Goal: Task Accomplishment & Management: Complete application form

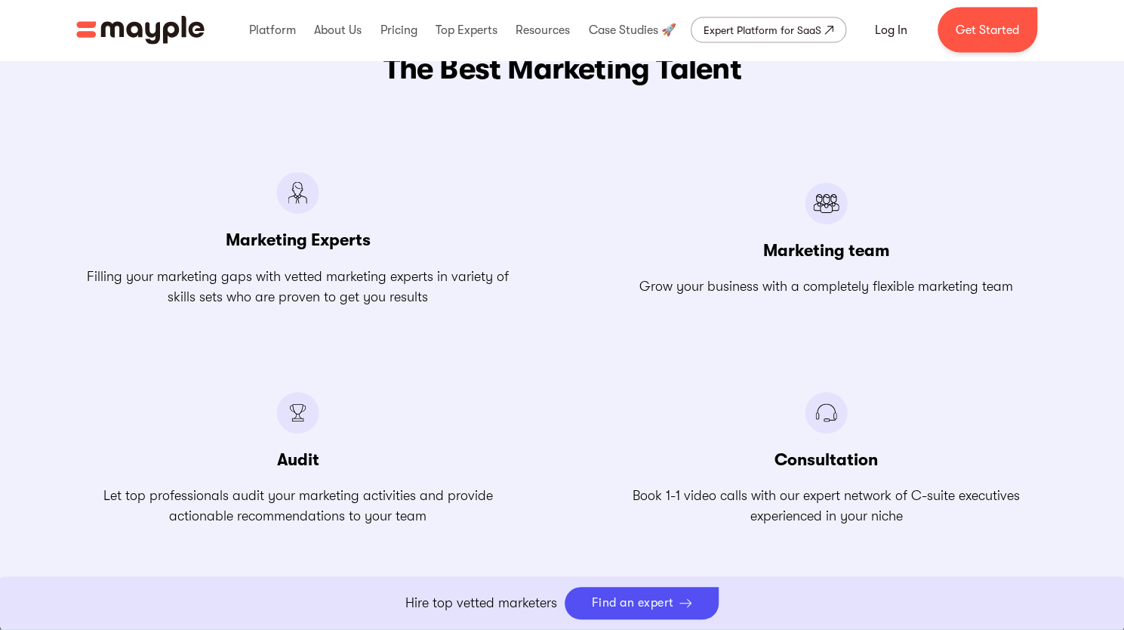
scroll to position [1812, 0]
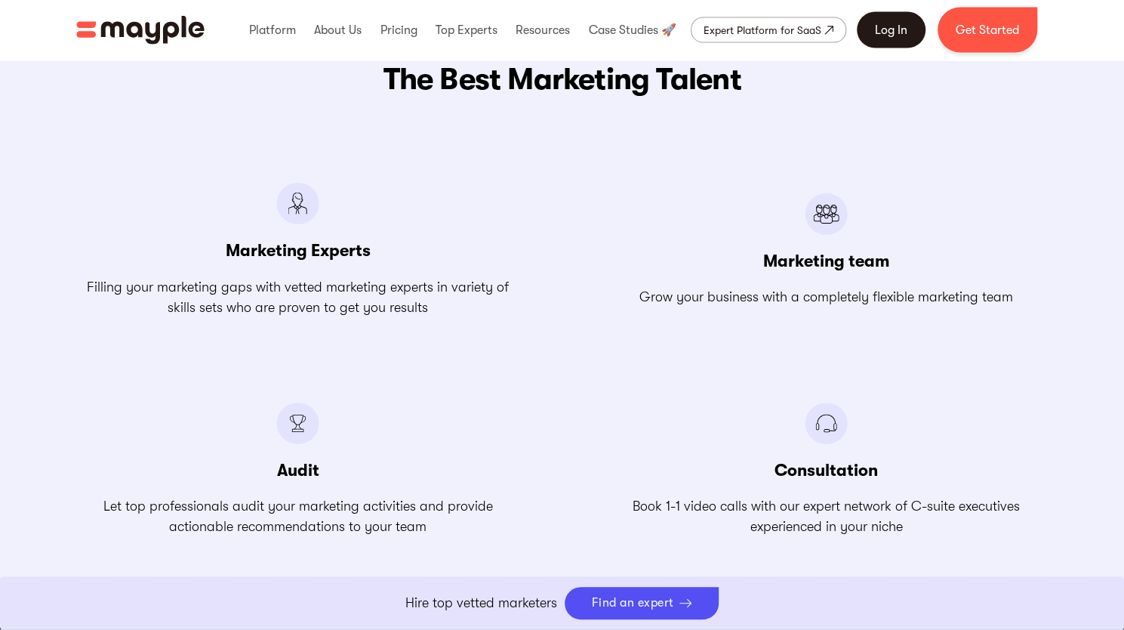
click at [912, 35] on link "Log In" at bounding box center [891, 30] width 69 height 36
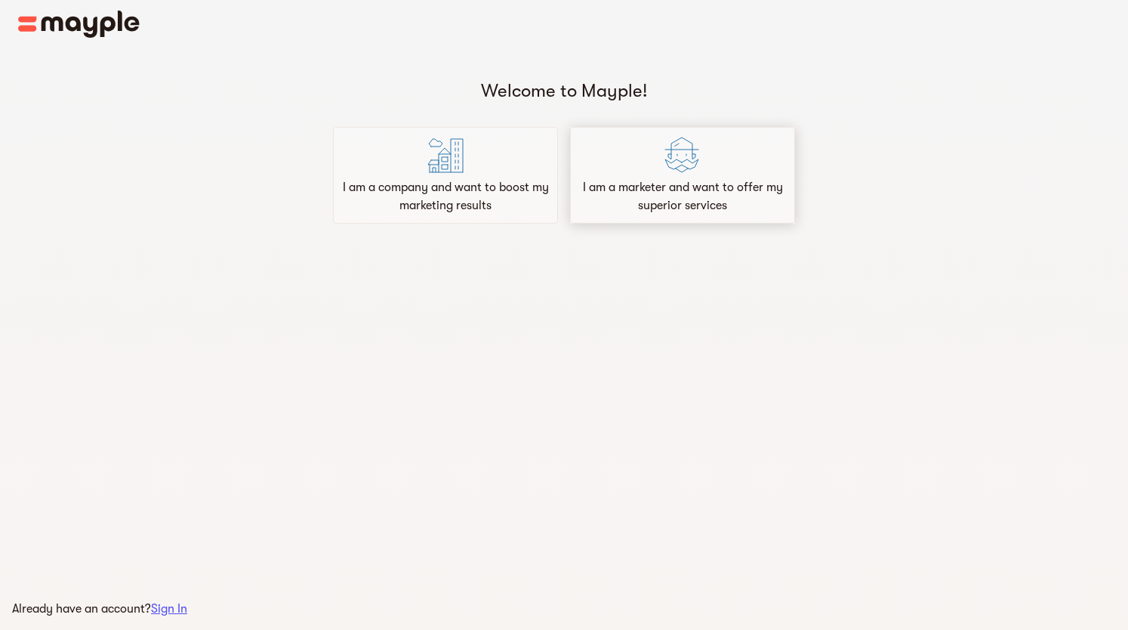
click at [710, 182] on p "I am a marketer and want to offer my superior services" at bounding box center [682, 196] width 211 height 36
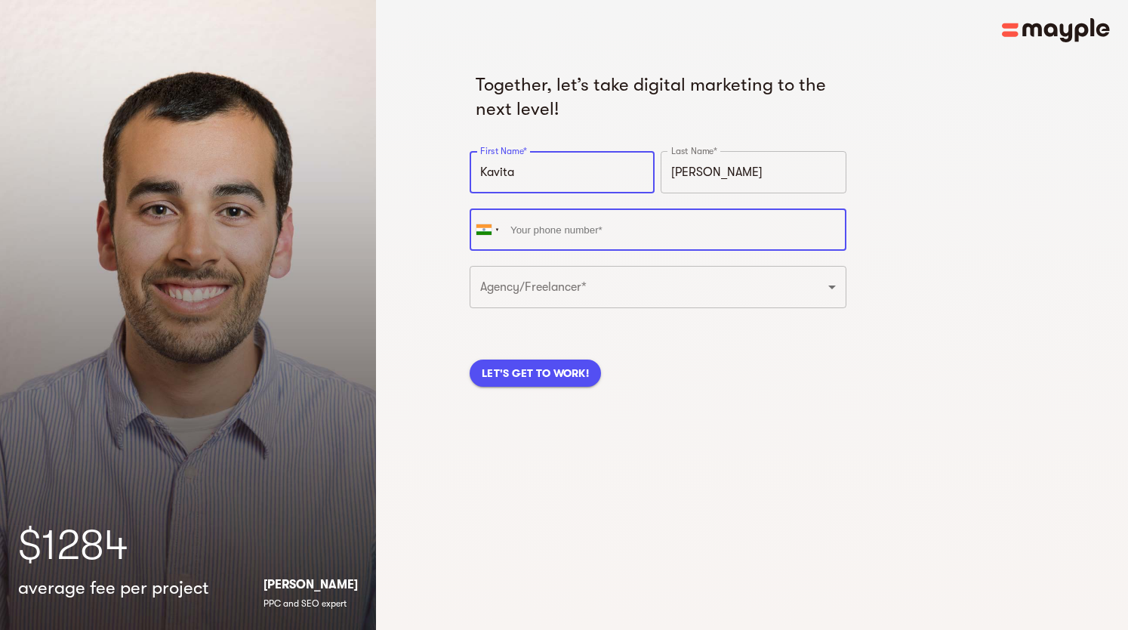
click at [609, 221] on input "tel" at bounding box center [658, 229] width 377 height 42
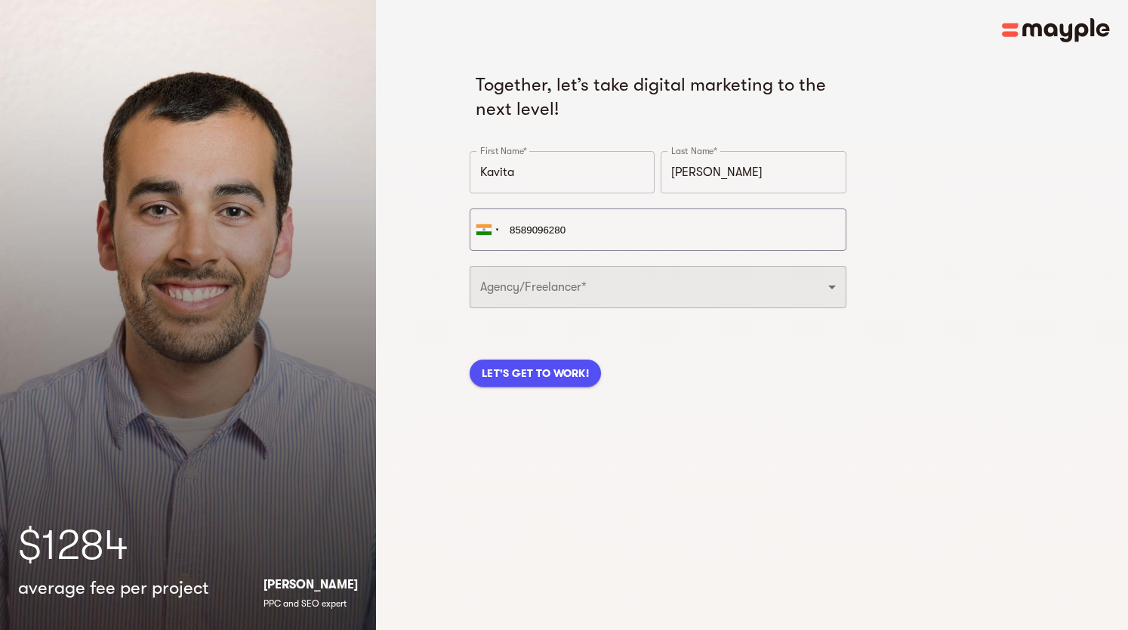
type input "+91 85890 96280"
click at [588, 294] on select "Freelancer Digital Agency" at bounding box center [658, 287] width 377 height 42
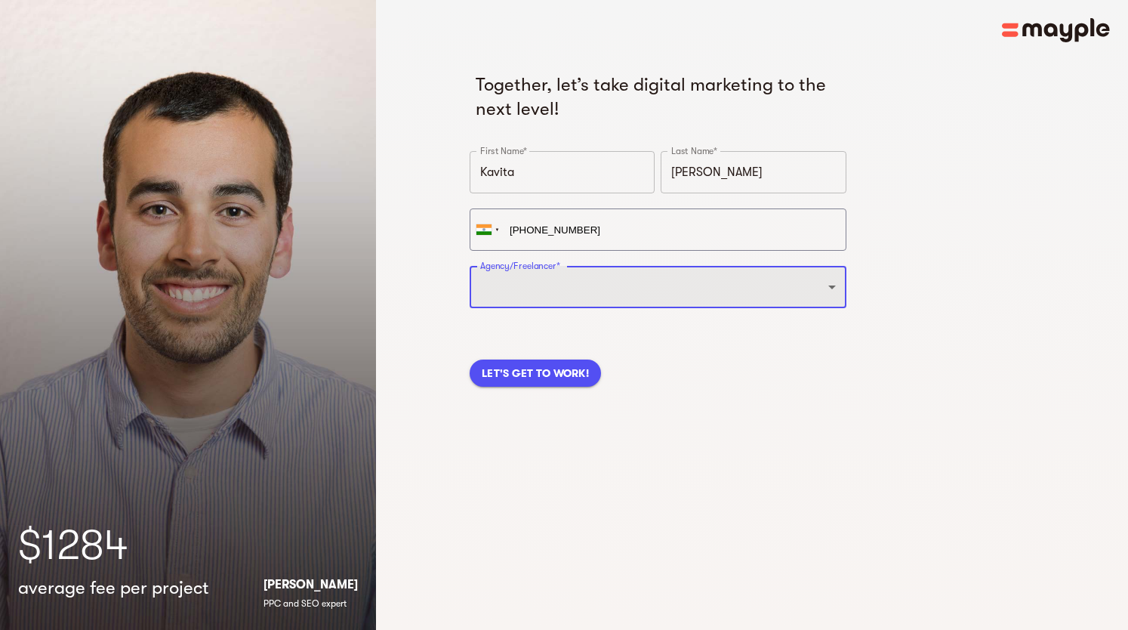
select select "FREELANCER"
click at [470, 266] on select "Freelancer Digital Agency" at bounding box center [658, 287] width 377 height 42
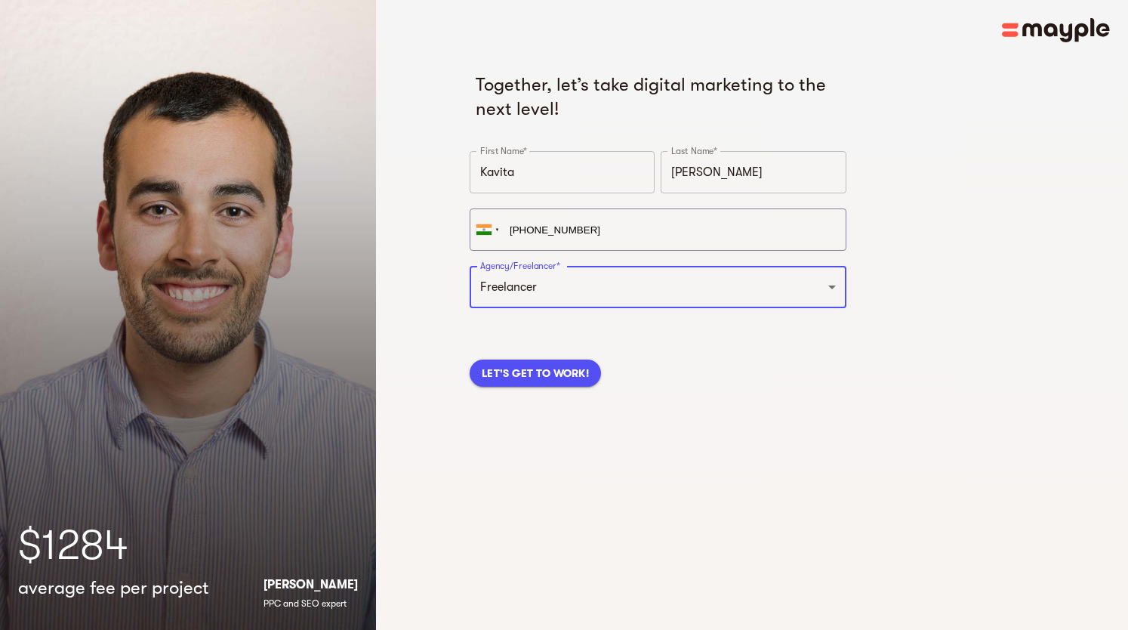
click at [529, 366] on span "LET'S GET TO WORK!" at bounding box center [535, 373] width 107 height 18
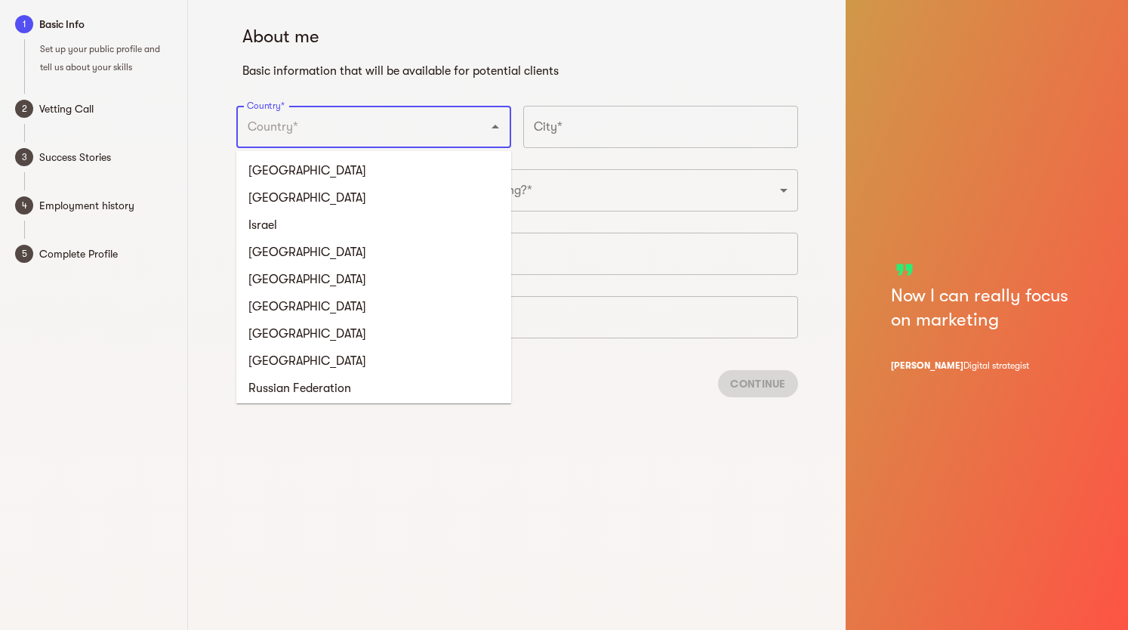
click at [351, 131] on input "Country*" at bounding box center [352, 127] width 219 height 29
type input "India"
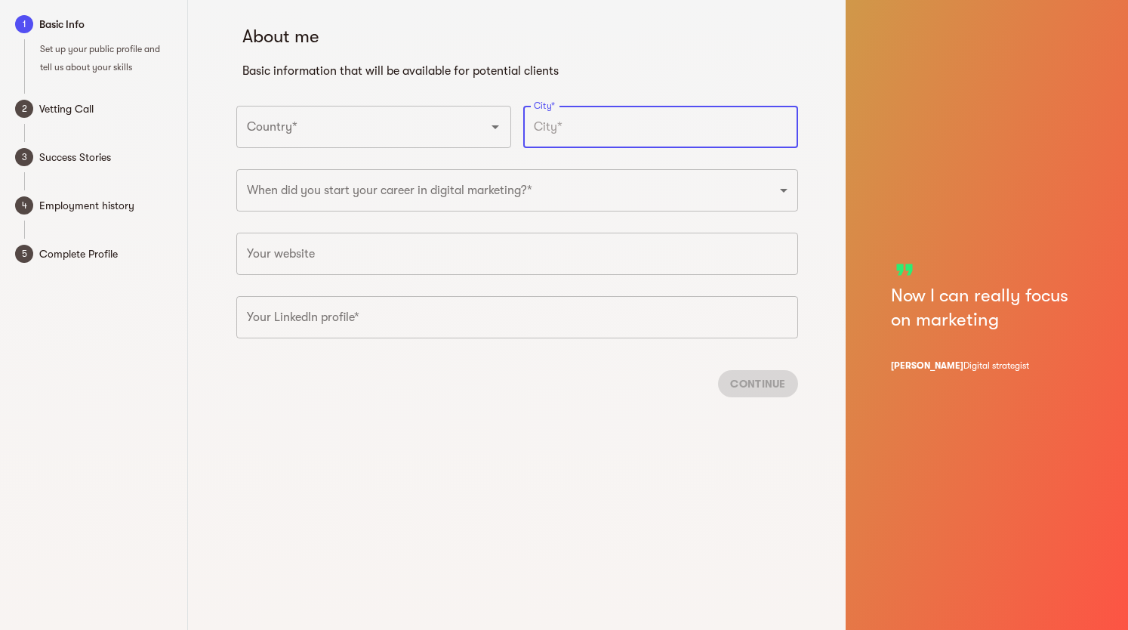
click at [616, 123] on input "text" at bounding box center [660, 127] width 275 height 42
type input "Mumbai"
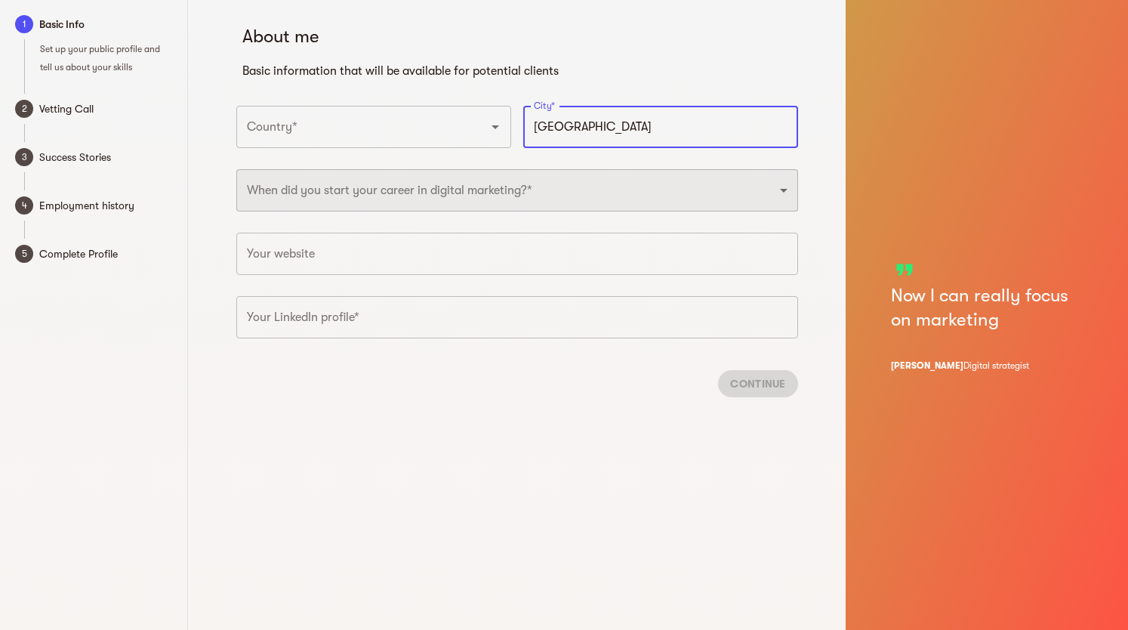
click at [530, 182] on select "2025 2024 2023 2022 2021 2020 2019 2018 2017 2016 2015 2014 2013 2012 2011 2010…" at bounding box center [517, 190] width 562 height 42
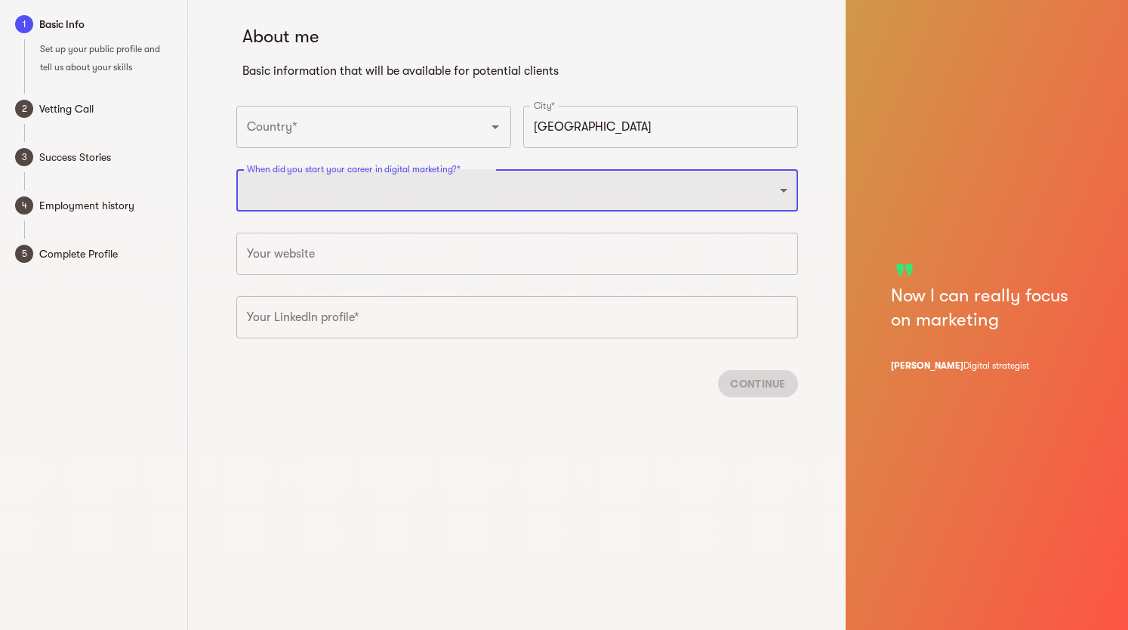
select select "2015"
click at [236, 169] on select "2025 2024 2023 2022 2021 2020 2019 2018 2017 2016 2015 2014 2013 2012 2011 2010…" at bounding box center [517, 190] width 562 height 42
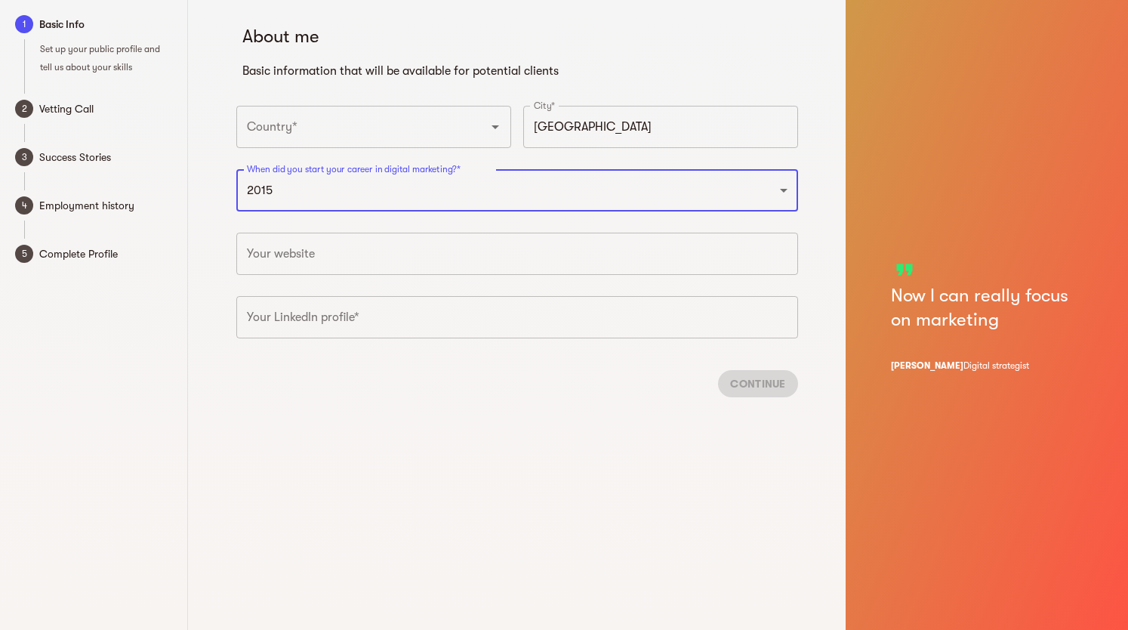
click at [335, 327] on input "text" at bounding box center [517, 317] width 562 height 42
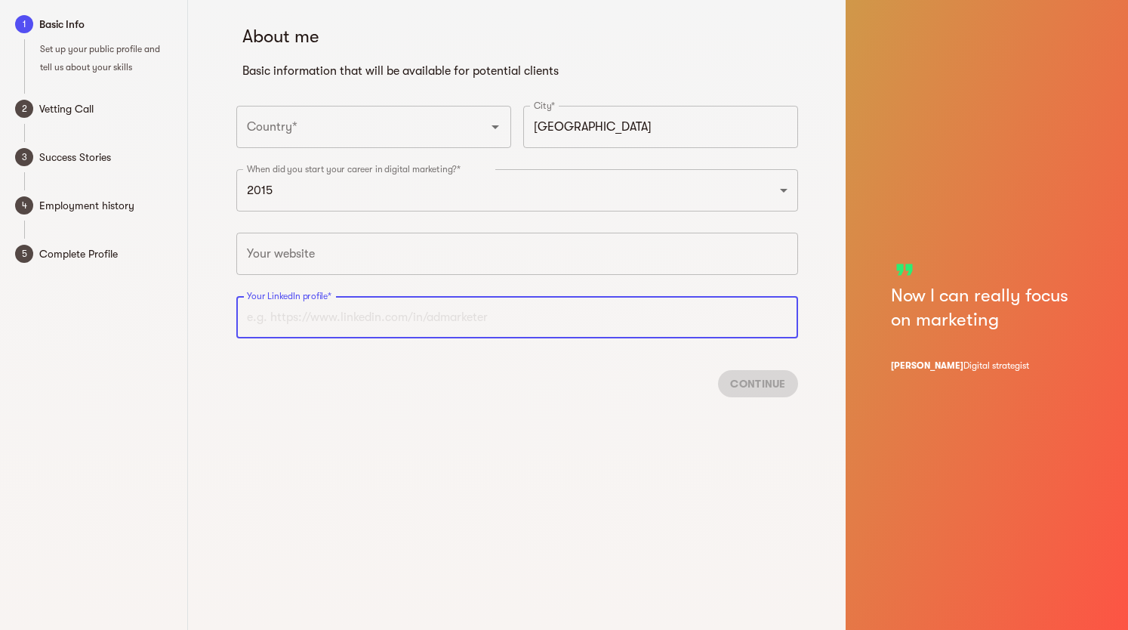
paste input "https://www.linkedin.com/in/kavita-yajnik-87a58b77/"
type input "https://www.linkedin.com/in/kavita-yajnik-87a58b77"
click at [761, 380] on div "Continue" at bounding box center [517, 383] width 562 height 51
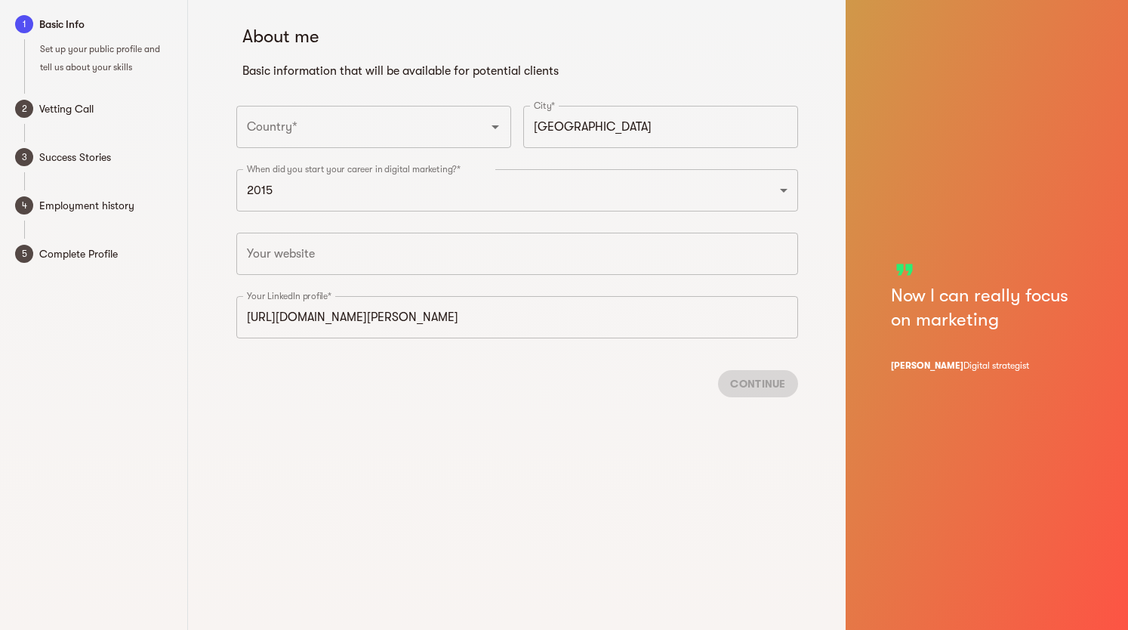
click at [799, 383] on div "About me Basic information that will be available for potential clients Country…" at bounding box center [517, 204] width 580 height 409
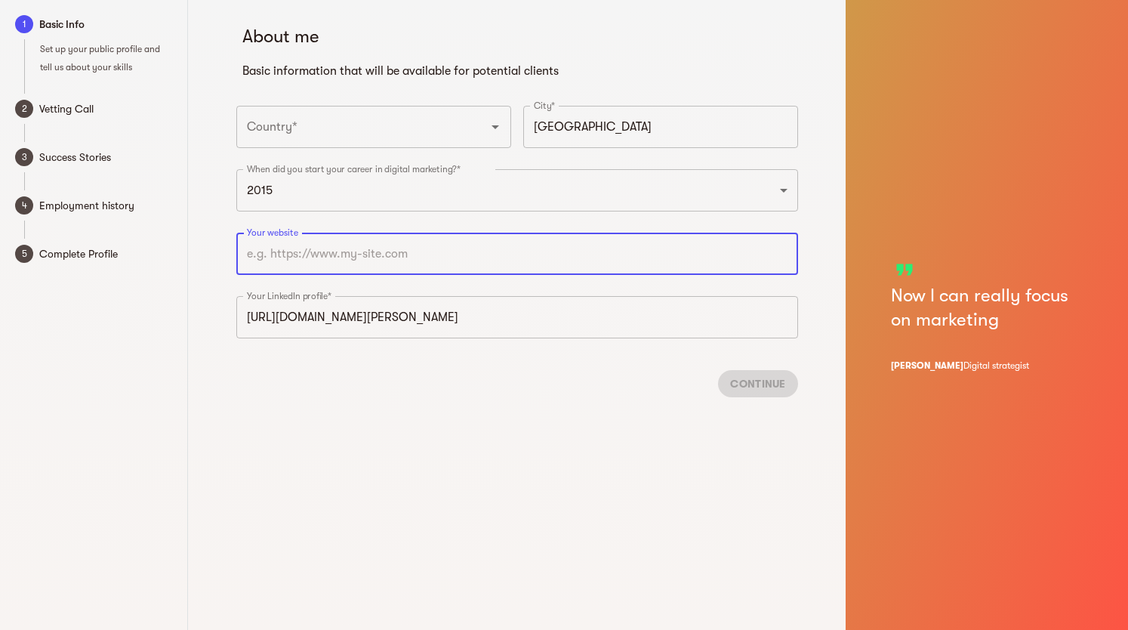
click at [559, 260] on input "text" at bounding box center [517, 254] width 562 height 42
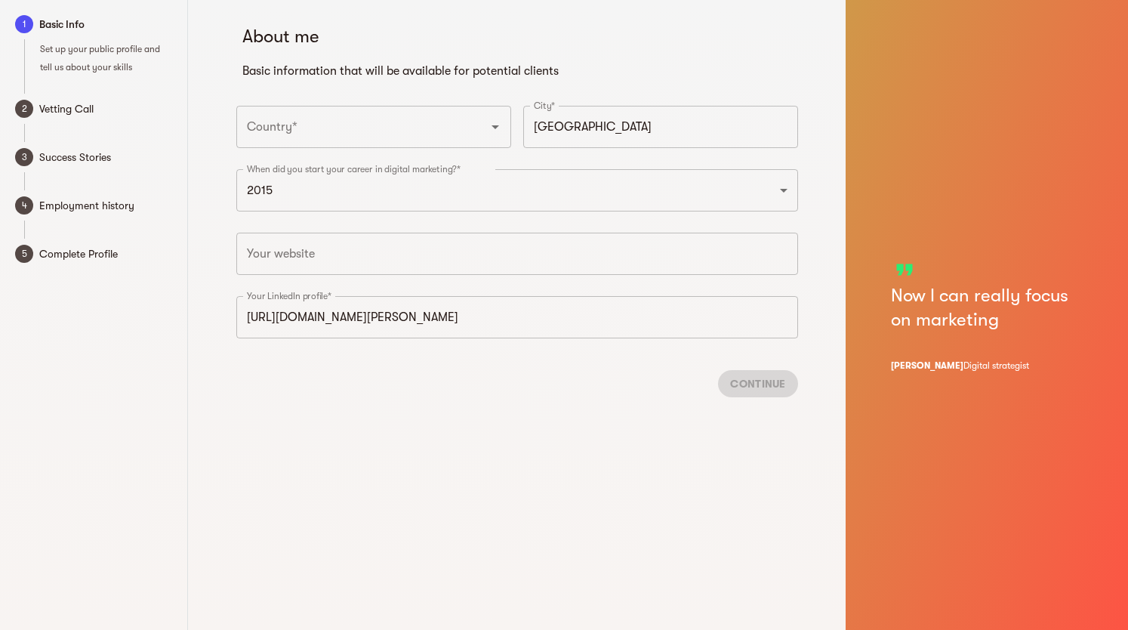
click at [446, 387] on div "Continue" at bounding box center [517, 383] width 562 height 51
click at [443, 240] on input "text" at bounding box center [517, 254] width 562 height 42
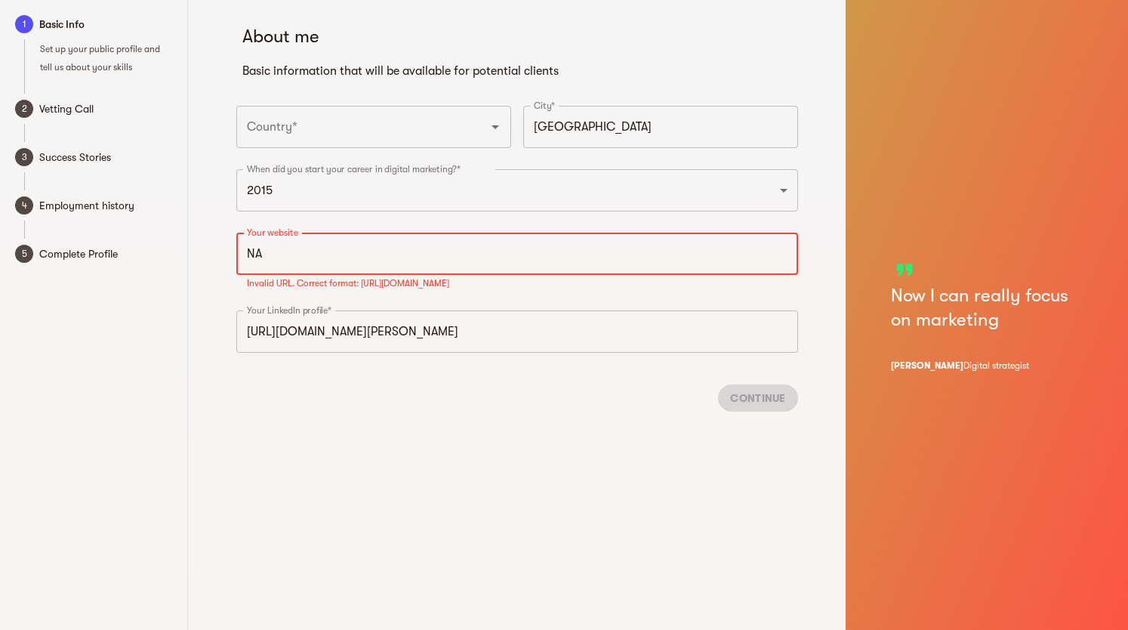
type input "N"
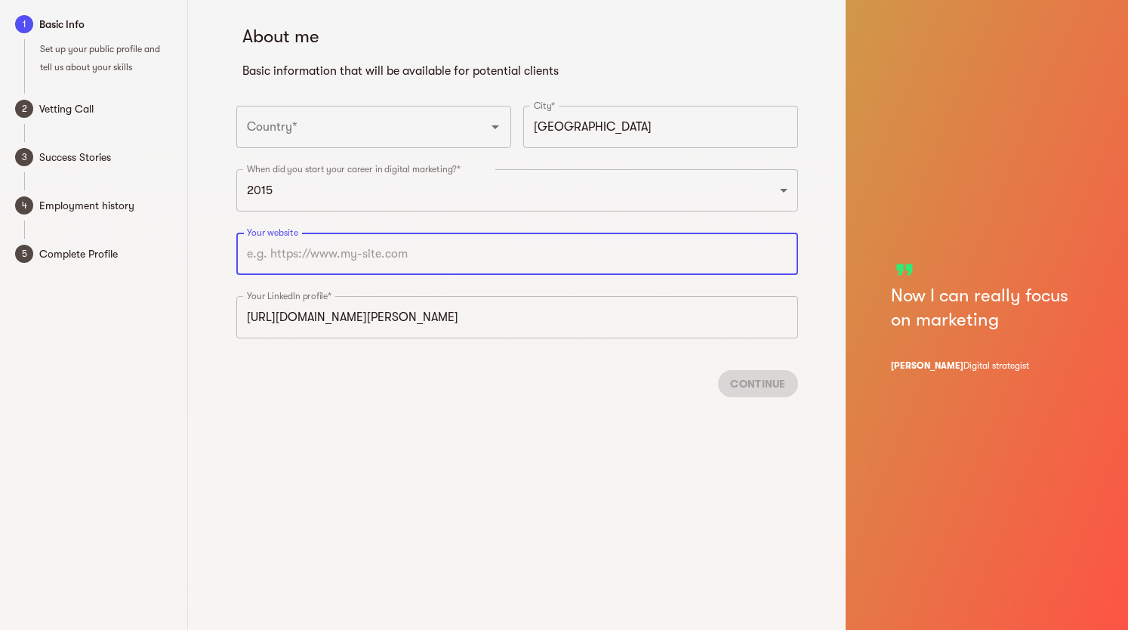
click at [569, 495] on div "About me Basic information that will be available for potential clients Country…" at bounding box center [517, 315] width 658 height 630
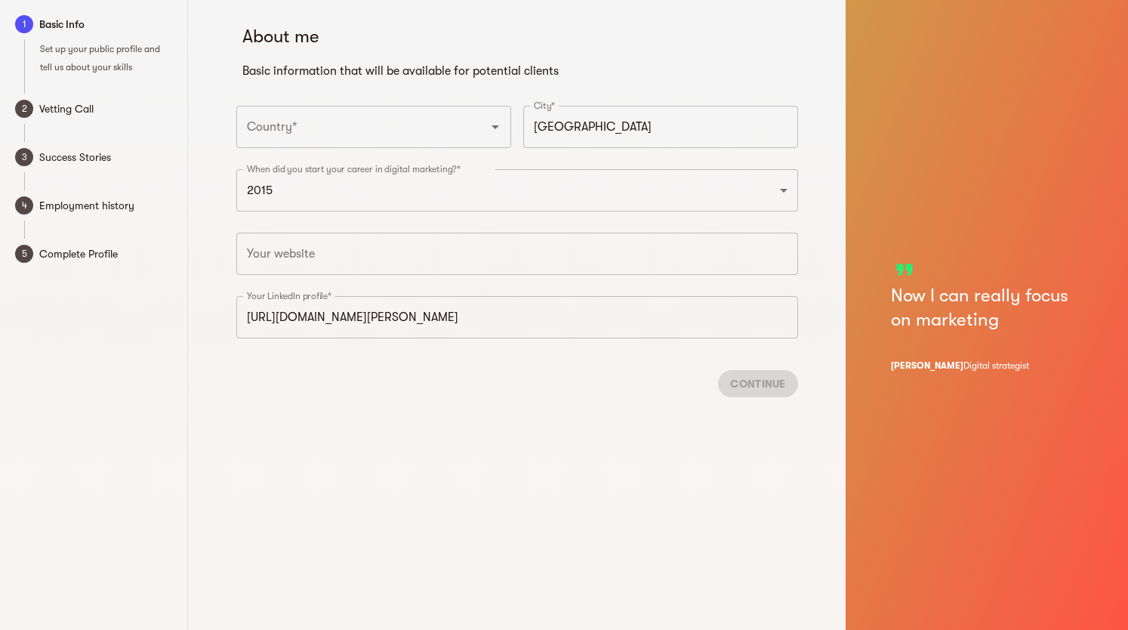
click at [751, 375] on div "Continue" at bounding box center [517, 383] width 562 height 51
click at [754, 383] on div "Continue" at bounding box center [517, 383] width 562 height 51
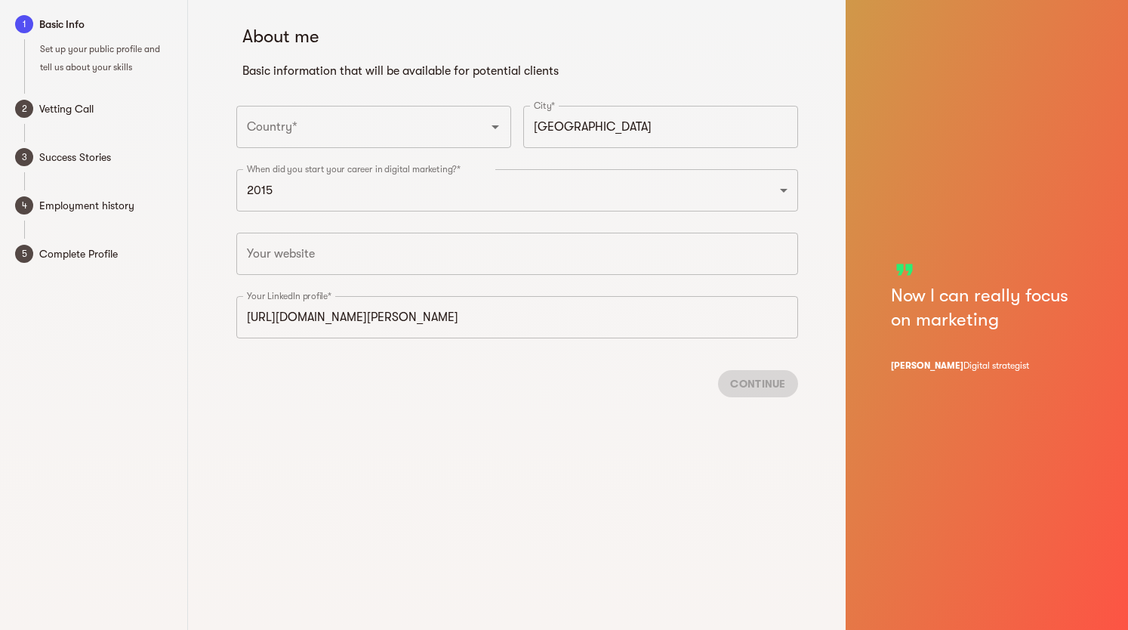
click at [754, 383] on div "Continue" at bounding box center [517, 383] width 562 height 51
click at [489, 245] on input "text" at bounding box center [517, 254] width 562 height 42
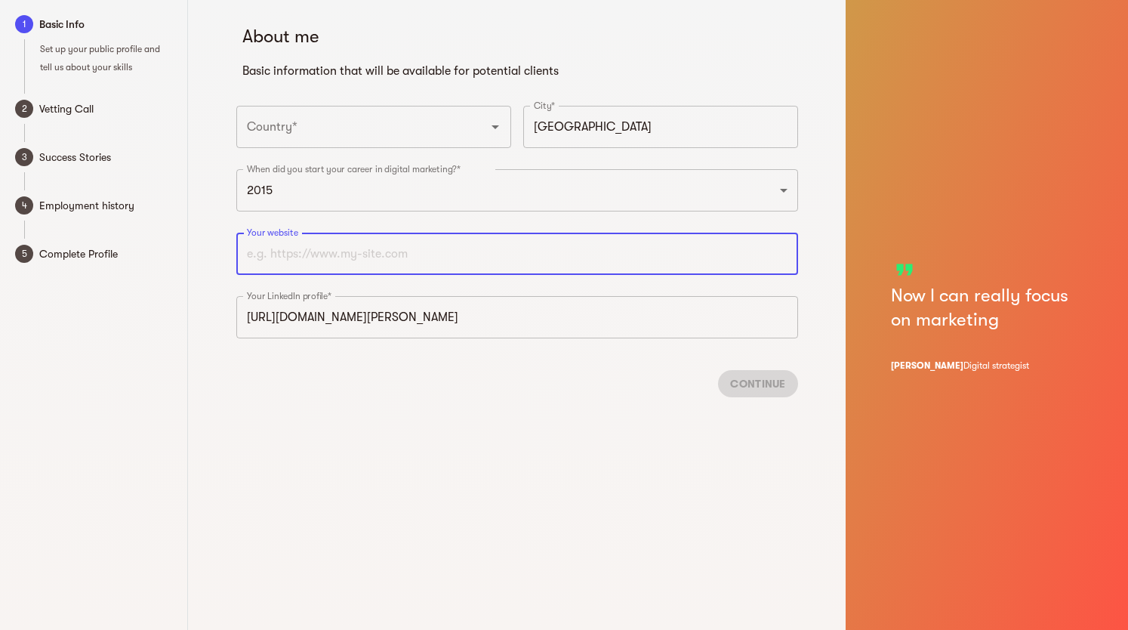
type input "b"
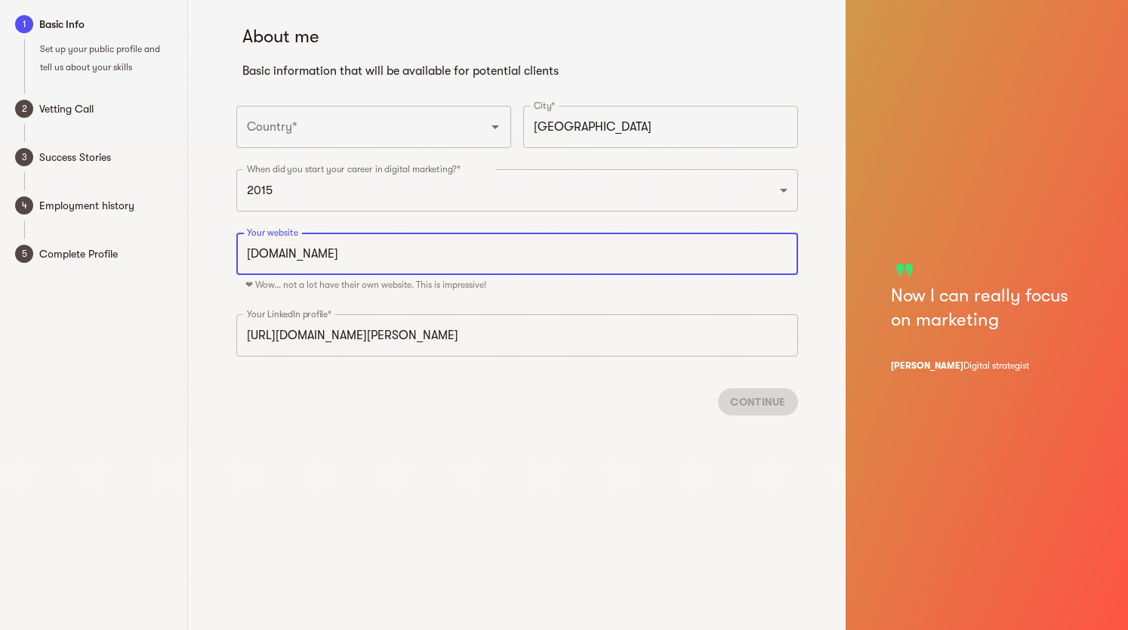
type input "https://www.spicta.in"
click at [636, 418] on div "Continue" at bounding box center [517, 401] width 562 height 51
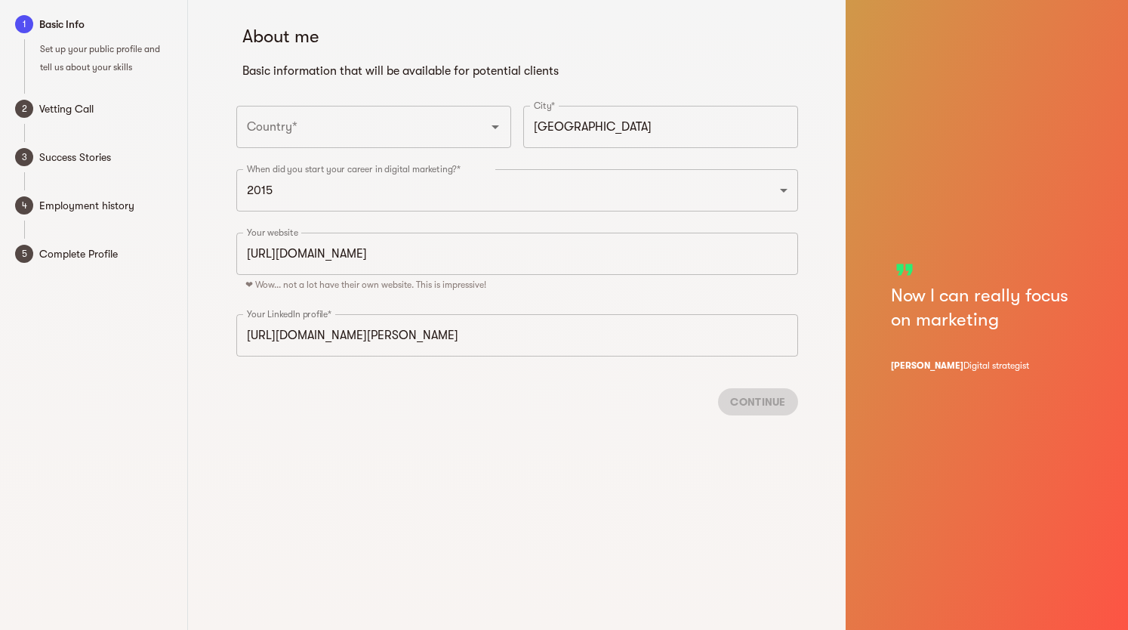
click at [662, 331] on input "https://www.linkedin.com/in/kavita-yajnik-87a58b77" at bounding box center [517, 335] width 562 height 42
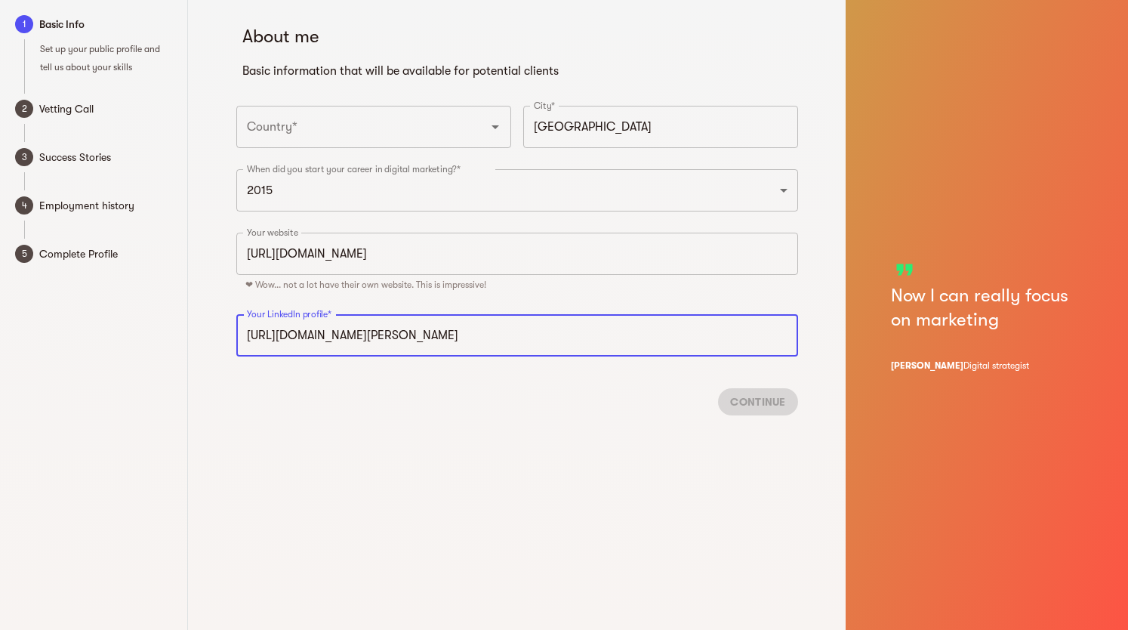
click at [762, 400] on div "Continue" at bounding box center [517, 401] width 562 height 51
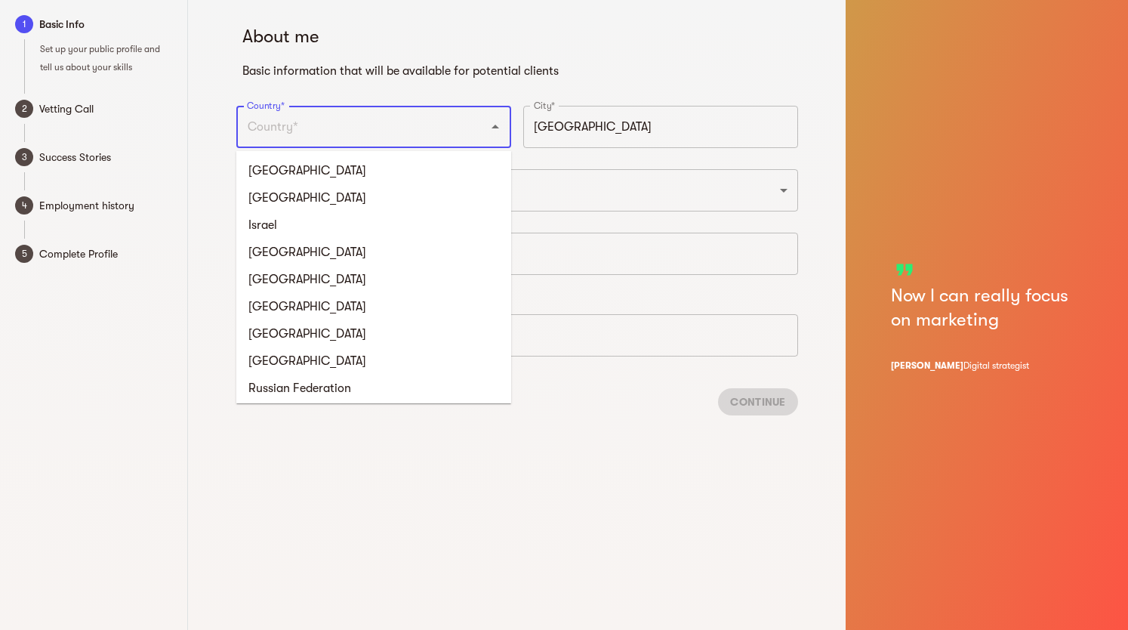
click at [301, 131] on input "Country*" at bounding box center [352, 127] width 219 height 29
type input "India"
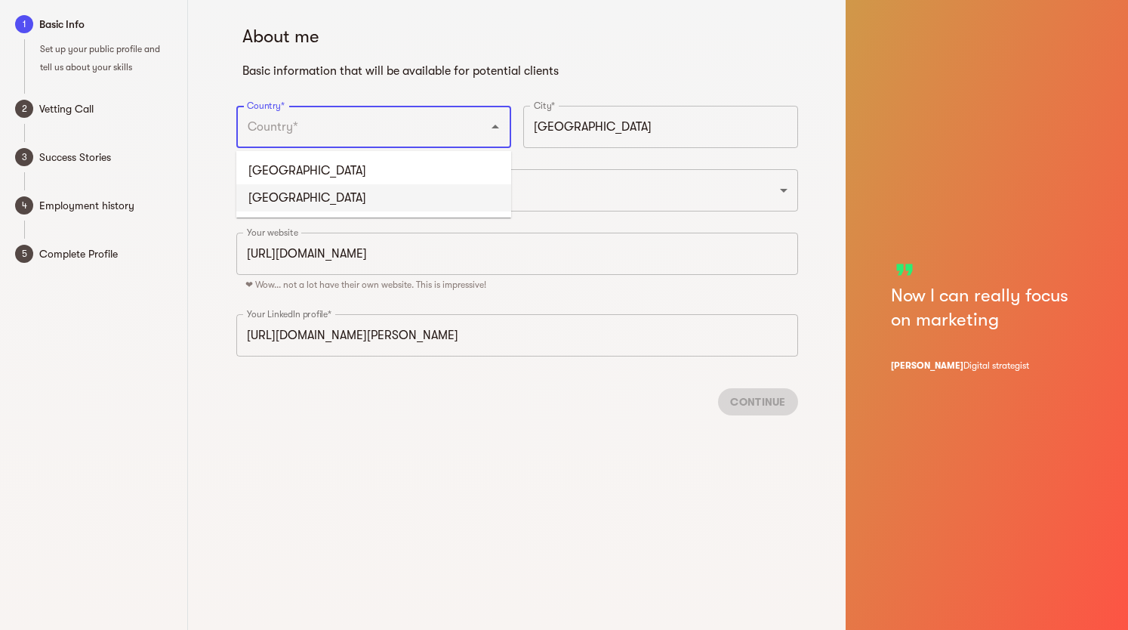
drag, startPoint x: 421, startPoint y: 238, endPoint x: 415, endPoint y: 253, distance: 16.3
click at [421, 241] on input "https://www.spicta.in" at bounding box center [517, 254] width 562 height 42
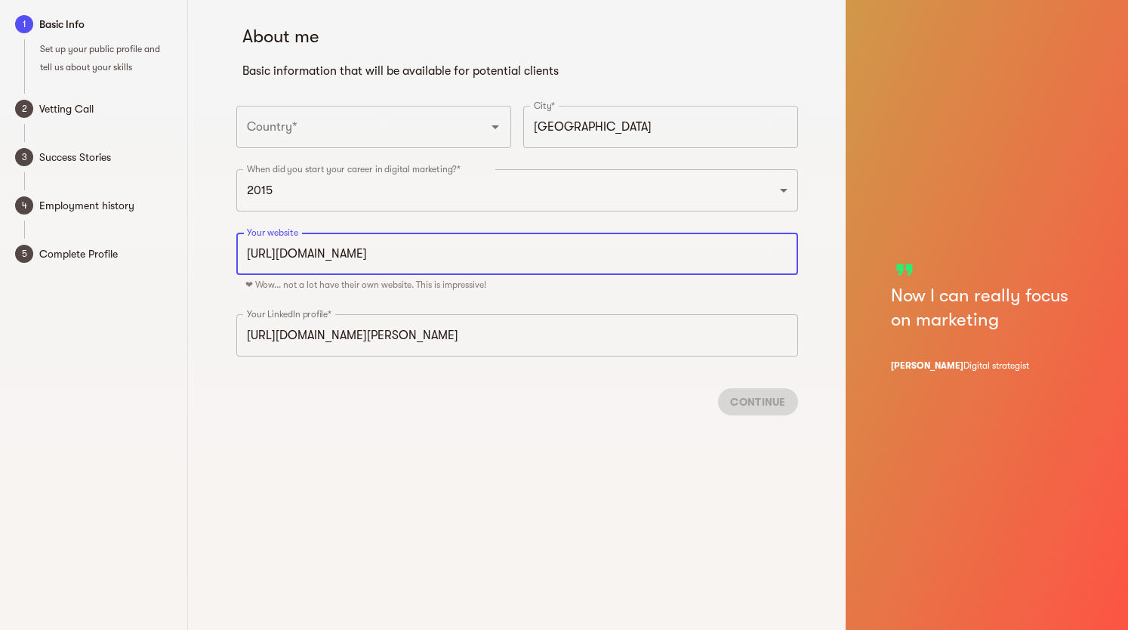
click at [394, 120] on input "Country*" at bounding box center [352, 127] width 219 height 29
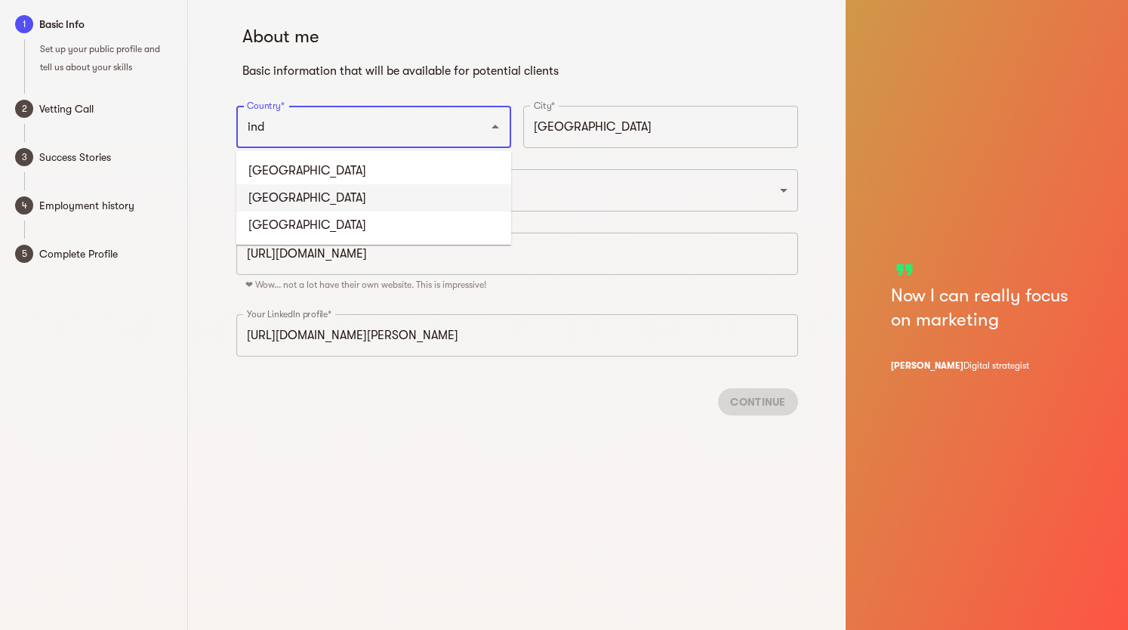
click at [286, 196] on li "India" at bounding box center [373, 197] width 275 height 27
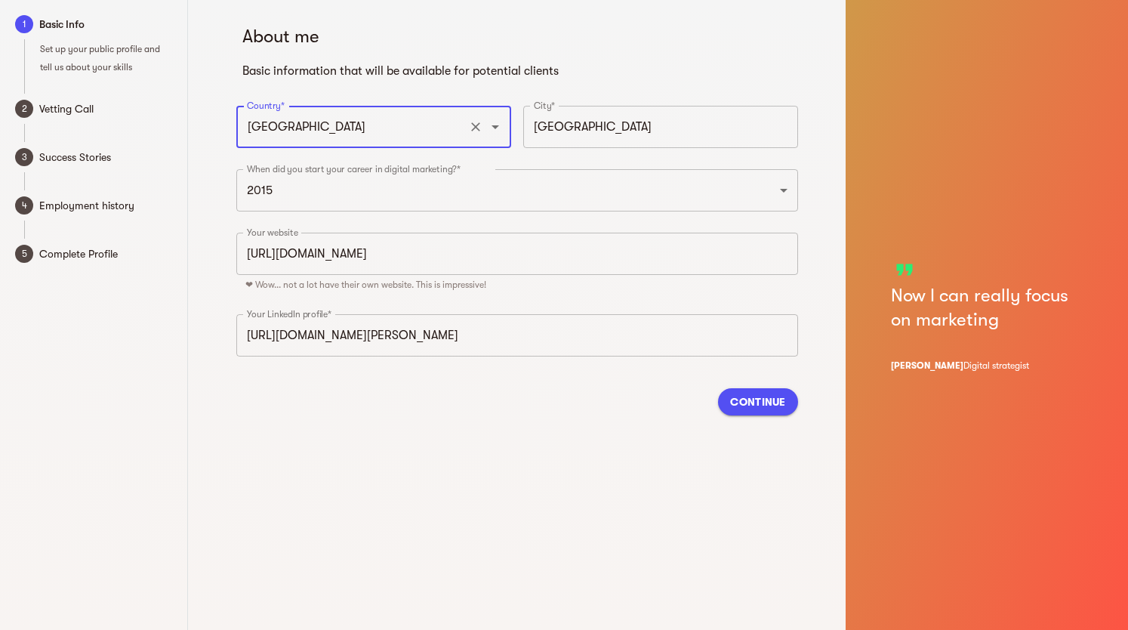
type input "India"
click at [773, 404] on span "Continue" at bounding box center [757, 402] width 55 height 18
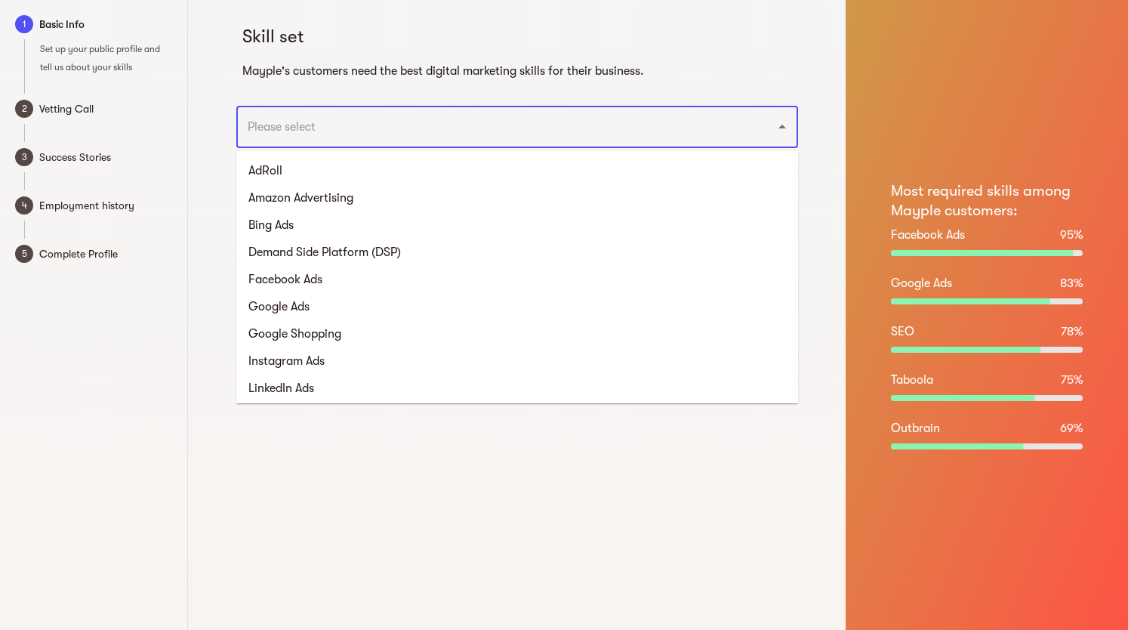
click at [595, 128] on input "text" at bounding box center [496, 127] width 506 height 29
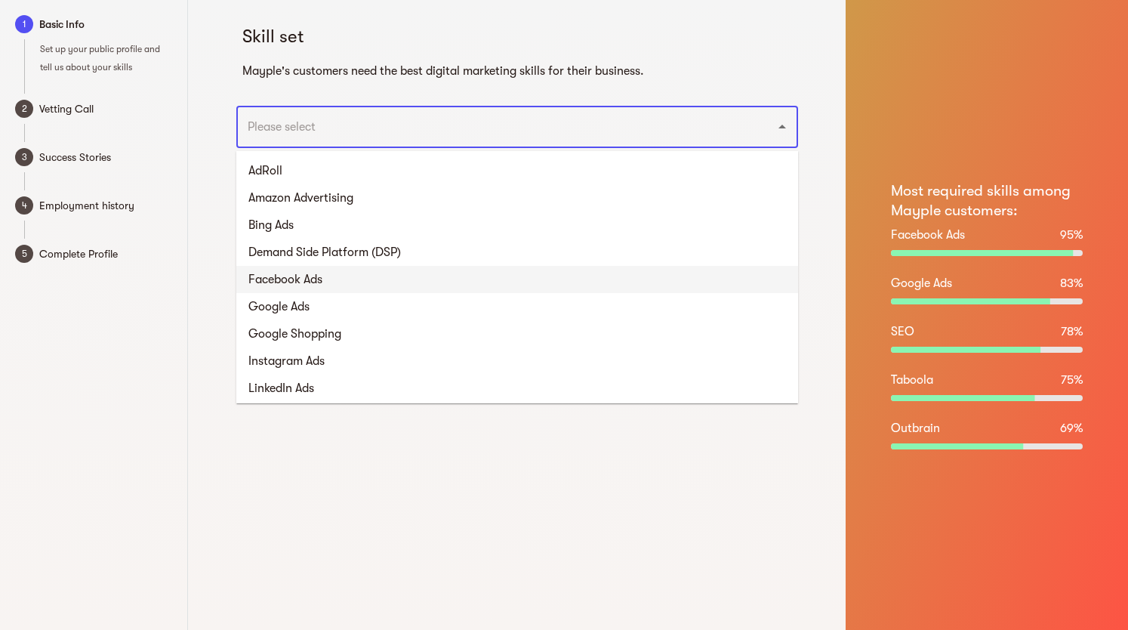
click at [307, 272] on li "Facebook Ads" at bounding box center [517, 279] width 562 height 27
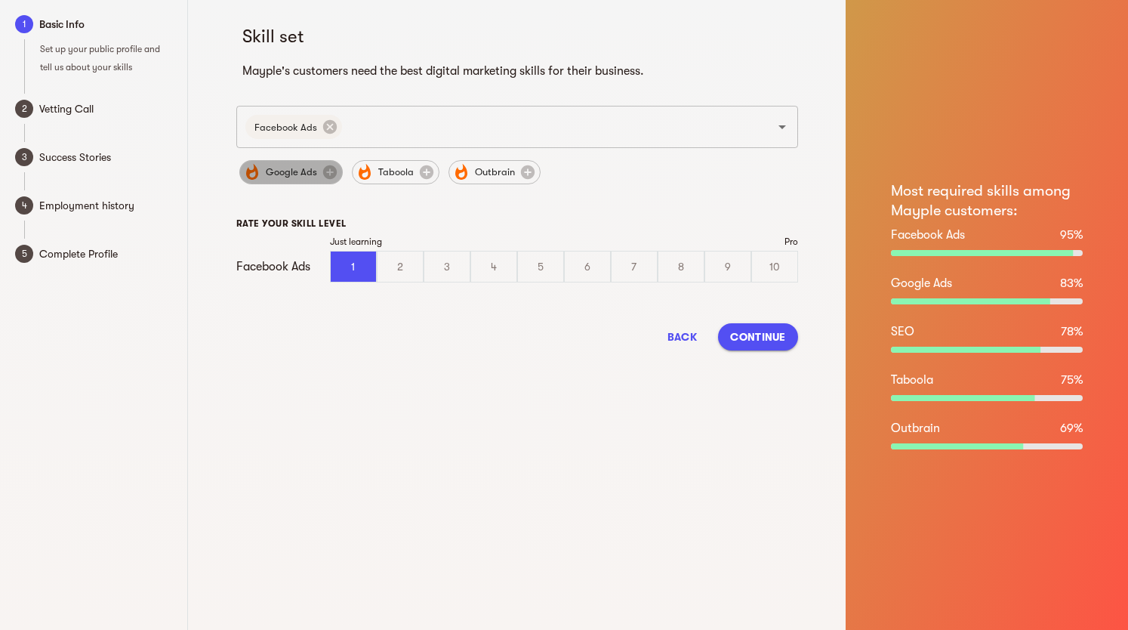
click at [296, 177] on span "Google Ads" at bounding box center [291, 172] width 69 height 18
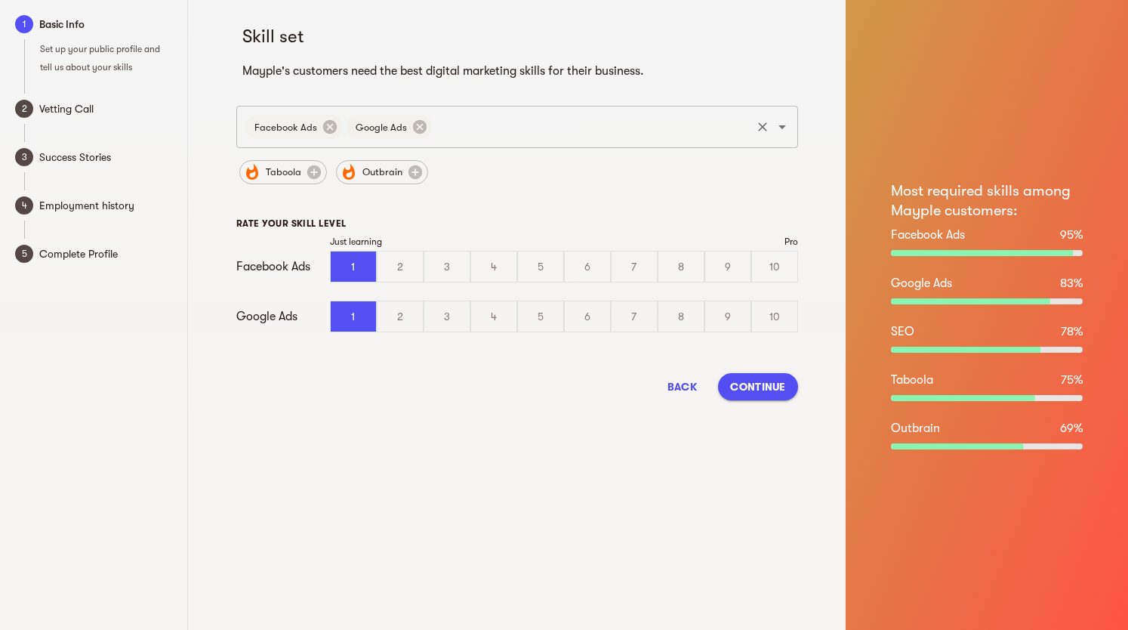
click at [530, 136] on input "text" at bounding box center [591, 127] width 315 height 29
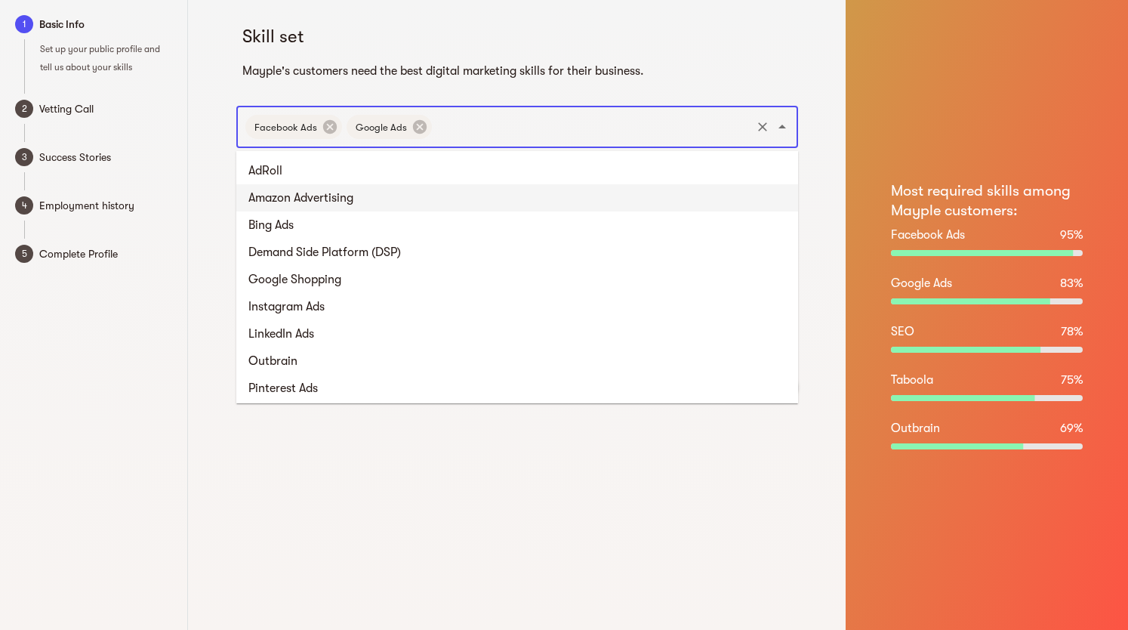
click at [324, 194] on li "Amazon Advertising" at bounding box center [517, 197] width 562 height 27
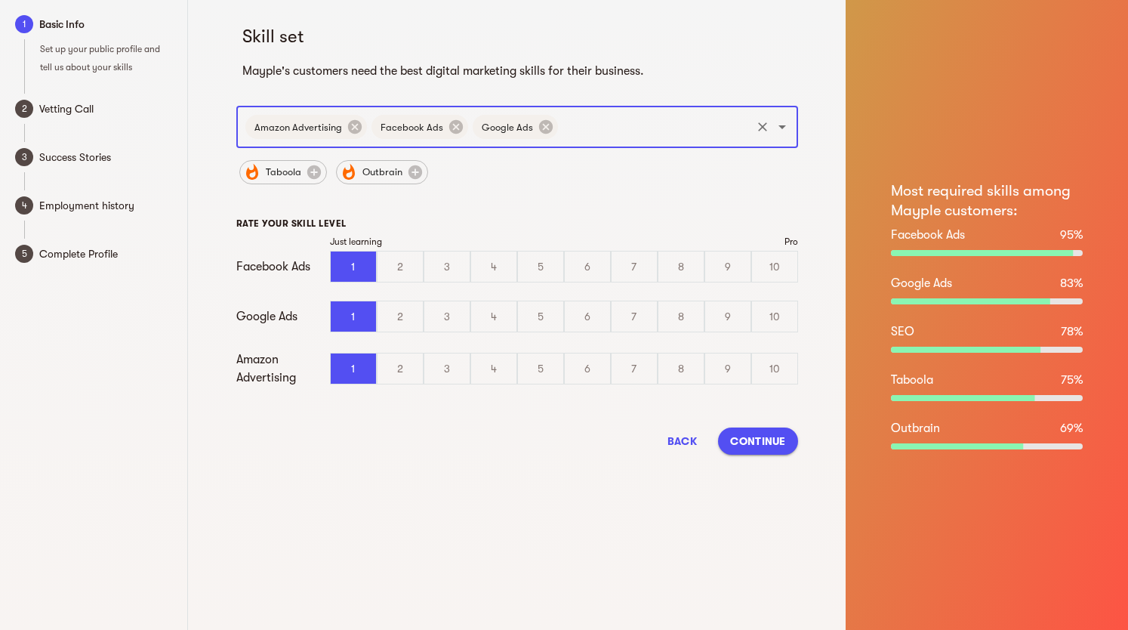
click at [621, 127] on input "text" at bounding box center [654, 127] width 189 height 29
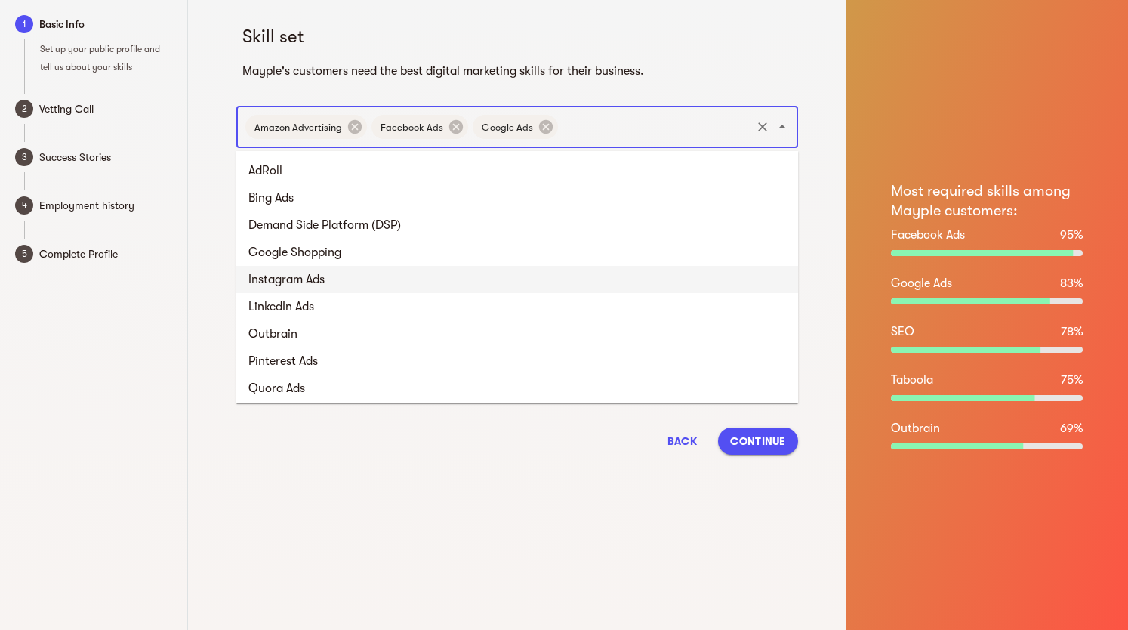
click at [304, 288] on li "Instagram Ads" at bounding box center [517, 279] width 562 height 27
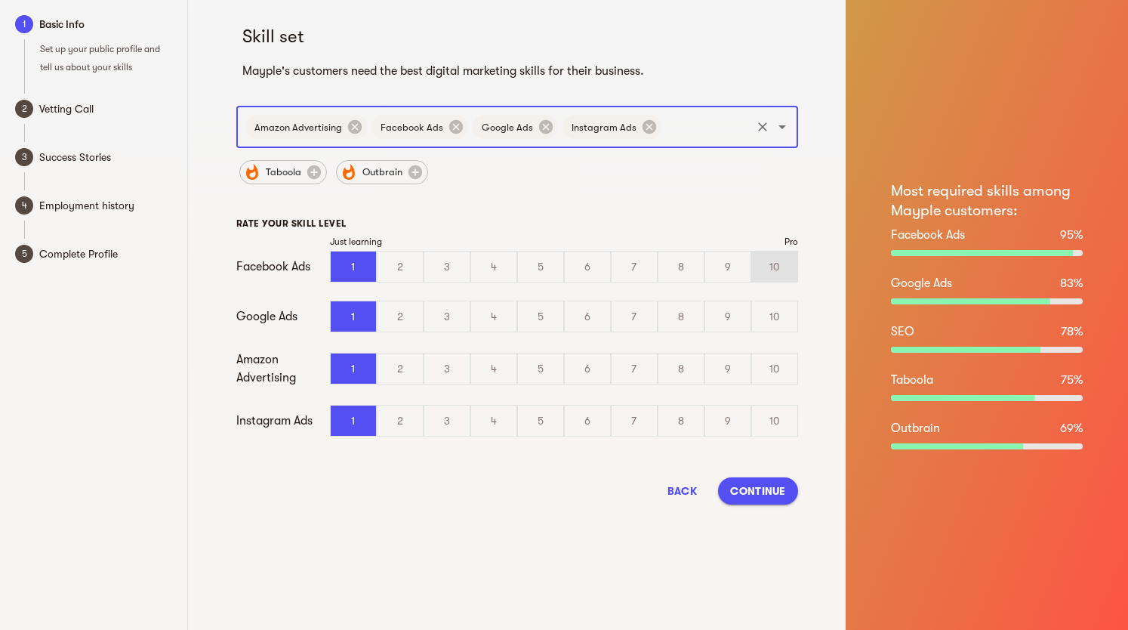
click at [764, 260] on div "10" at bounding box center [774, 266] width 45 height 30
click at [0, 0] on input "10" at bounding box center [0, 0] width 0 height 0
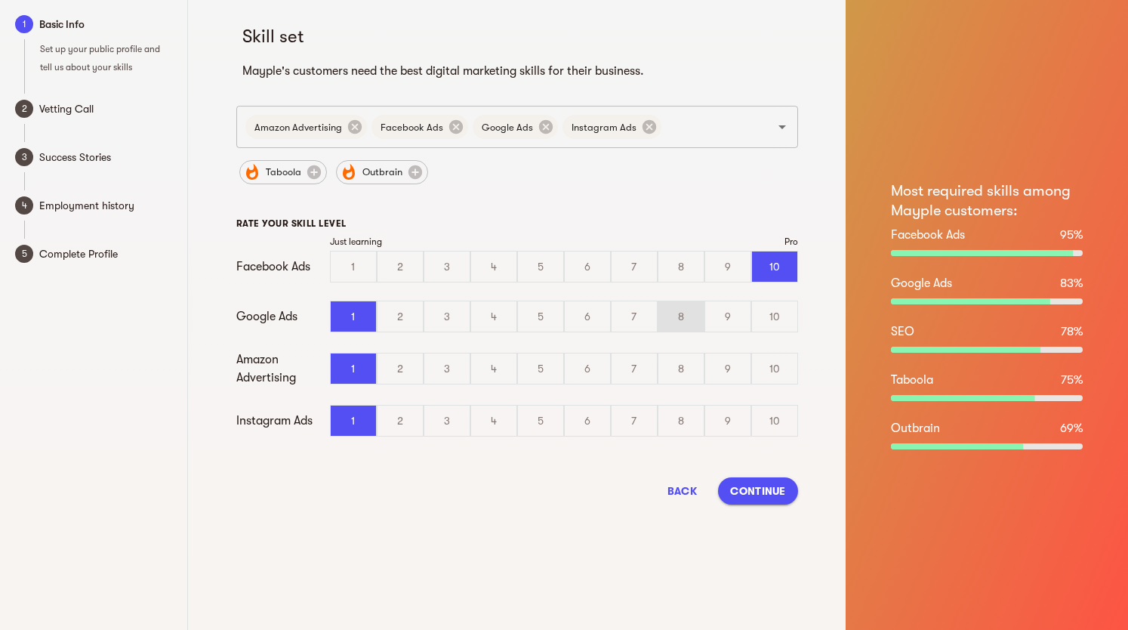
click at [686, 312] on div "8" at bounding box center [681, 316] width 45 height 30
click at [0, 0] on input "8" at bounding box center [0, 0] width 0 height 0
click at [646, 315] on div "7" at bounding box center [634, 316] width 45 height 30
click at [0, 0] on input "7" at bounding box center [0, 0] width 0 height 0
click at [686, 362] on div "8" at bounding box center [681, 368] width 45 height 30
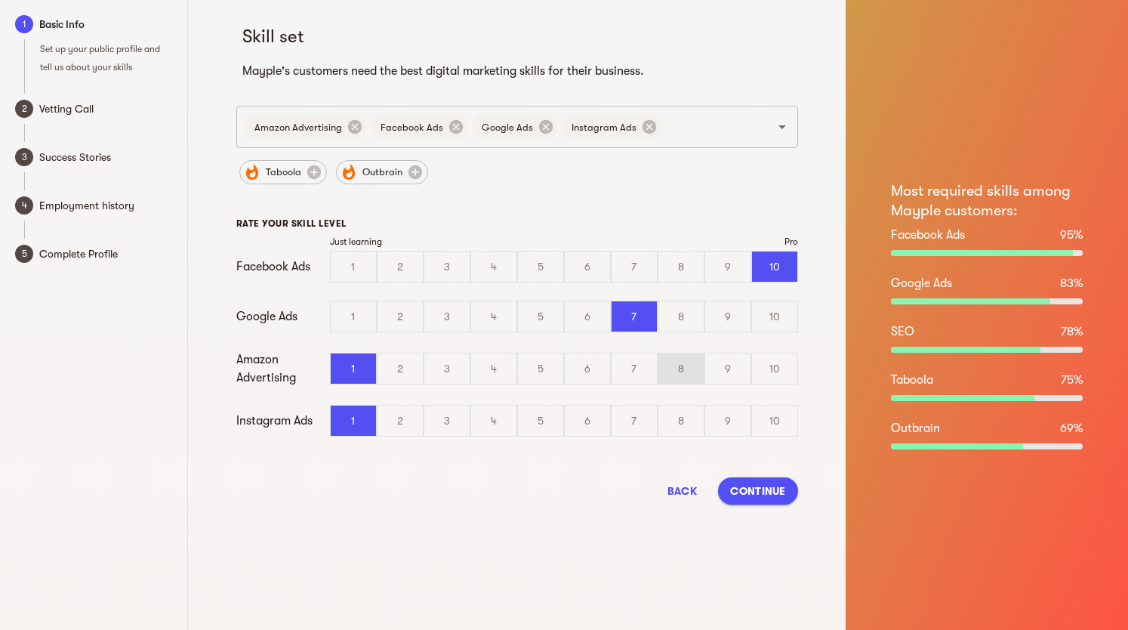
click at [0, 0] on input "8" at bounding box center [0, 0] width 0 height 0
click at [781, 420] on div "10" at bounding box center [774, 421] width 45 height 30
click at [0, 0] on input "10" at bounding box center [0, 0] width 0 height 0
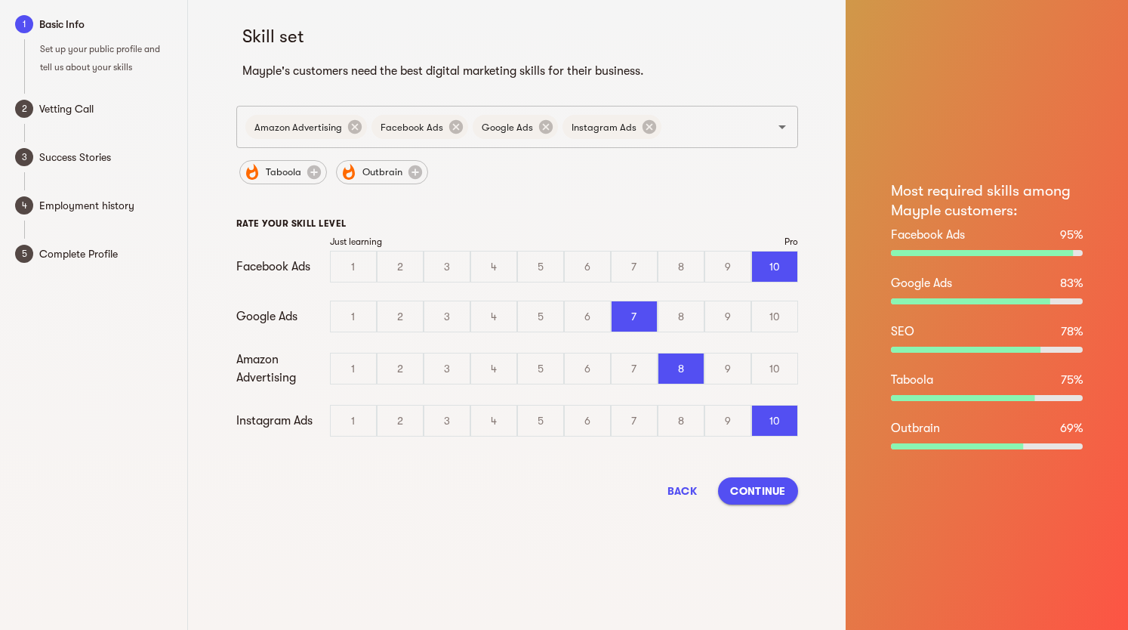
click at [775, 486] on span "Continue" at bounding box center [757, 491] width 55 height 18
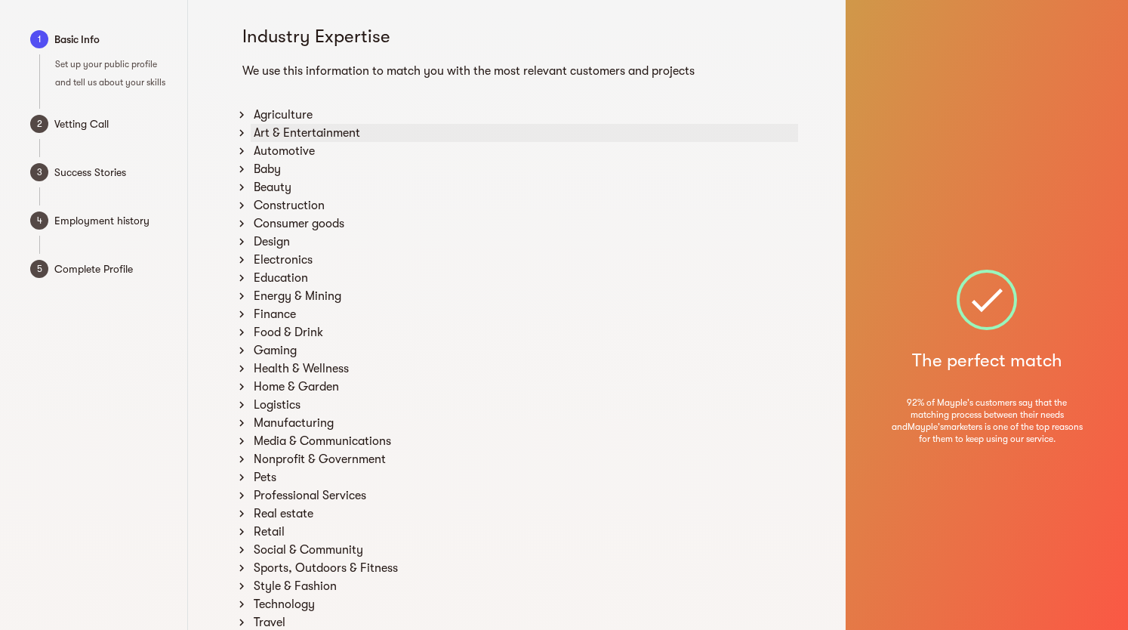
click at [242, 131] on icon at bounding box center [242, 133] width 5 height 7
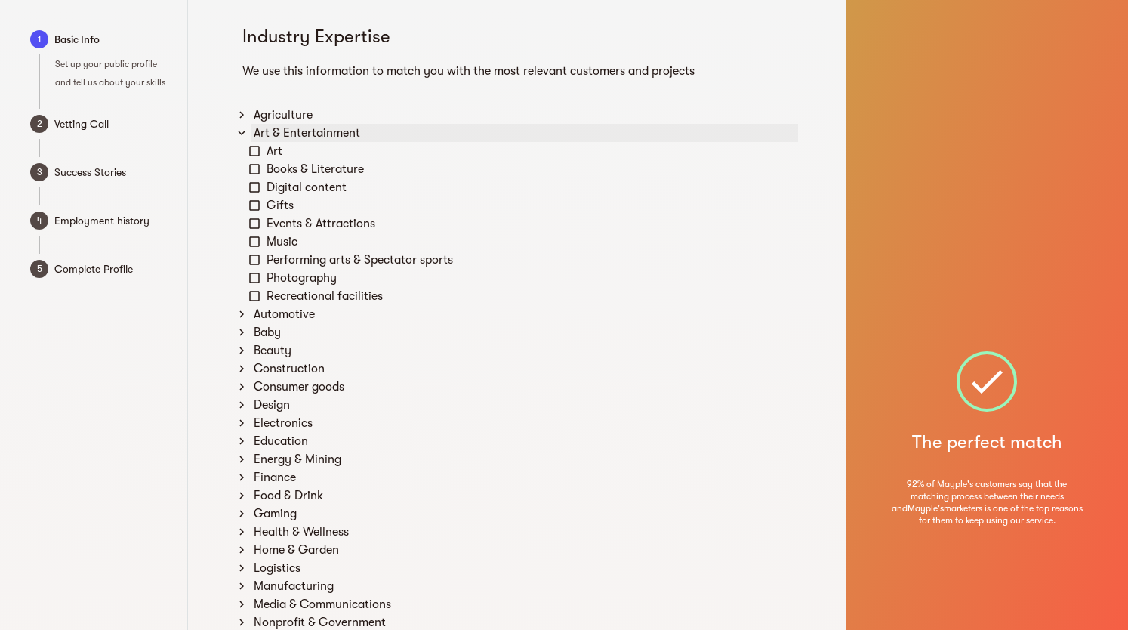
click at [287, 128] on div "Art & Entertainment" at bounding box center [525, 133] width 548 height 18
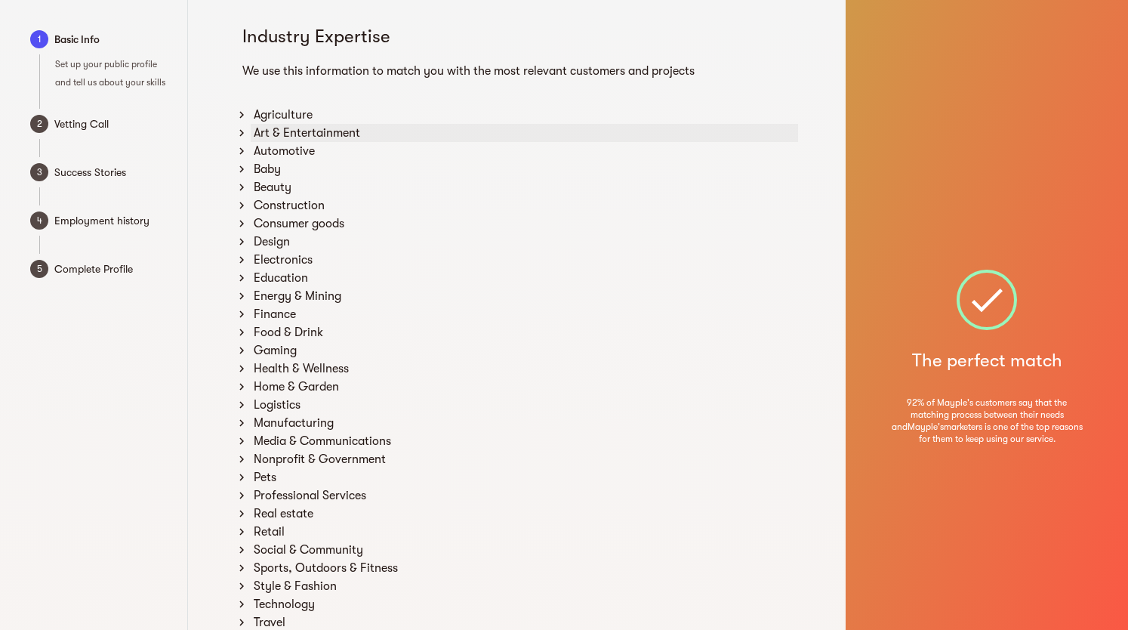
click at [287, 128] on div "Art & Entertainment" at bounding box center [525, 133] width 548 height 18
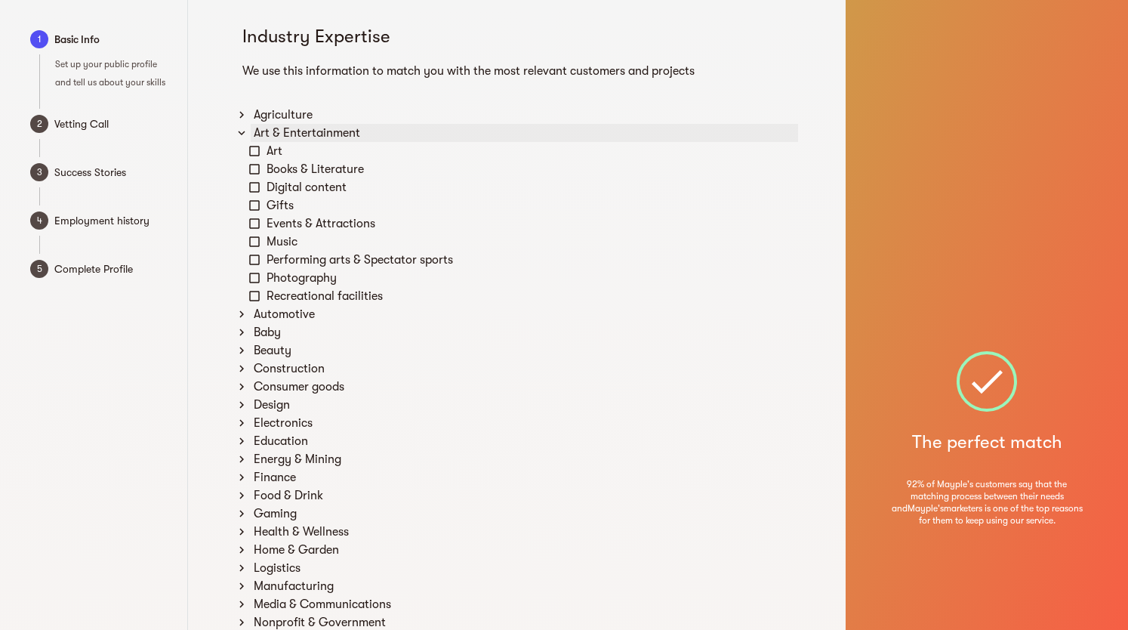
click at [287, 128] on div "Art & Entertainment" at bounding box center [525, 133] width 548 height 18
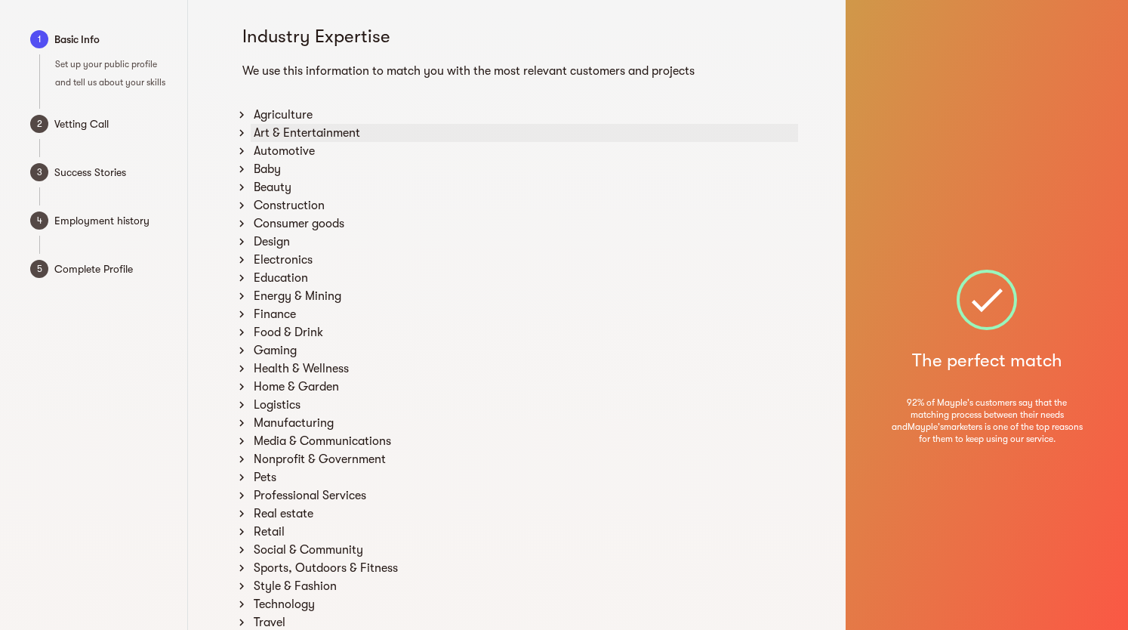
click at [295, 139] on div "Art & Entertainment" at bounding box center [525, 133] width 548 height 18
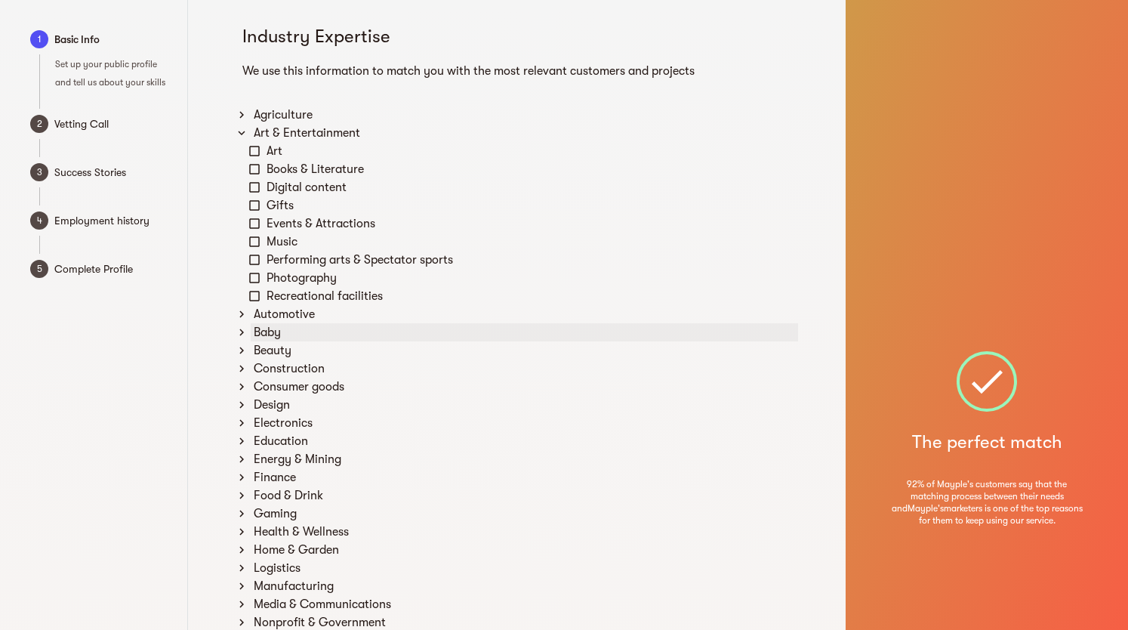
click at [274, 324] on div "Baby" at bounding box center [525, 332] width 548 height 18
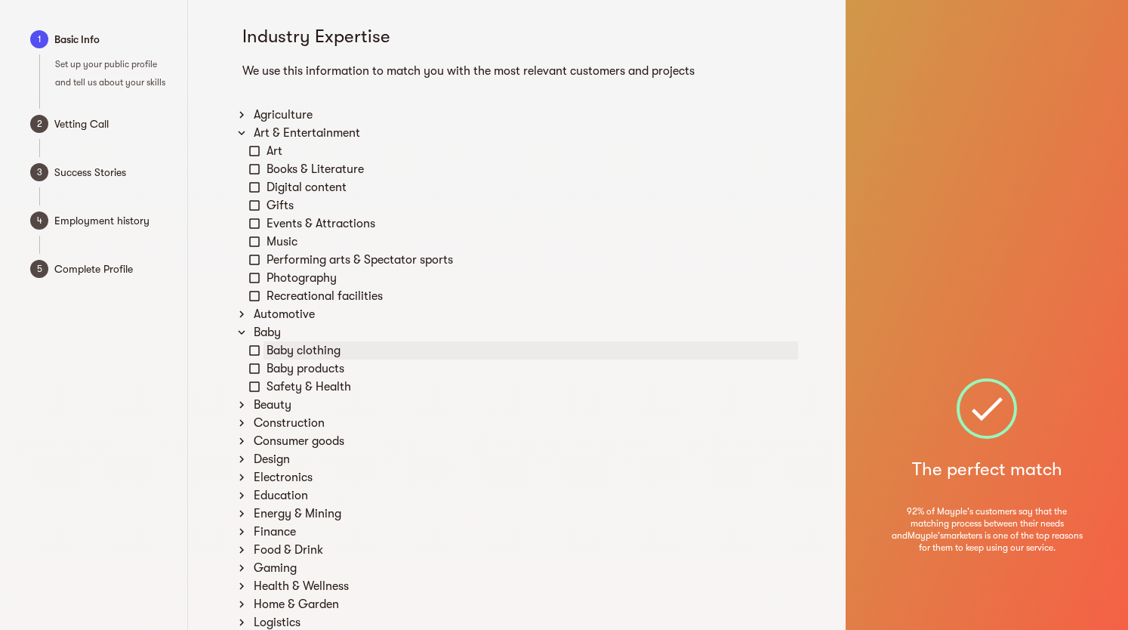
click at [269, 345] on div "Baby clothing" at bounding box center [531, 350] width 535 height 18
click at [264, 371] on div "Baby products" at bounding box center [531, 368] width 535 height 18
click at [260, 384] on icon at bounding box center [254, 386] width 11 height 11
click at [259, 400] on div "Beauty" at bounding box center [525, 405] width 548 height 18
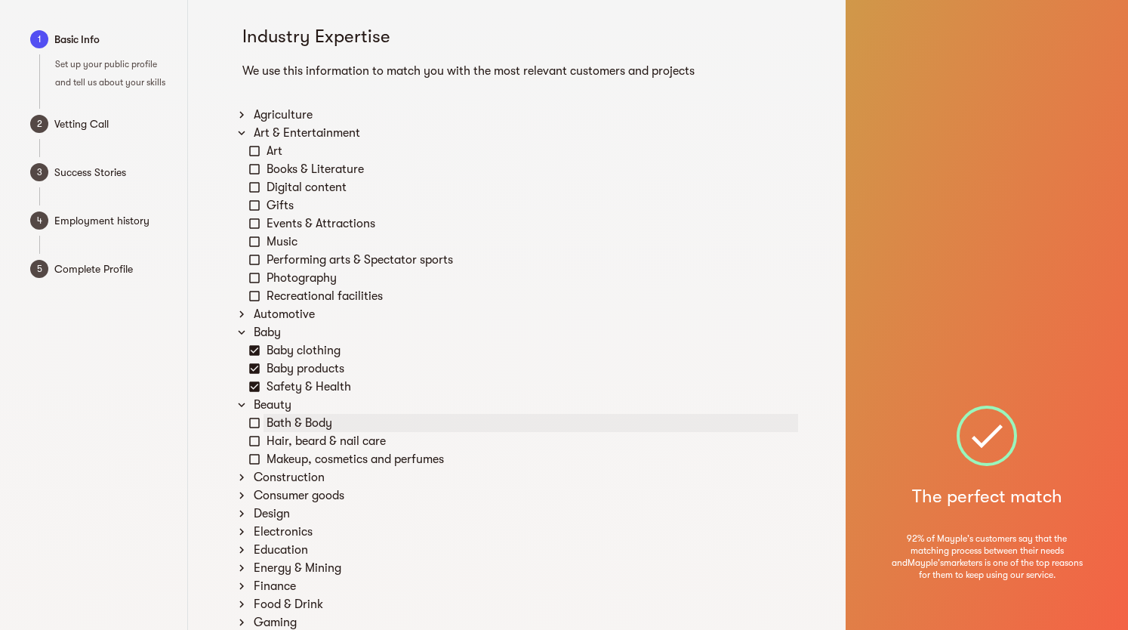
click at [268, 418] on div "Bath & Body" at bounding box center [531, 423] width 535 height 18
click at [279, 440] on div "Hair, beard & nail care" at bounding box center [531, 441] width 535 height 18
click at [279, 451] on div "Makeup, cosmetics and perfumes" at bounding box center [531, 459] width 535 height 18
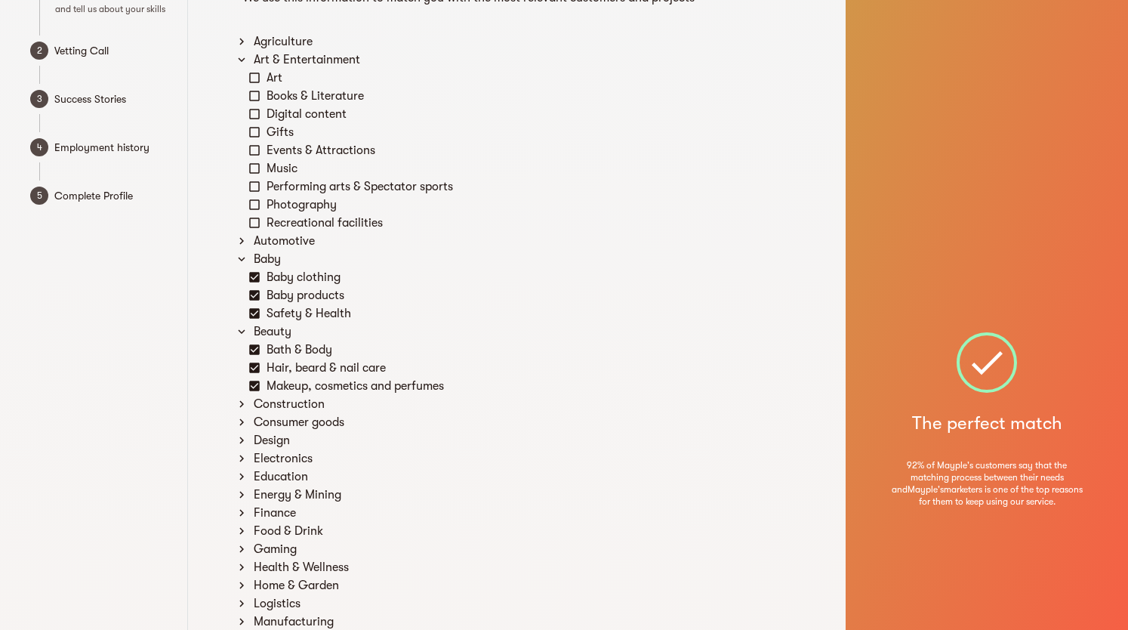
scroll to position [76, 0]
click at [299, 417] on div "Consumer goods" at bounding box center [525, 420] width 548 height 18
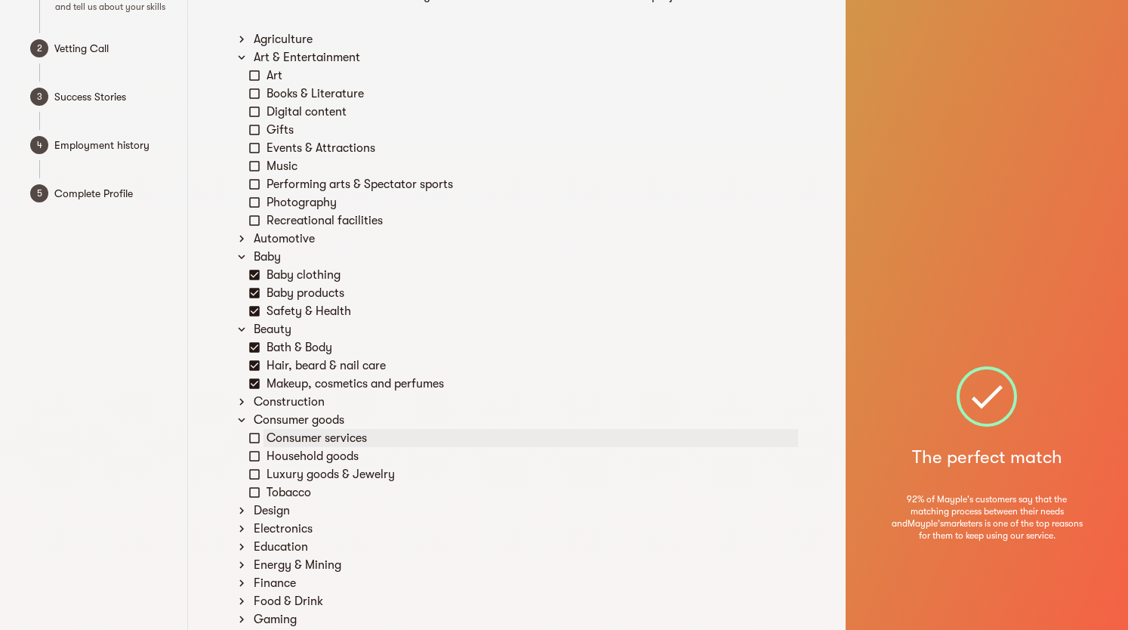
click at [296, 437] on div "Consumer services" at bounding box center [531, 438] width 535 height 18
click at [296, 449] on div "Household goods" at bounding box center [531, 456] width 535 height 18
click at [296, 470] on div "Luxury goods & Jewelry" at bounding box center [531, 474] width 535 height 18
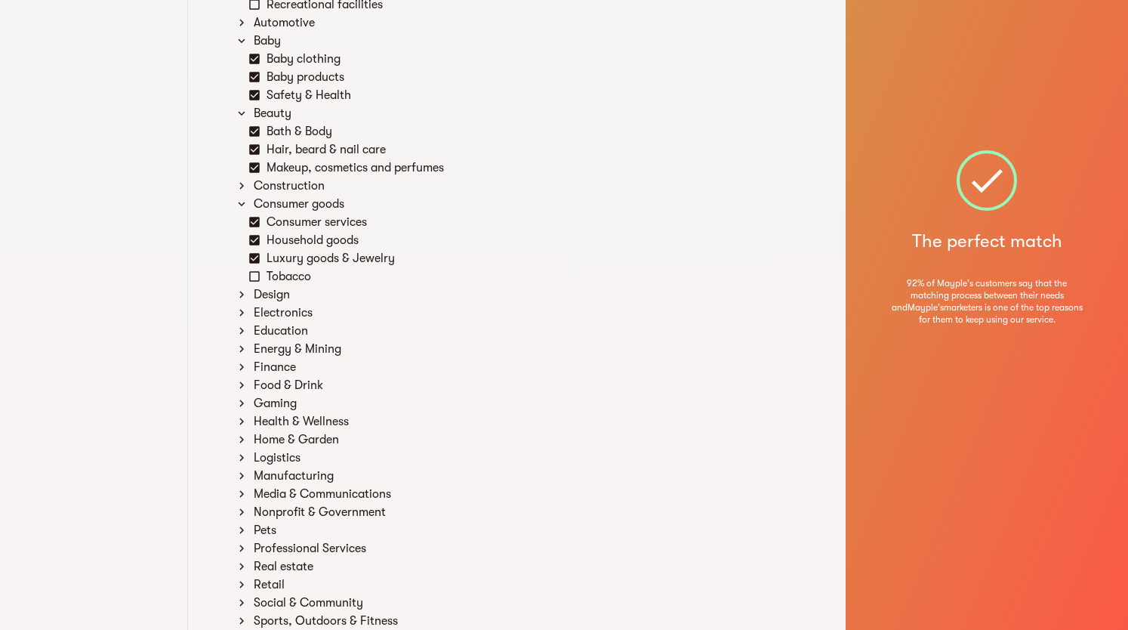
scroll to position [302, 0]
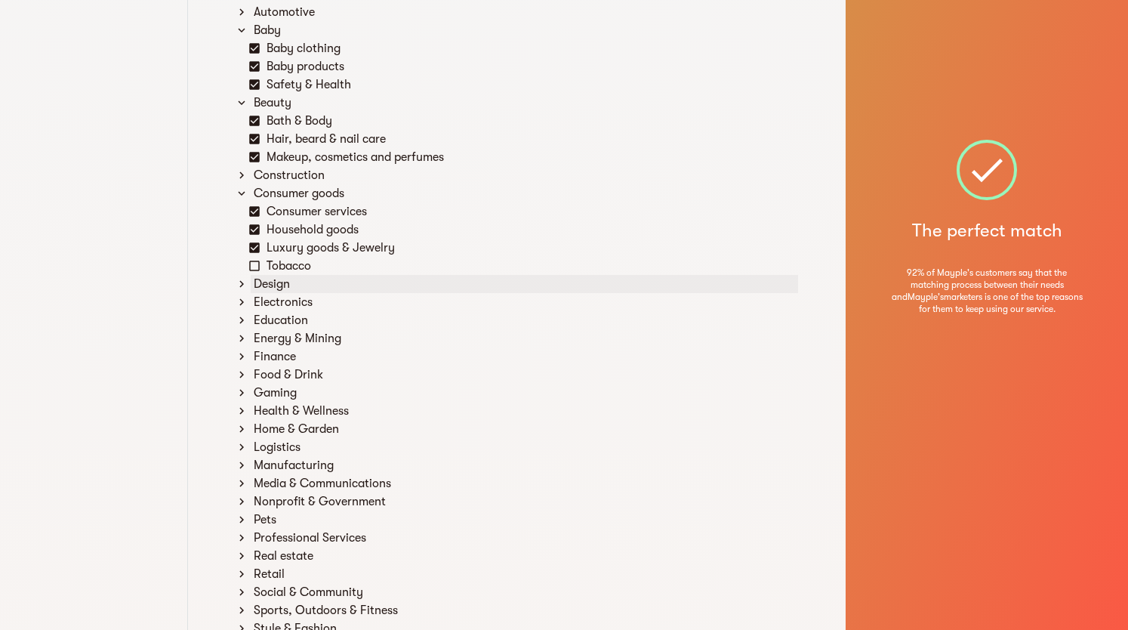
click at [273, 286] on div "Design" at bounding box center [525, 284] width 548 height 18
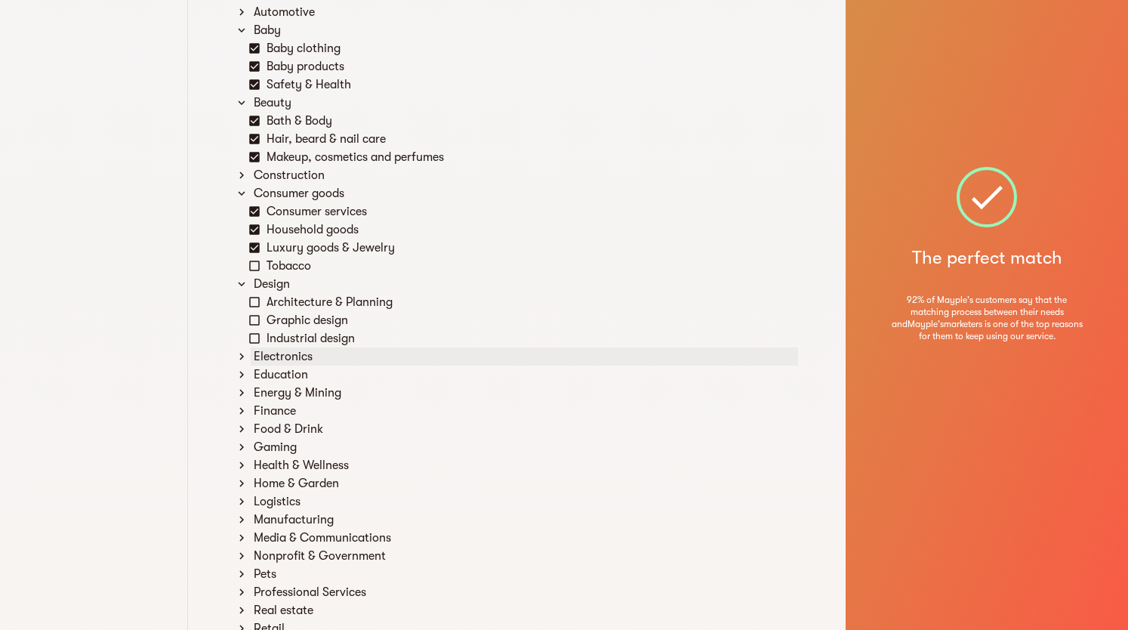
click at [301, 353] on div "Electronics" at bounding box center [525, 356] width 548 height 18
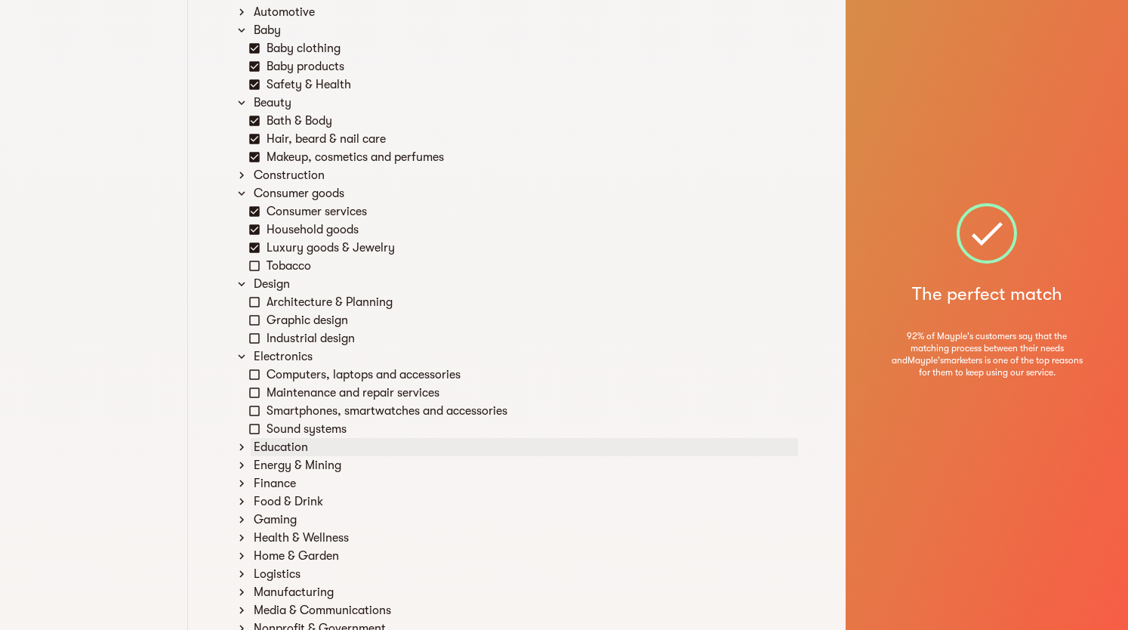
click at [270, 446] on div "Education" at bounding box center [525, 447] width 548 height 18
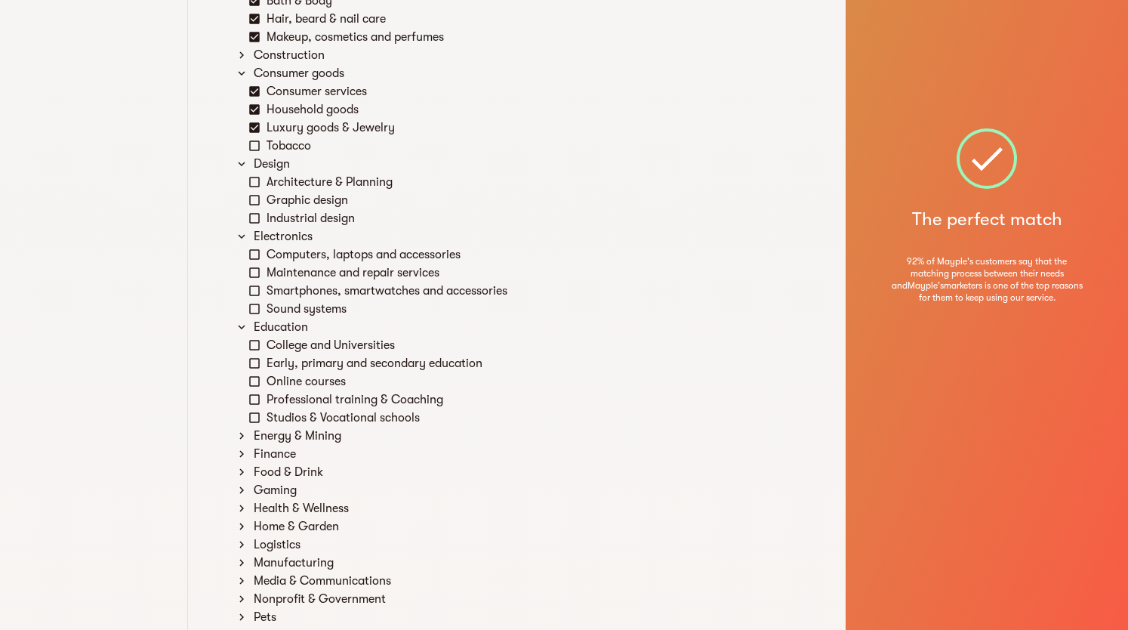
scroll to position [453, 0]
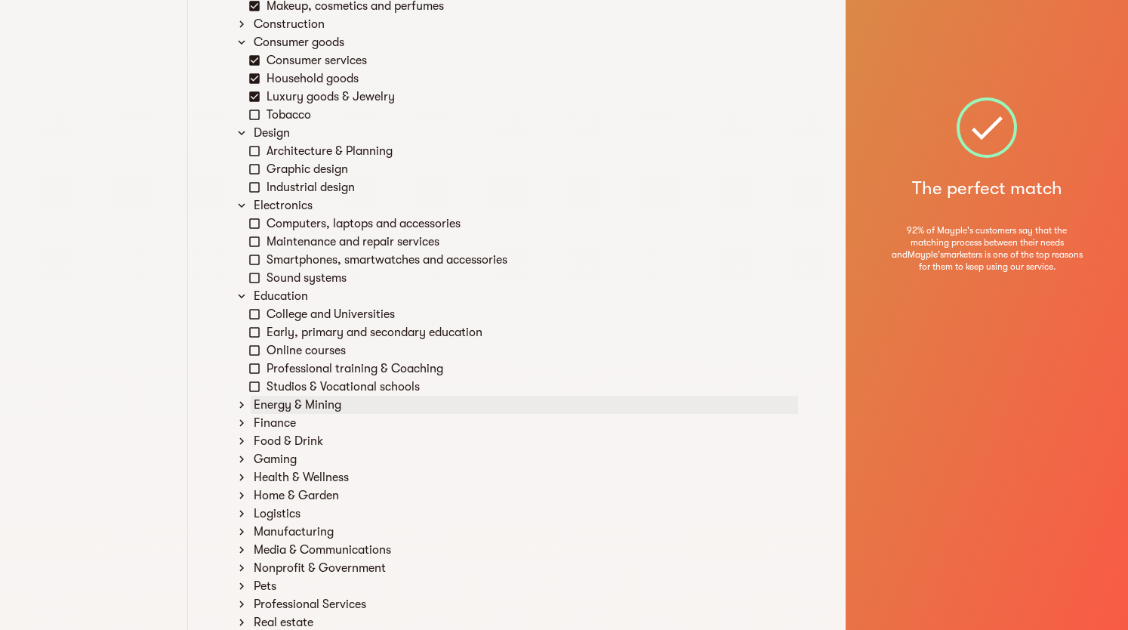
click at [321, 407] on div "Energy & Mining" at bounding box center [525, 405] width 548 height 18
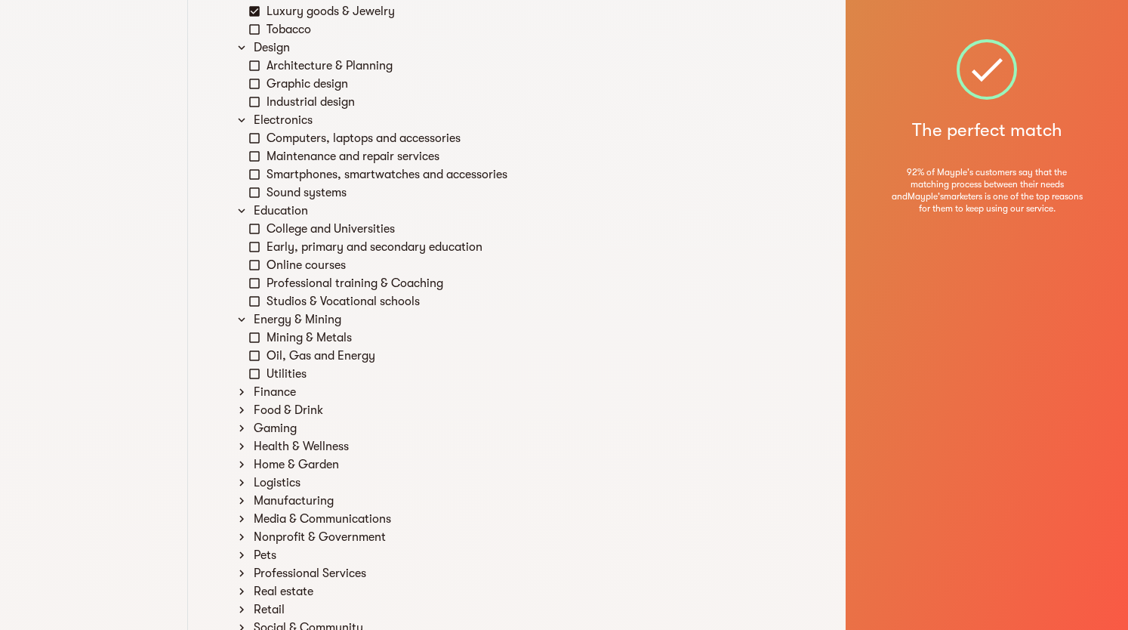
scroll to position [604, 0]
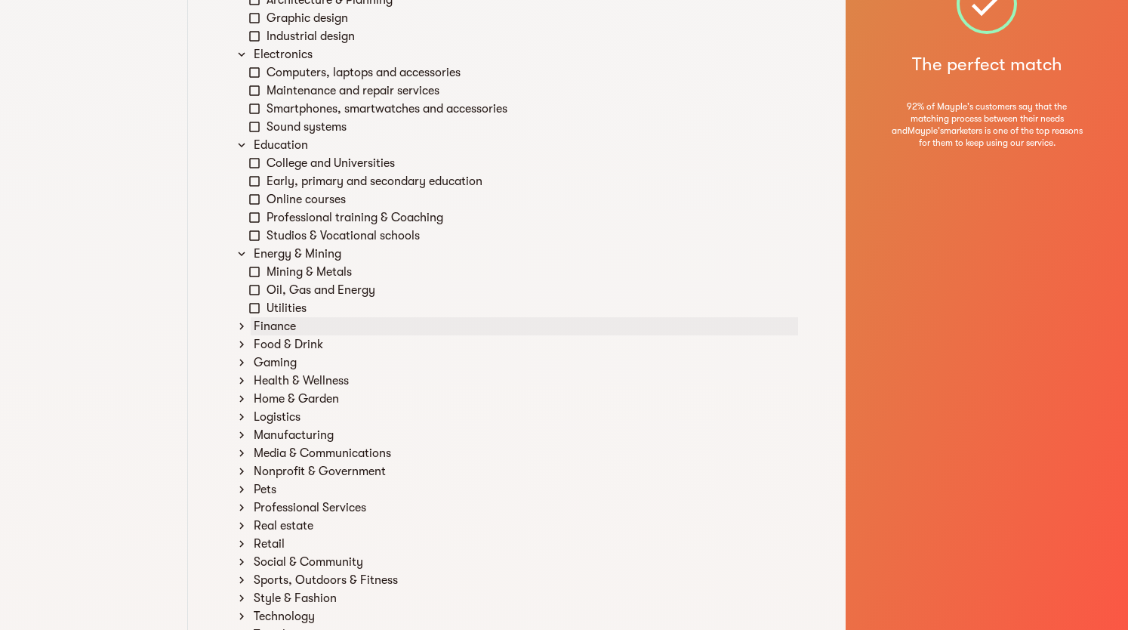
click at [283, 318] on div "Finance" at bounding box center [525, 326] width 548 height 18
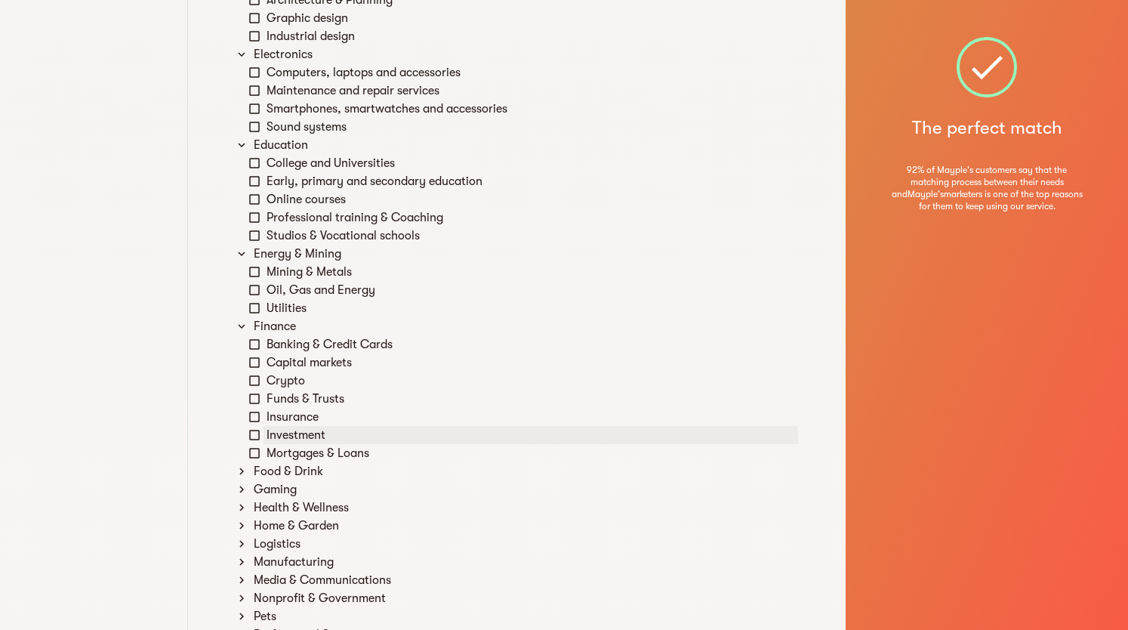
click at [288, 433] on div "Investment" at bounding box center [531, 435] width 535 height 18
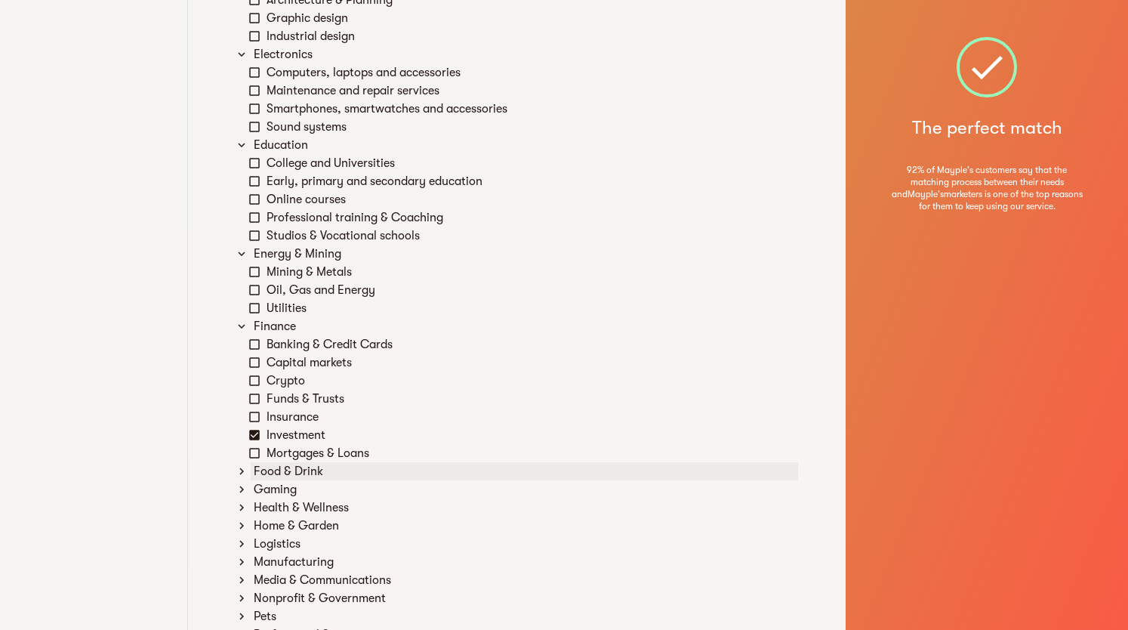
click at [299, 472] on div "Food & Drink" at bounding box center [525, 471] width 548 height 18
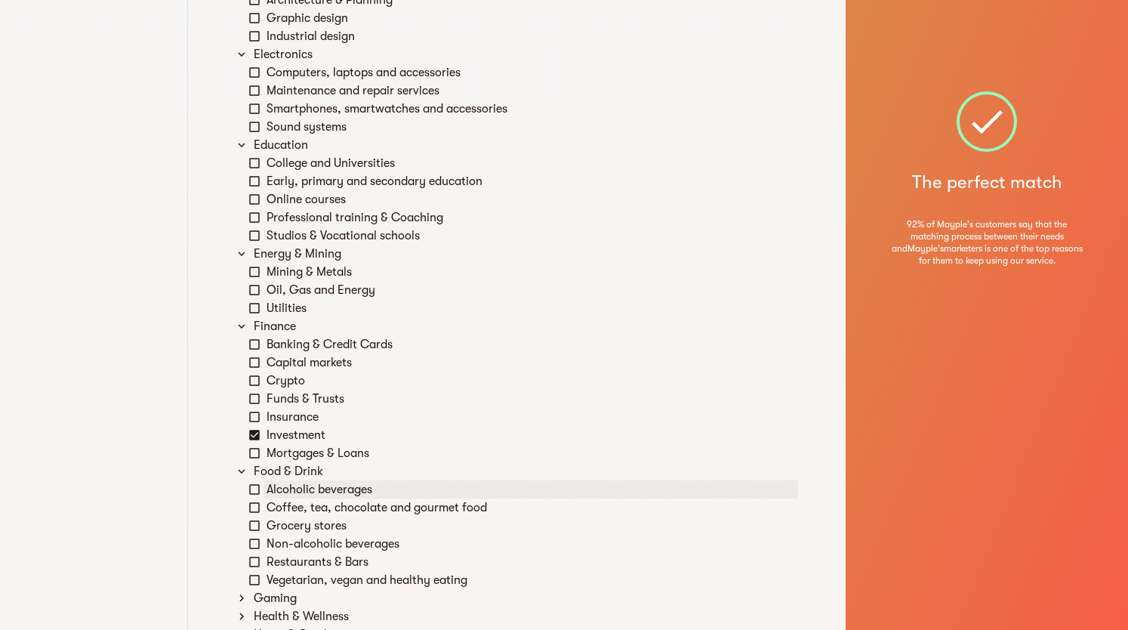
click at [303, 484] on div "Alcoholic beverages" at bounding box center [531, 489] width 535 height 18
click at [302, 503] on div "Coffee, tea, chocolate and gourmet food" at bounding box center [531, 507] width 535 height 18
click at [302, 520] on div "Grocery stores" at bounding box center [531, 526] width 535 height 18
click at [301, 538] on div "Non-alcoholic beverages" at bounding box center [531, 544] width 535 height 18
click at [344, 336] on div "Banking & Credit Cards" at bounding box center [531, 344] width 535 height 18
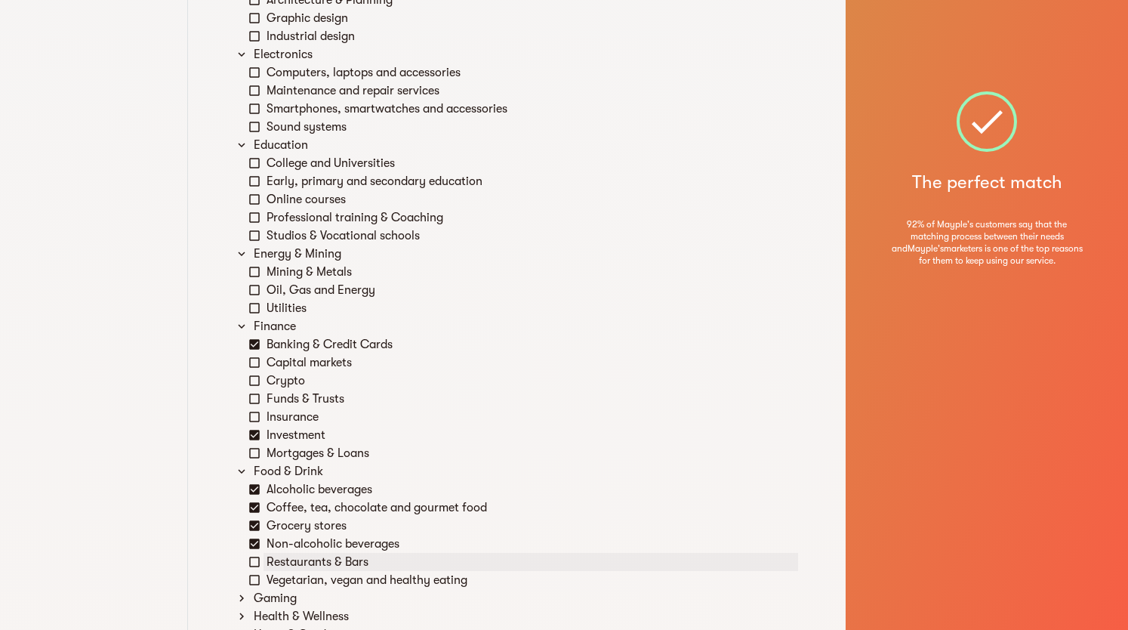
click at [329, 557] on div "Restaurants & Bars" at bounding box center [531, 562] width 535 height 18
click at [326, 569] on div "Restaurants & Bars" at bounding box center [531, 562] width 535 height 18
click at [342, 581] on div "Vegetarian, vegan and healthy eating" at bounding box center [531, 580] width 535 height 18
click at [338, 561] on div "Restaurants & Bars" at bounding box center [531, 562] width 535 height 18
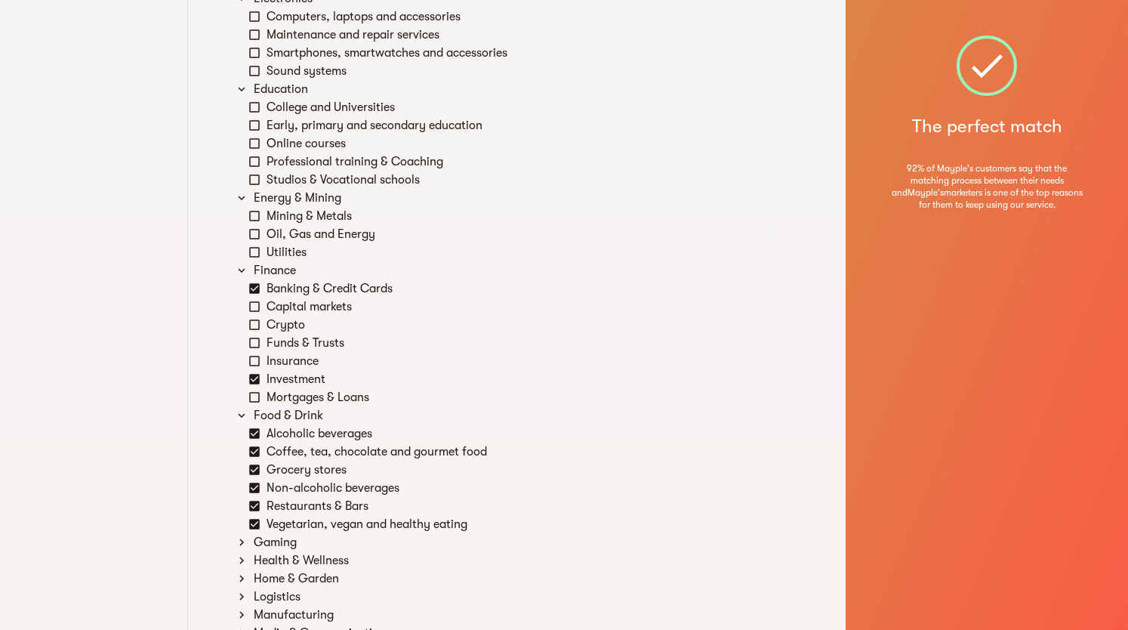
scroll to position [680, 0]
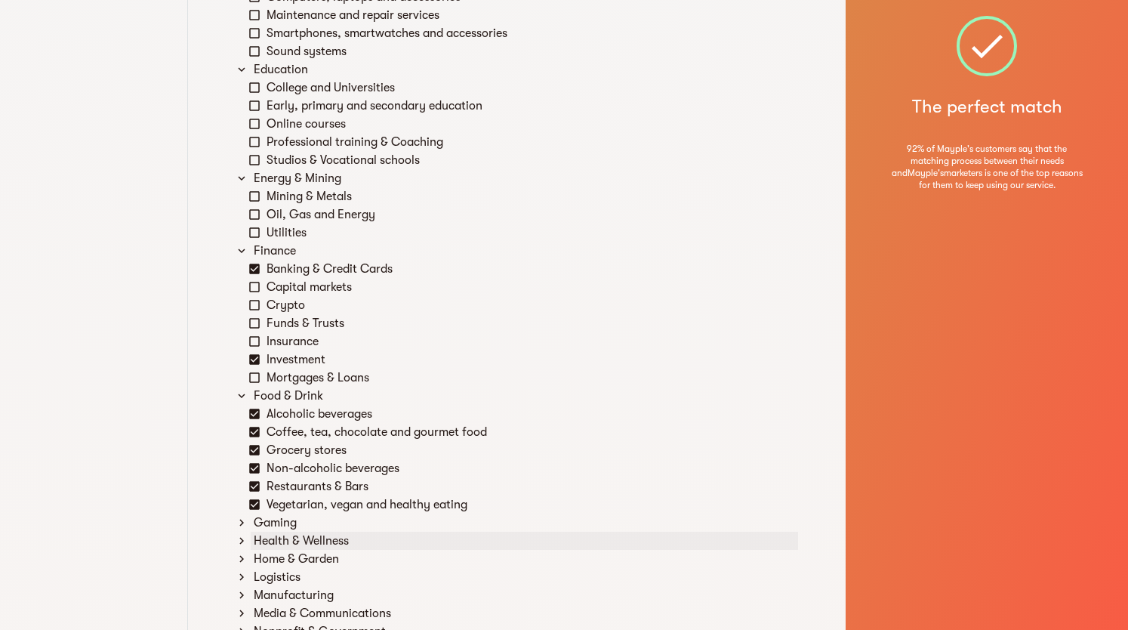
click at [298, 541] on div "Health & Wellness" at bounding box center [525, 541] width 548 height 18
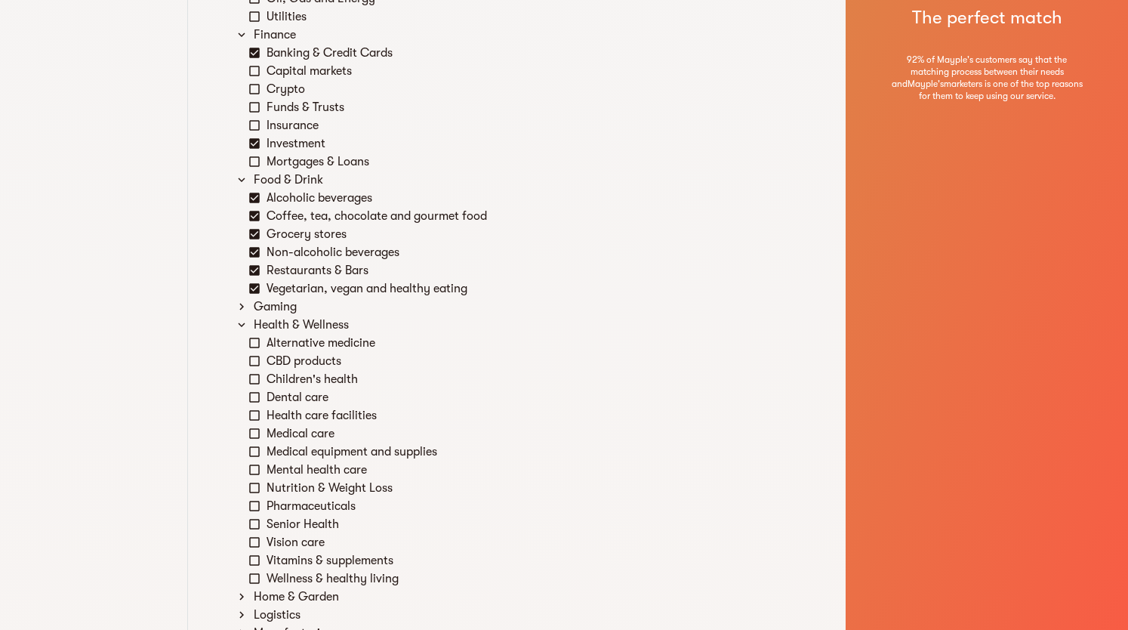
scroll to position [906, 0]
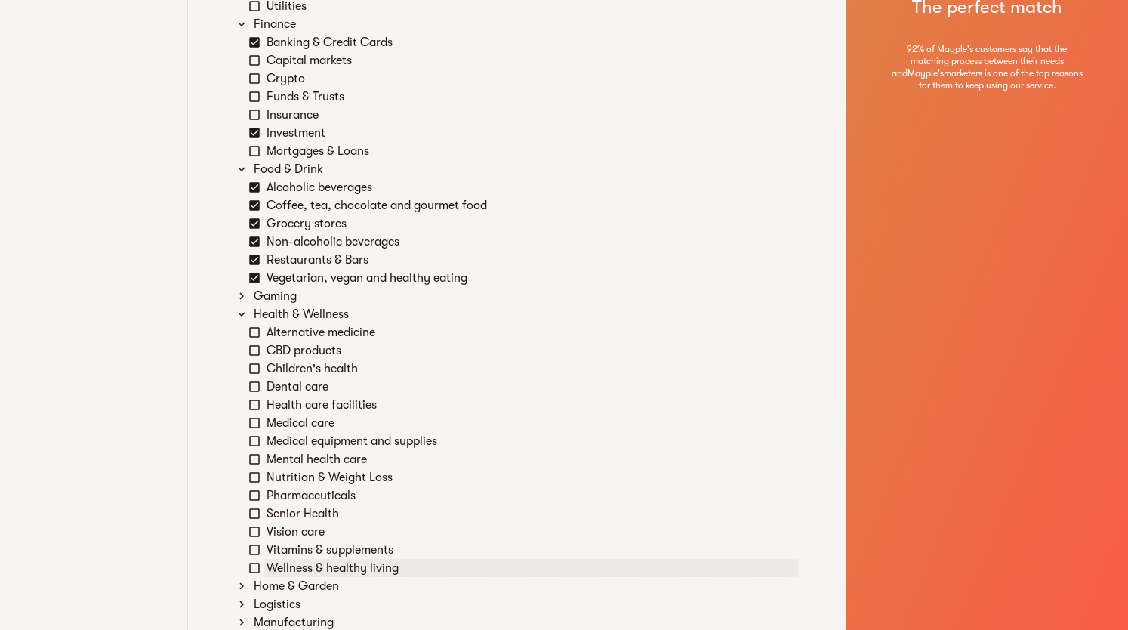
click at [304, 568] on div "Wellness & healthy living" at bounding box center [531, 568] width 535 height 18
click at [310, 553] on div "Vitamins & supplements" at bounding box center [531, 550] width 535 height 18
click at [281, 511] on div "Senior Health" at bounding box center [531, 513] width 535 height 18
click at [304, 470] on div "Nutrition & Weight Loss" at bounding box center [531, 477] width 535 height 18
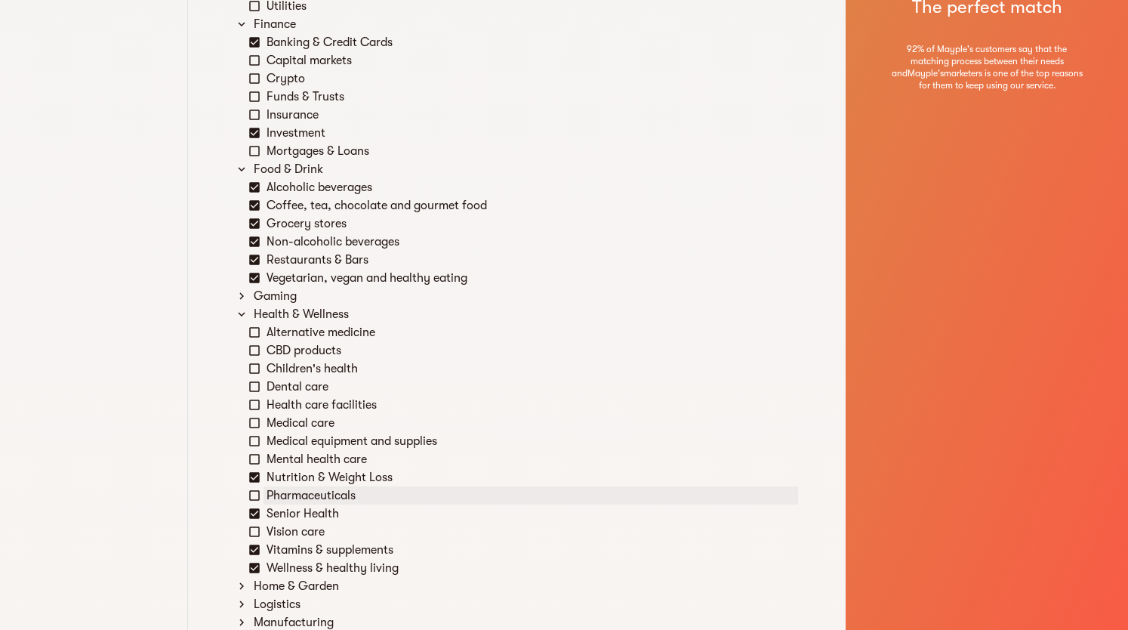
click at [261, 498] on div "Pharmaceuticals" at bounding box center [523, 495] width 549 height 18
click at [267, 381] on div "Dental care" at bounding box center [531, 387] width 535 height 18
click at [266, 366] on div "Children's health" at bounding box center [531, 368] width 535 height 18
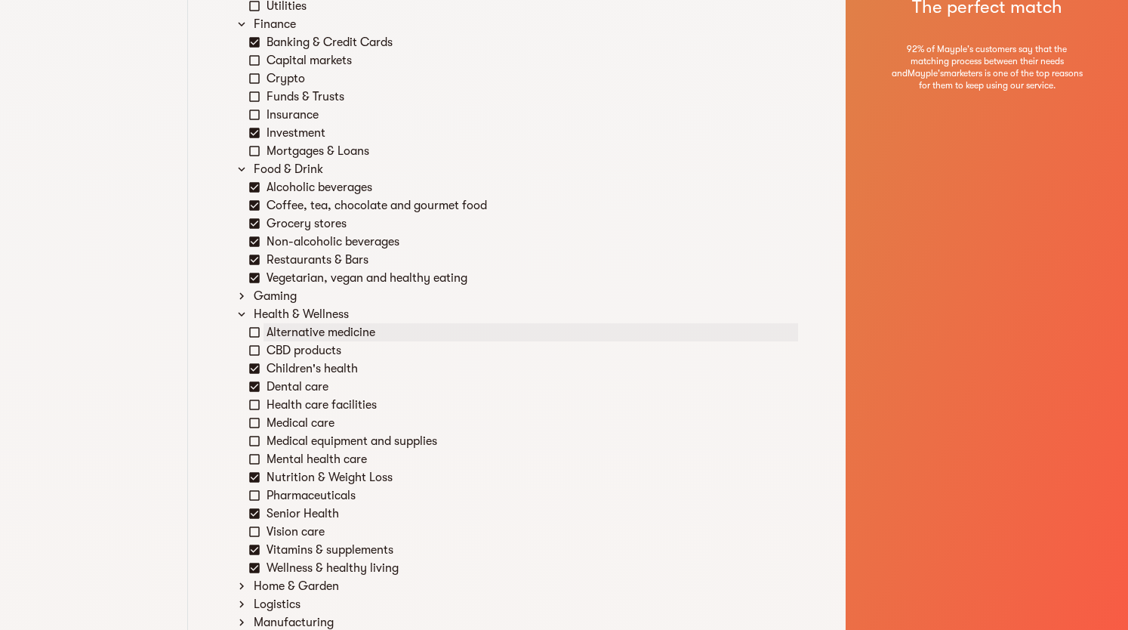
click at [331, 329] on div "Alternative medicine" at bounding box center [531, 332] width 535 height 18
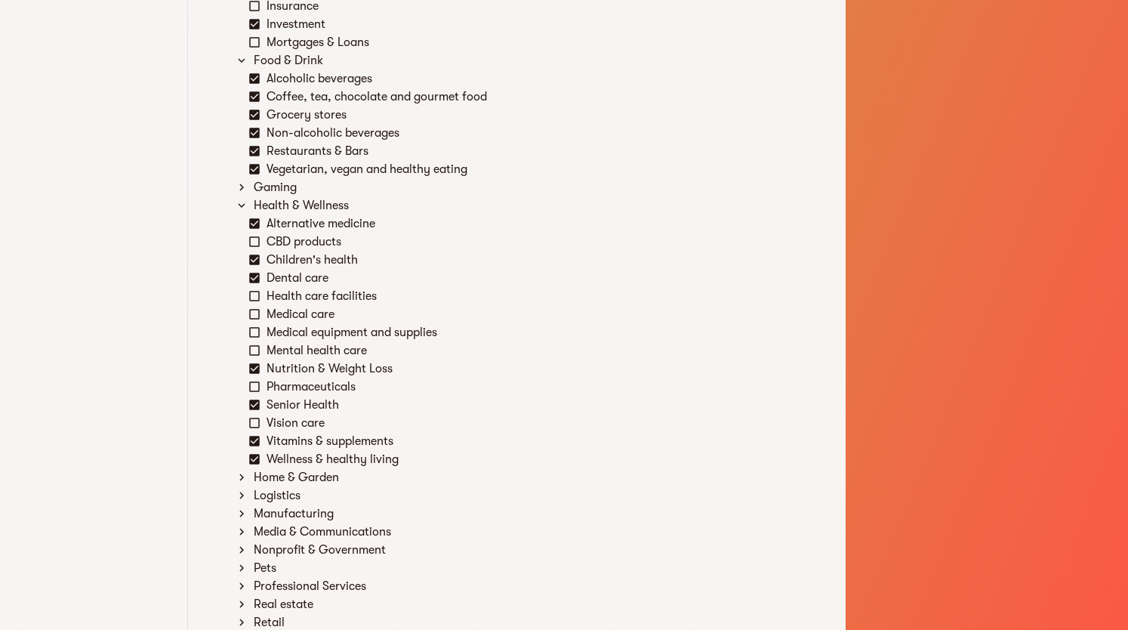
scroll to position [1133, 0]
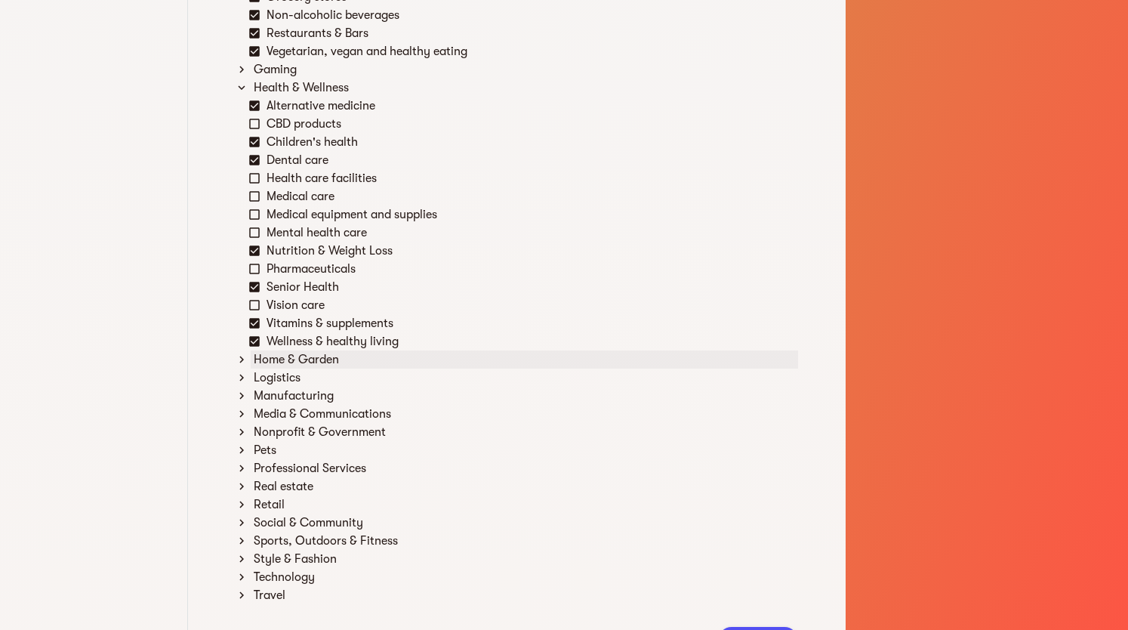
click at [311, 360] on div "Home & Garden" at bounding box center [525, 359] width 548 height 18
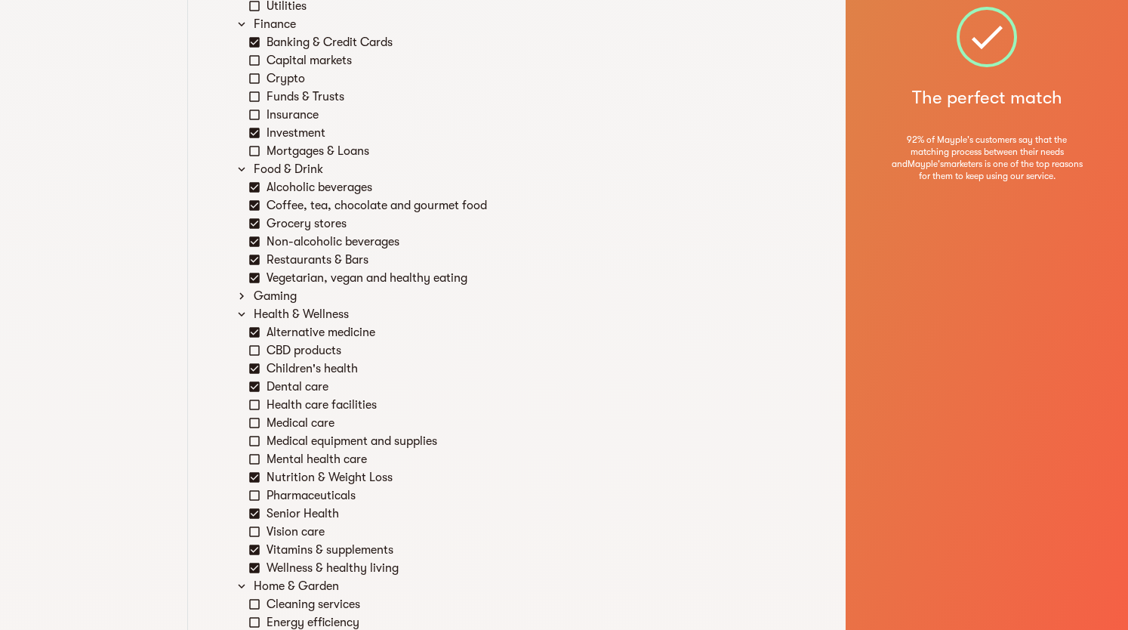
scroll to position [1208, 0]
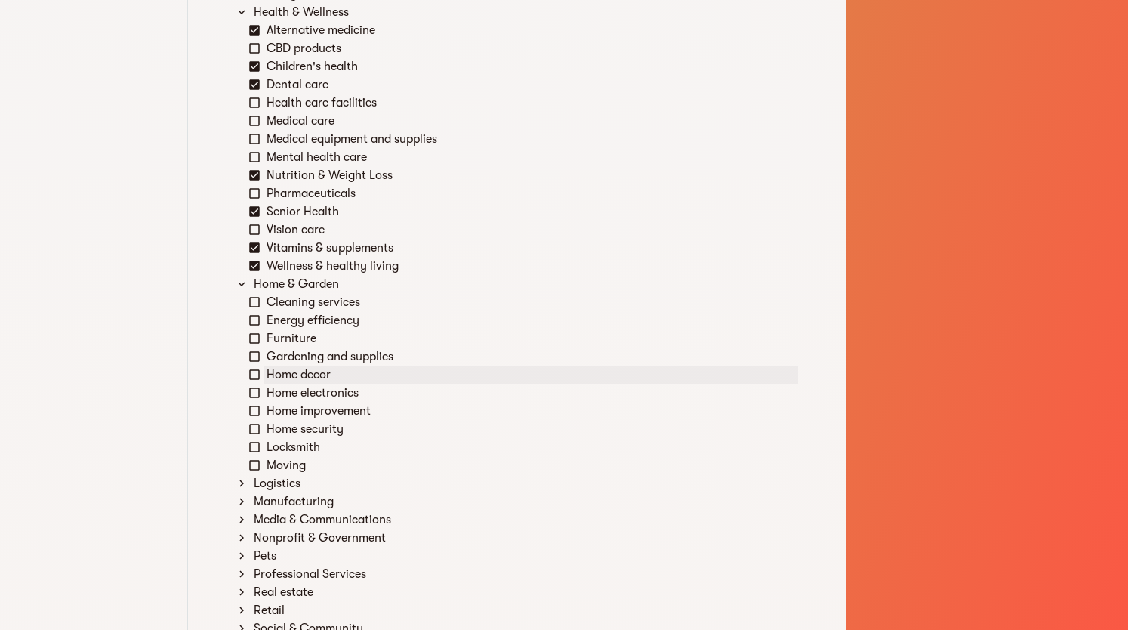
click at [329, 380] on div "Home decor" at bounding box center [531, 375] width 535 height 18
click at [322, 387] on div "Home electronics" at bounding box center [531, 393] width 535 height 18
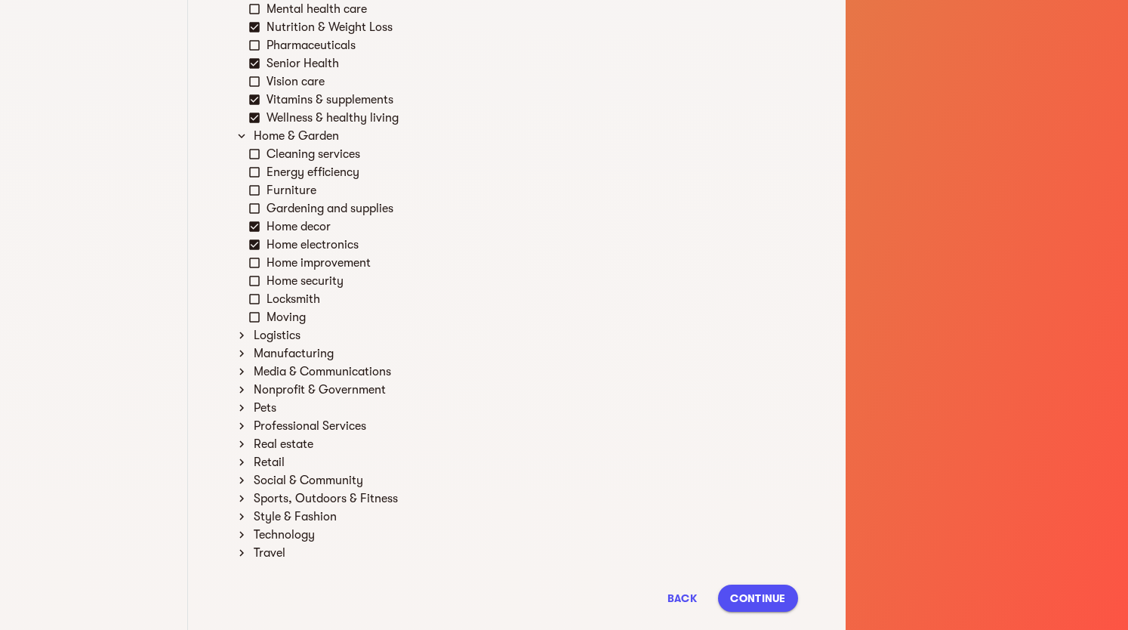
scroll to position [1359, 0]
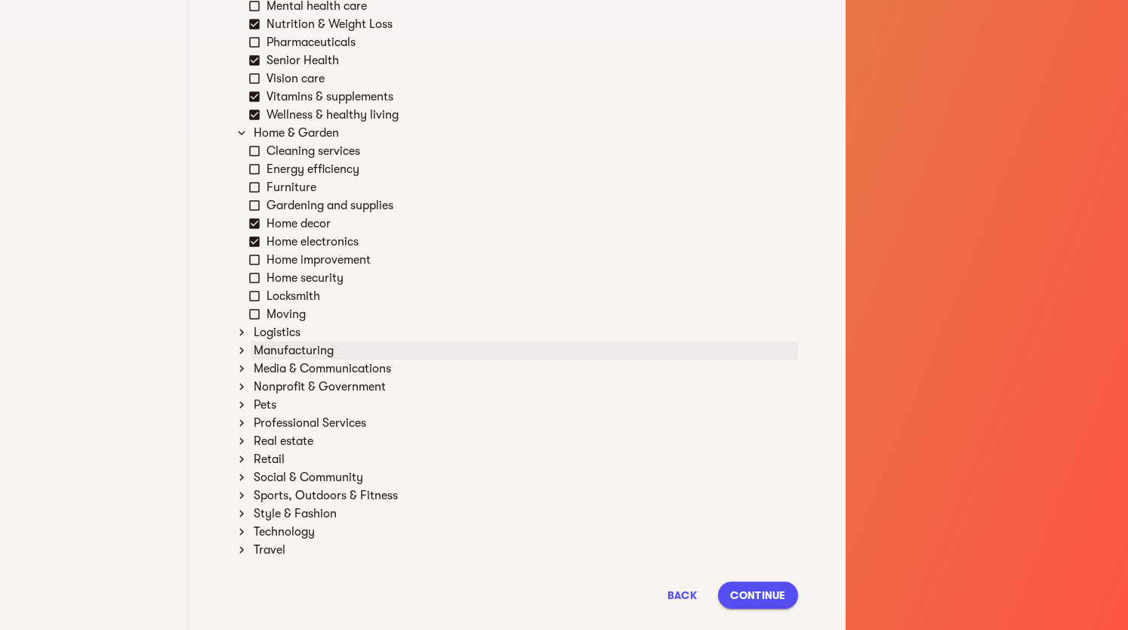
click at [290, 353] on div "Manufacturing" at bounding box center [525, 350] width 548 height 18
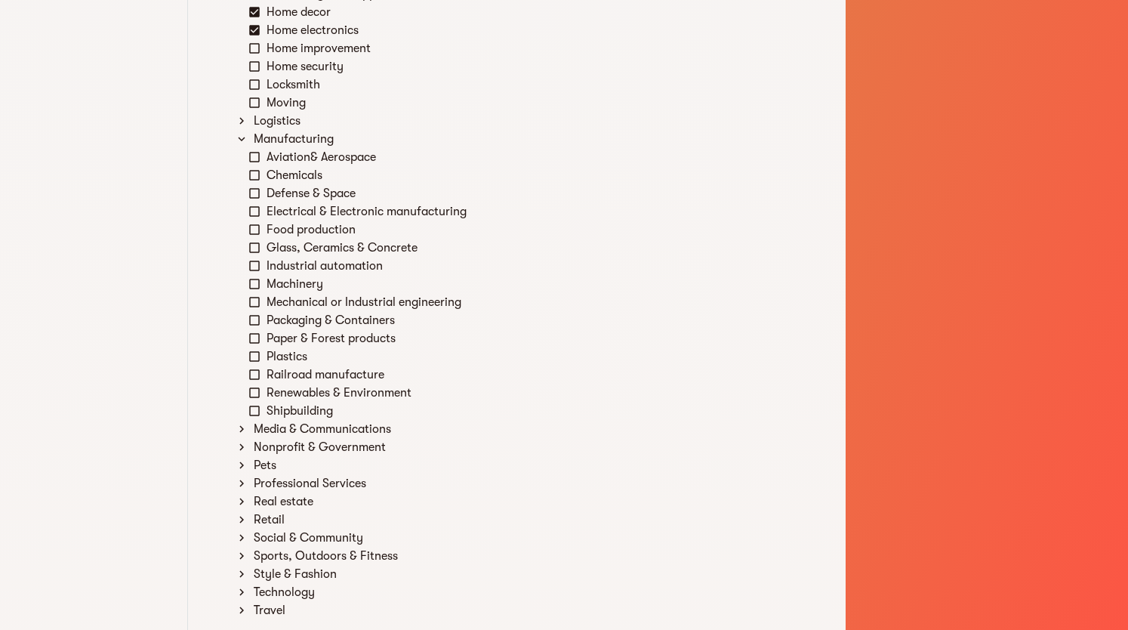
scroll to position [1661, 0]
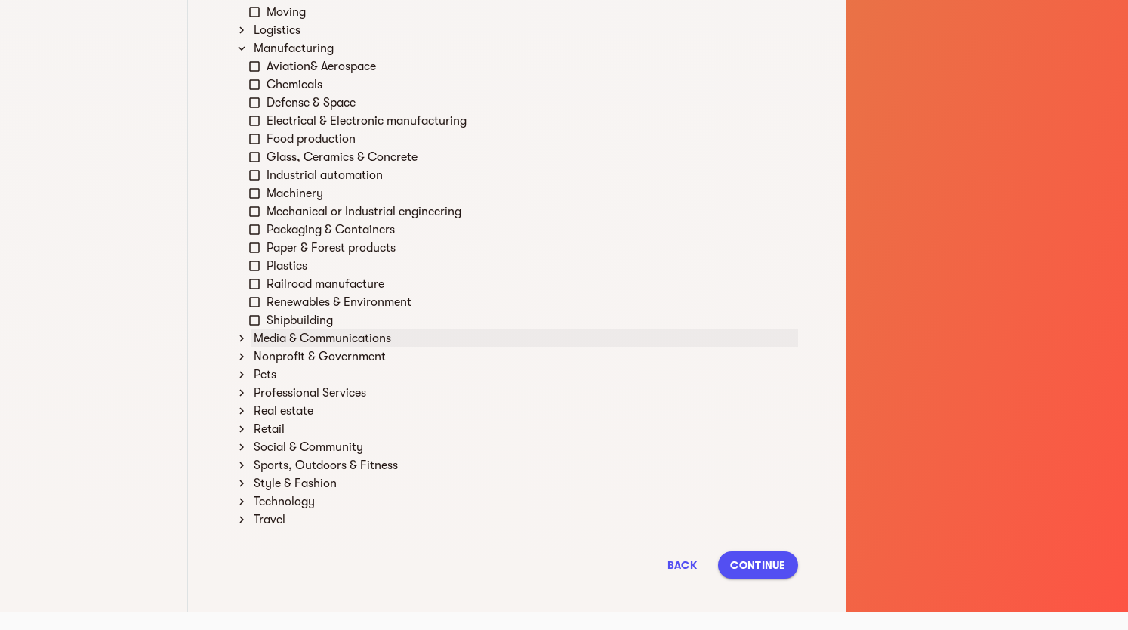
click at [318, 332] on div "Media & Communications" at bounding box center [525, 338] width 548 height 18
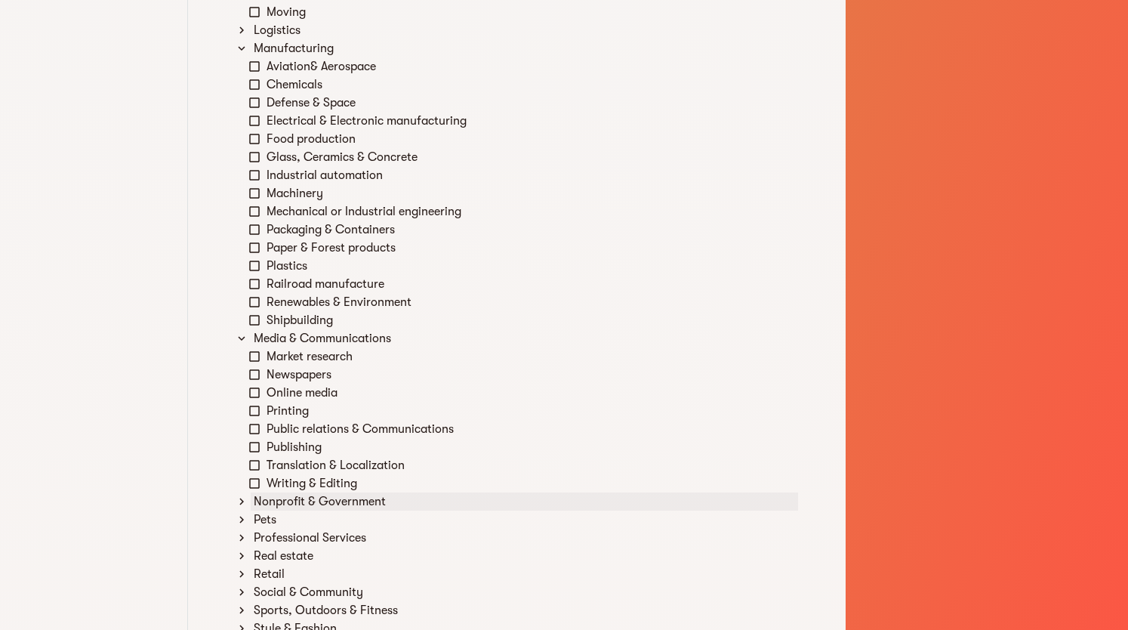
click at [312, 499] on div "Nonprofit & Government" at bounding box center [525, 501] width 548 height 18
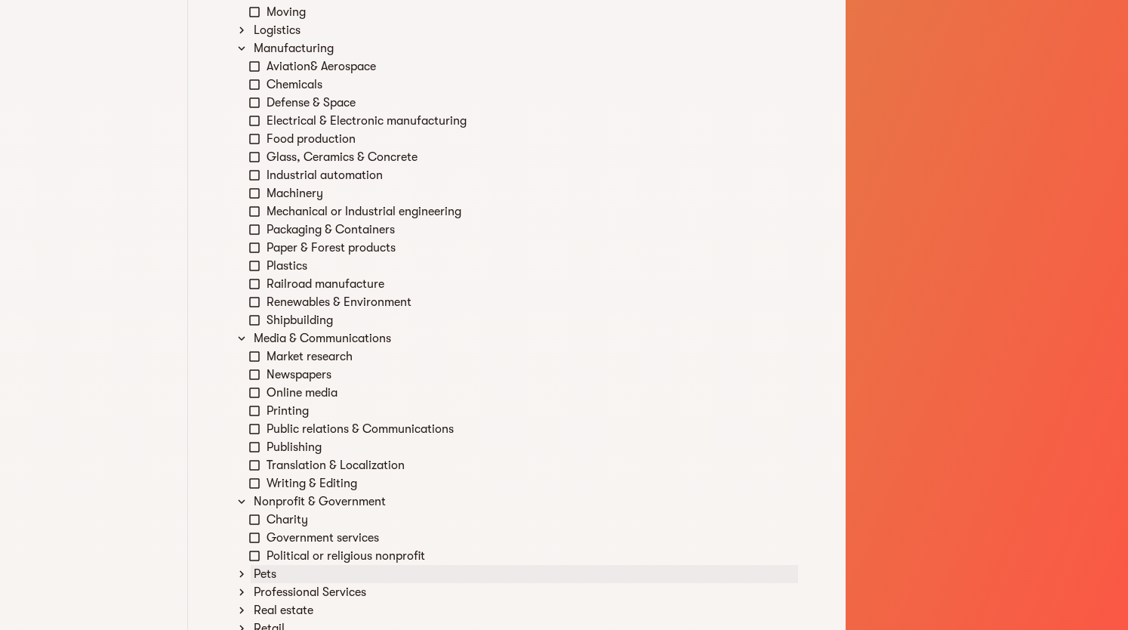
click at [282, 578] on div "Pets" at bounding box center [525, 574] width 548 height 18
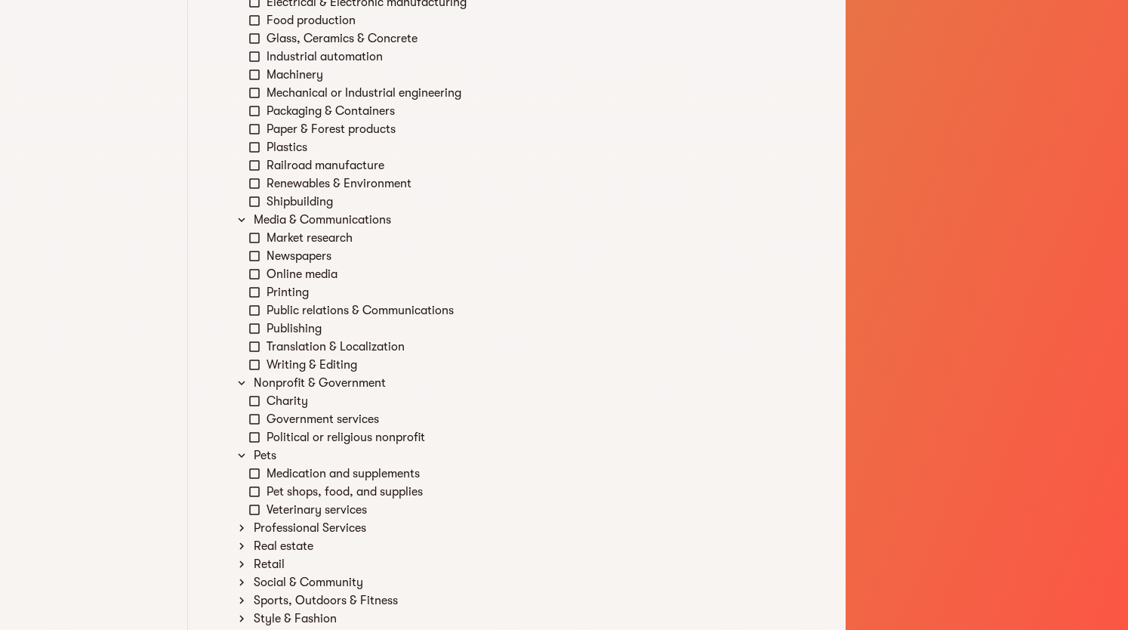
scroll to position [1812, 0]
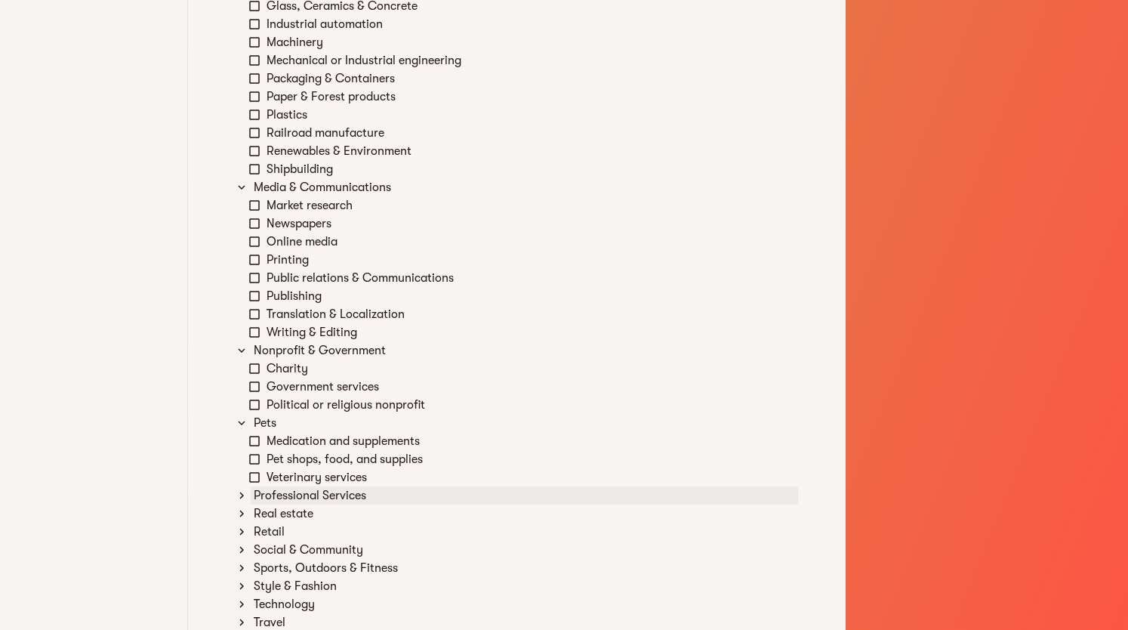
click at [319, 496] on div "Professional Services" at bounding box center [525, 495] width 548 height 18
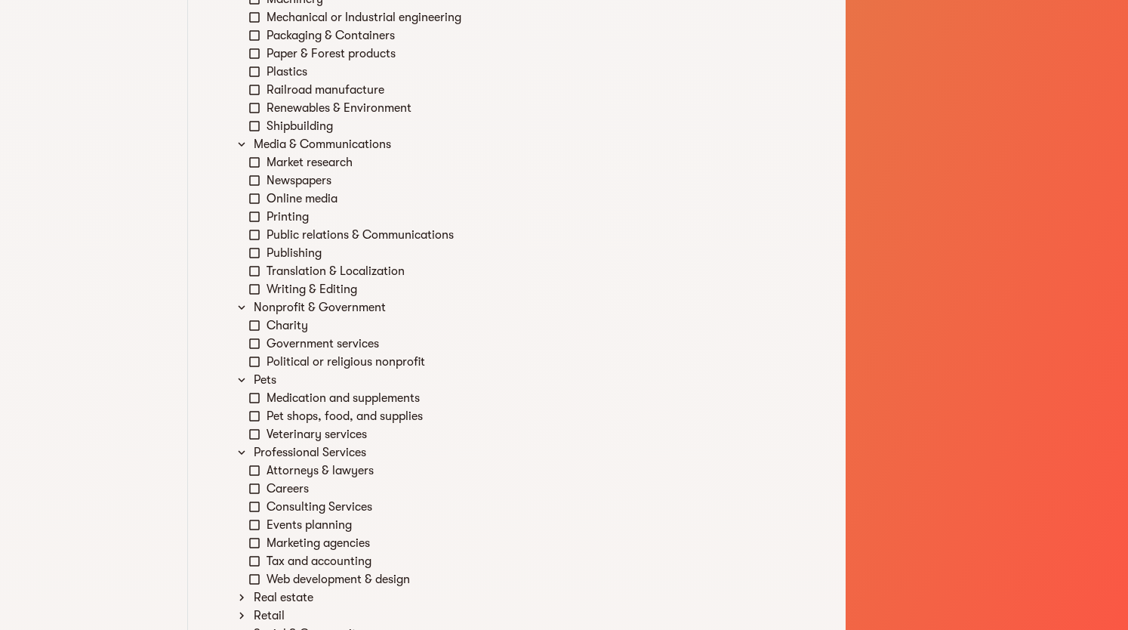
scroll to position [1888, 0]
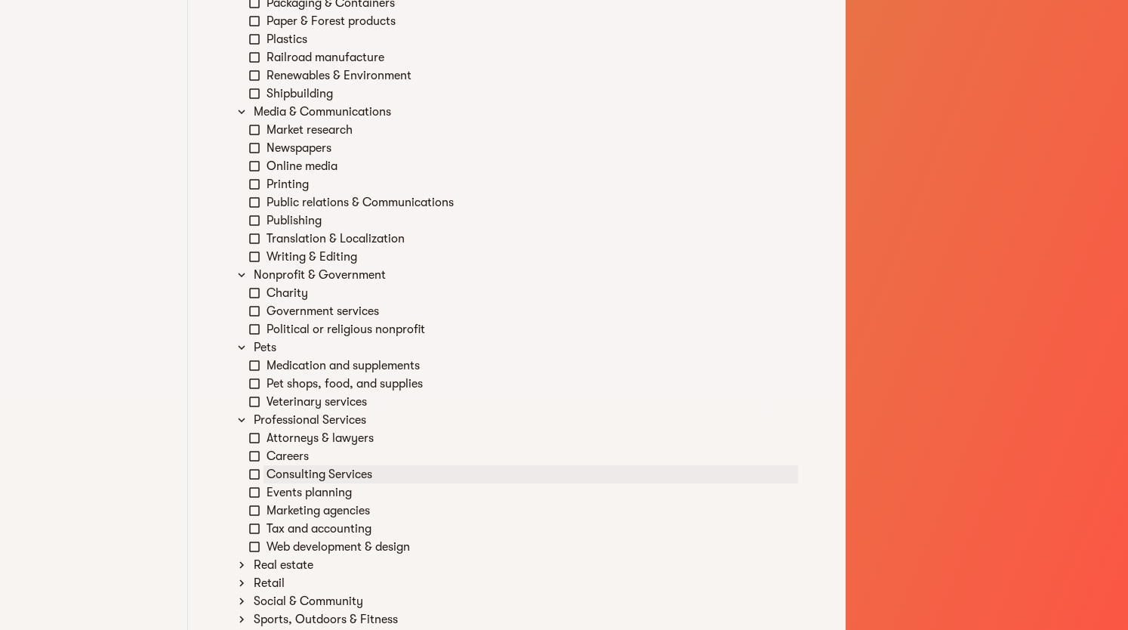
click at [343, 478] on div "Consulting Services" at bounding box center [531, 474] width 535 height 18
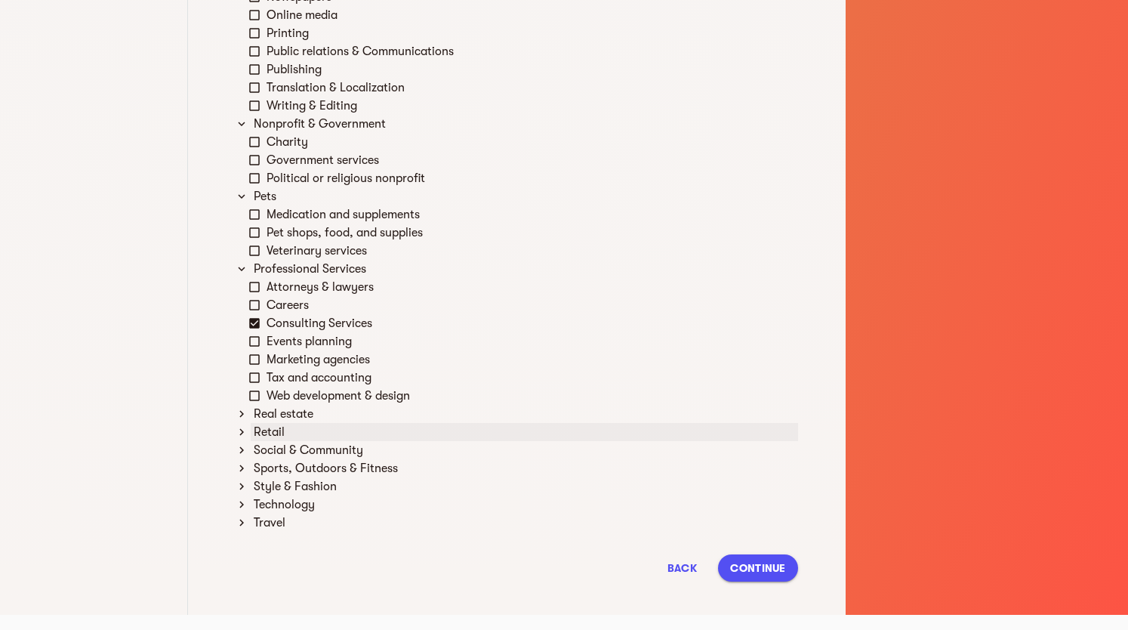
click at [273, 437] on div "Retail" at bounding box center [525, 432] width 548 height 18
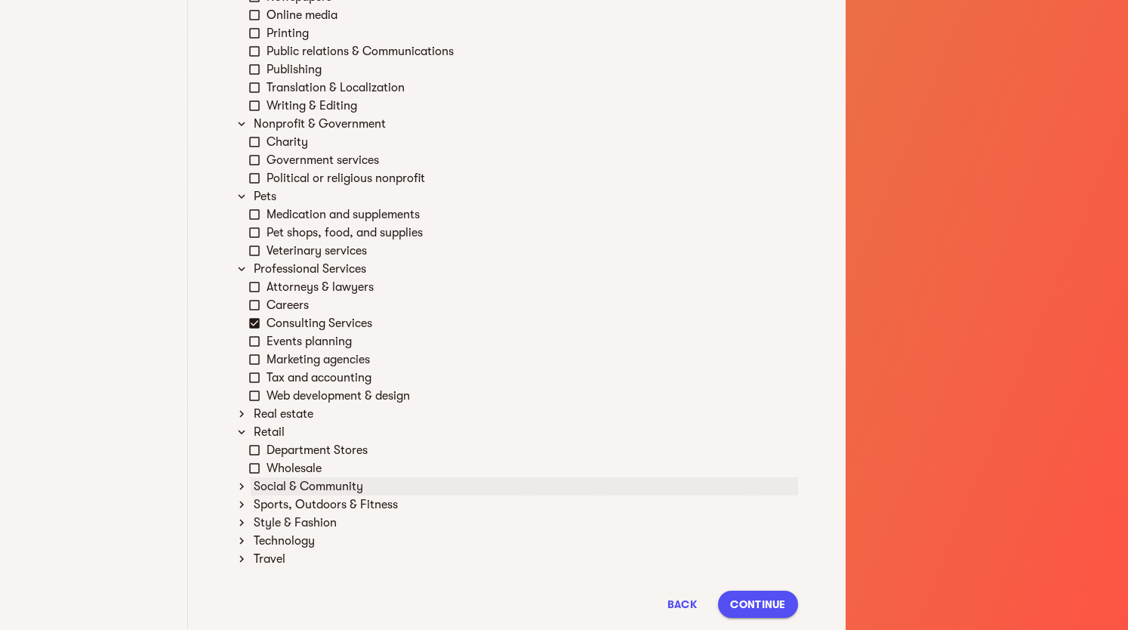
click at [332, 483] on div "Social & Community" at bounding box center [525, 486] width 548 height 18
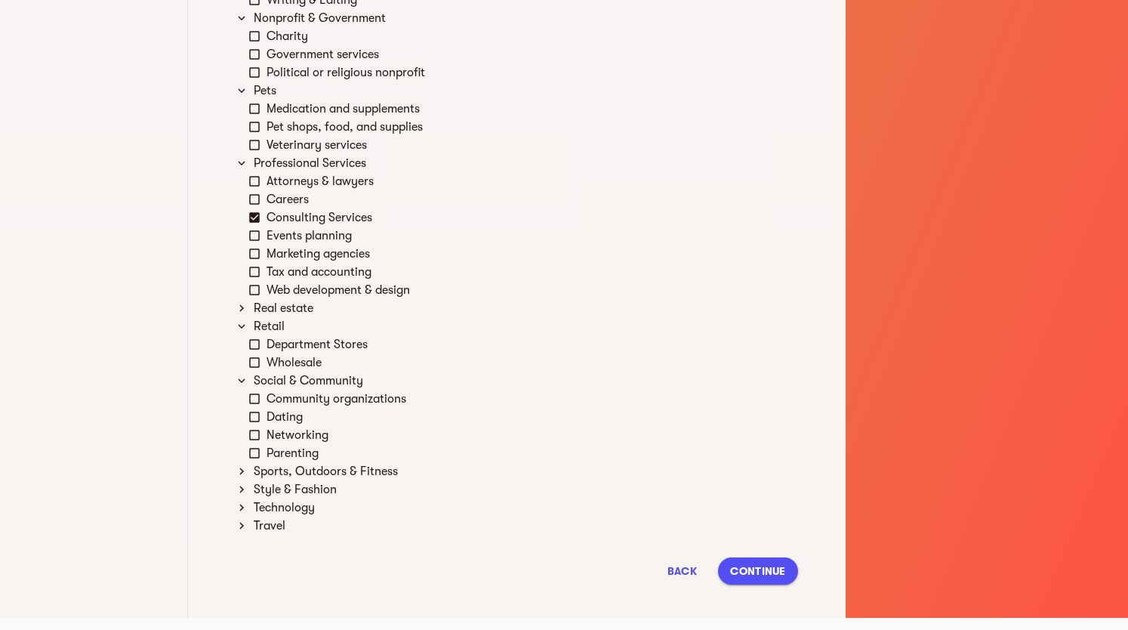
scroll to position [2151, 0]
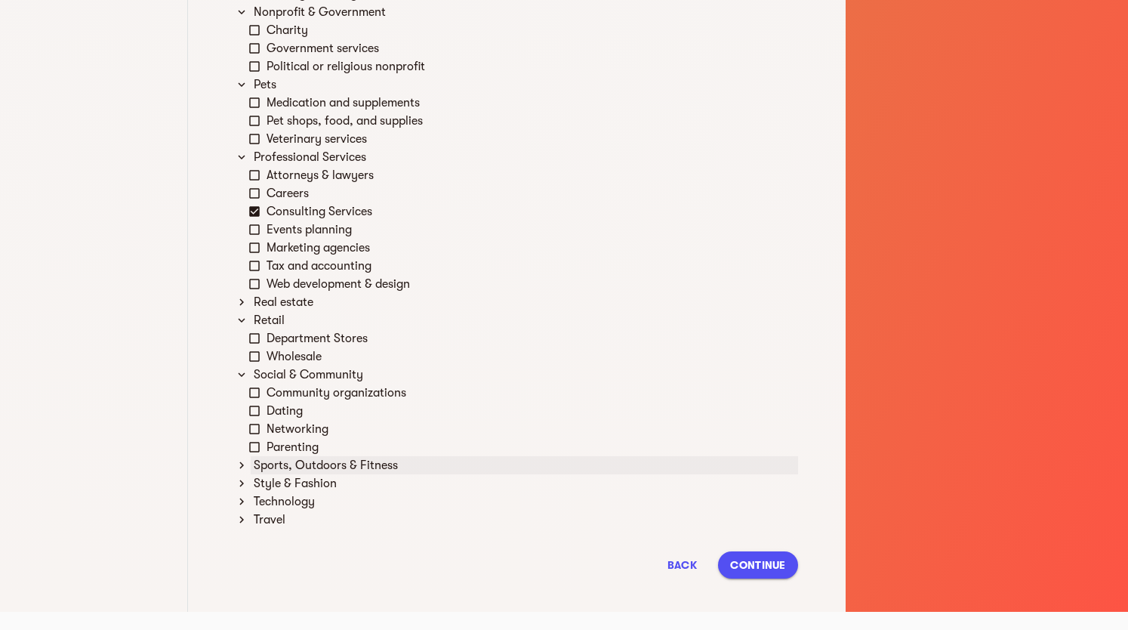
click at [337, 469] on div "Sports, Outdoors & Fitness" at bounding box center [525, 465] width 548 height 18
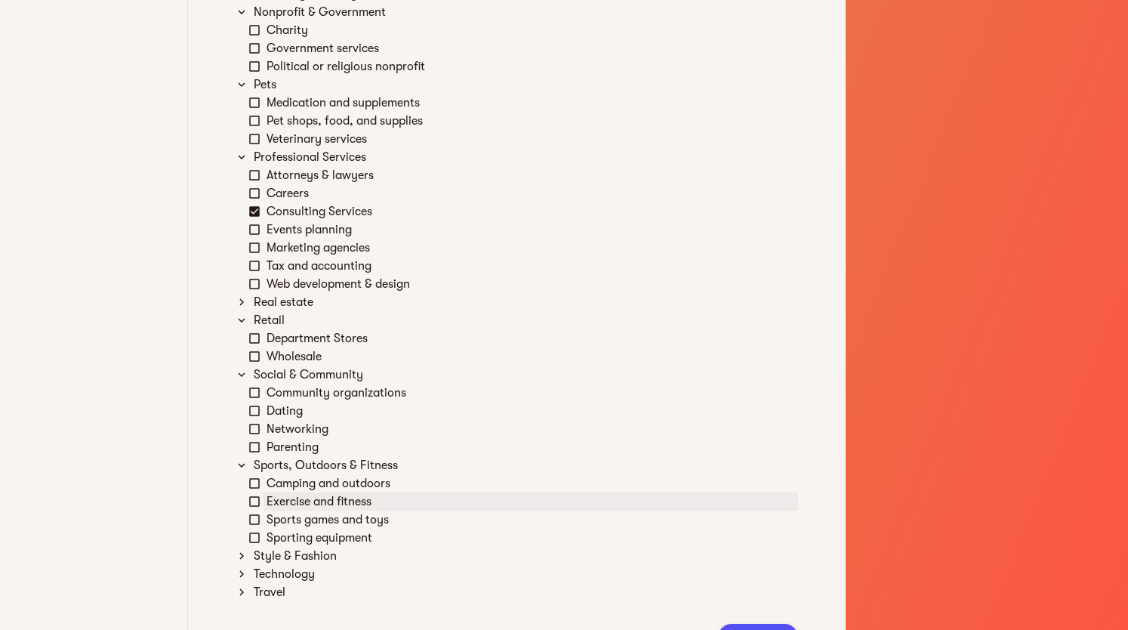
click at [325, 501] on div "Exercise and fitness" at bounding box center [531, 501] width 535 height 18
click at [310, 549] on div "Style & Fashion" at bounding box center [525, 556] width 548 height 18
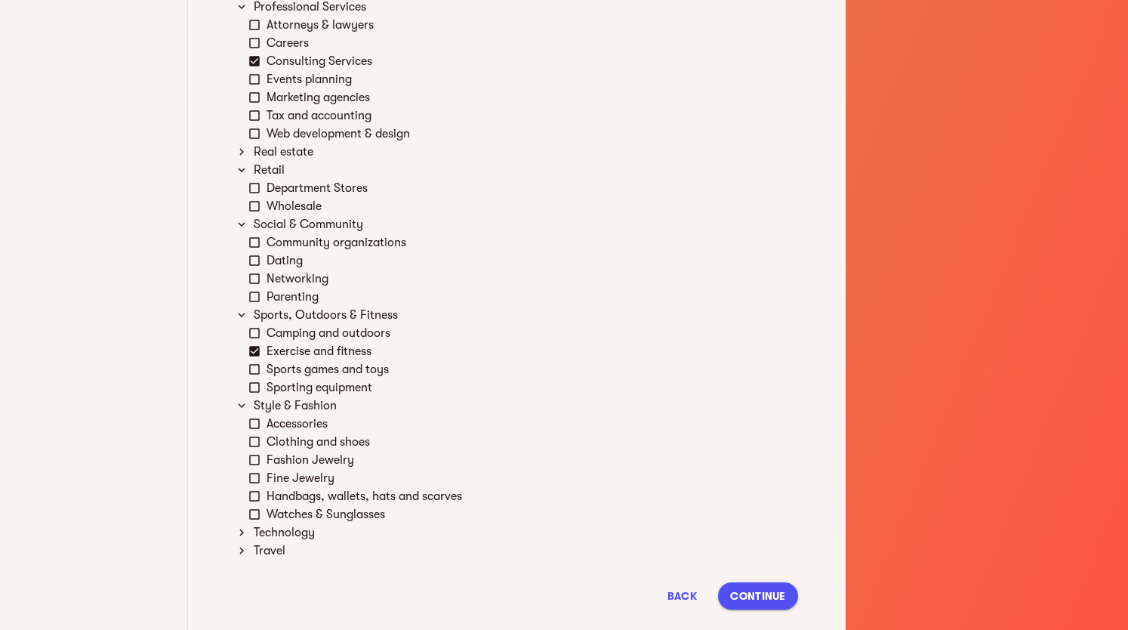
scroll to position [2302, 0]
click at [307, 427] on div "Accessories" at bounding box center [531, 423] width 535 height 18
click at [304, 439] on div "Clothing and shoes" at bounding box center [531, 441] width 535 height 18
click at [301, 459] on div "Fashion Jewelry" at bounding box center [531, 459] width 535 height 18
click at [296, 477] on div "Fine Jewelry" at bounding box center [531, 477] width 535 height 18
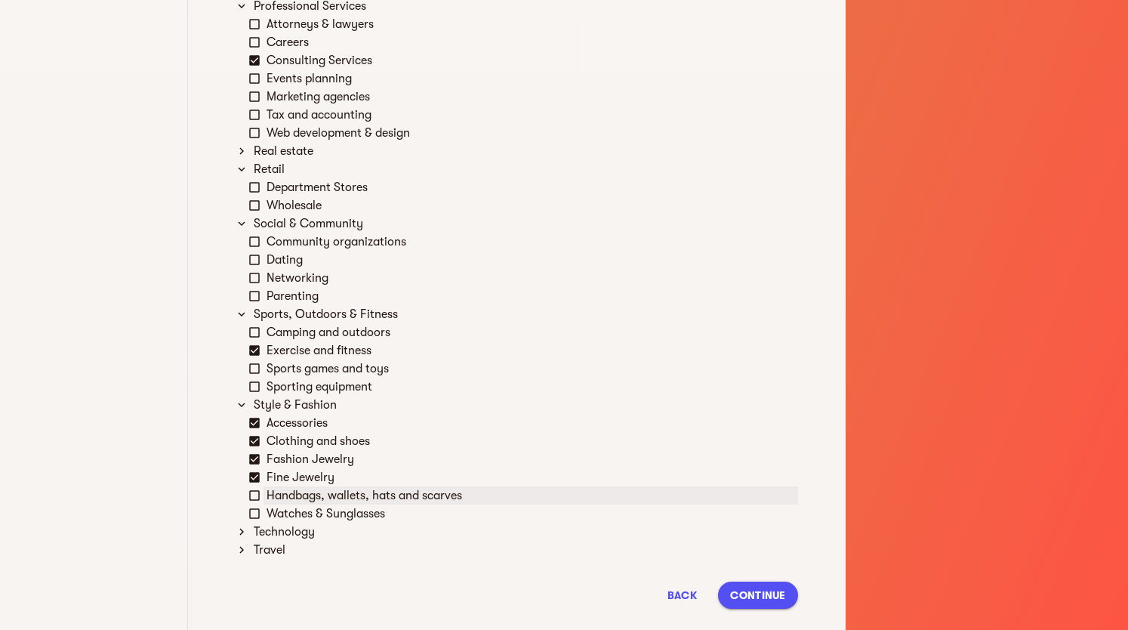
click at [291, 498] on div "Handbags, wallets, hats and scarves" at bounding box center [531, 495] width 535 height 18
click at [288, 505] on div "Watches & Sunglasses" at bounding box center [531, 513] width 535 height 18
click at [293, 532] on div "Technology" at bounding box center [525, 532] width 548 height 18
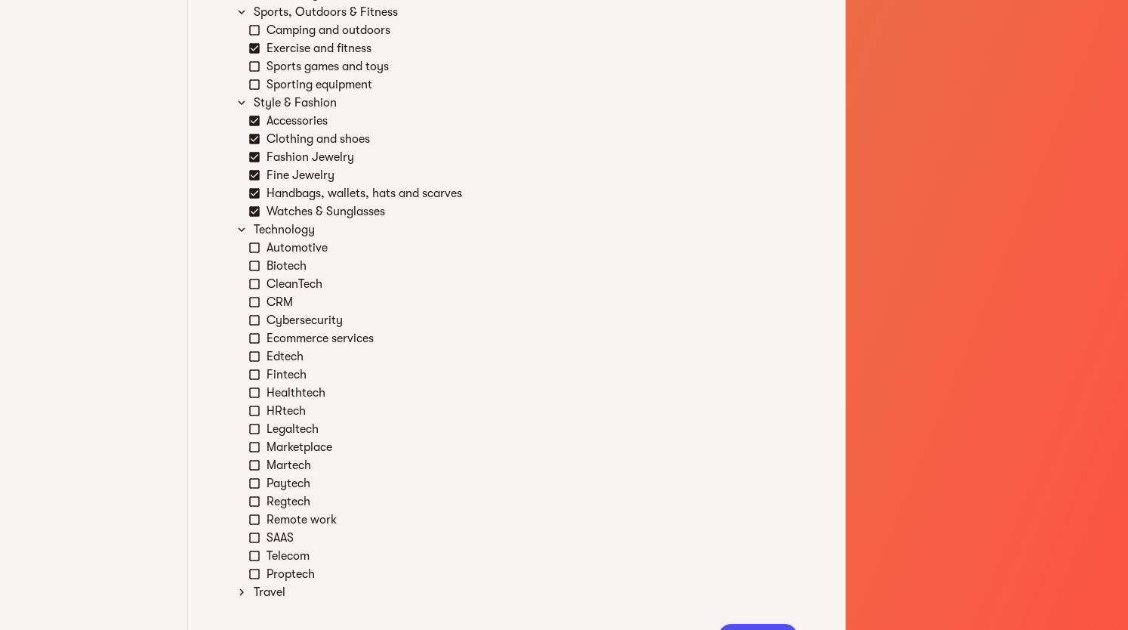
scroll to position [2676, 0]
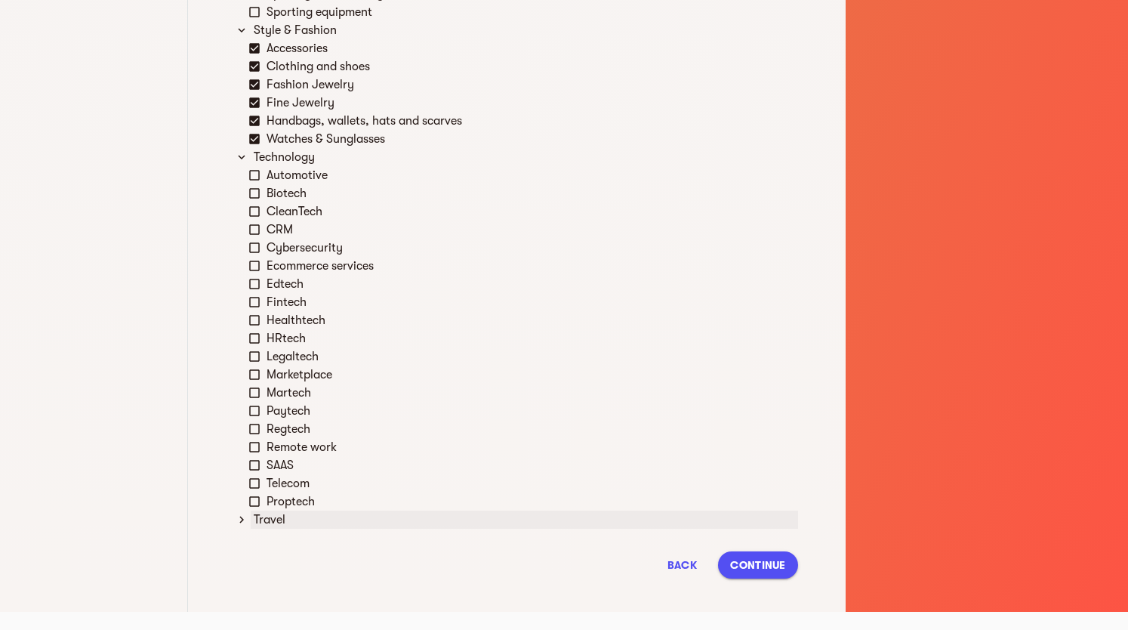
click at [287, 522] on div "Travel" at bounding box center [525, 520] width 548 height 18
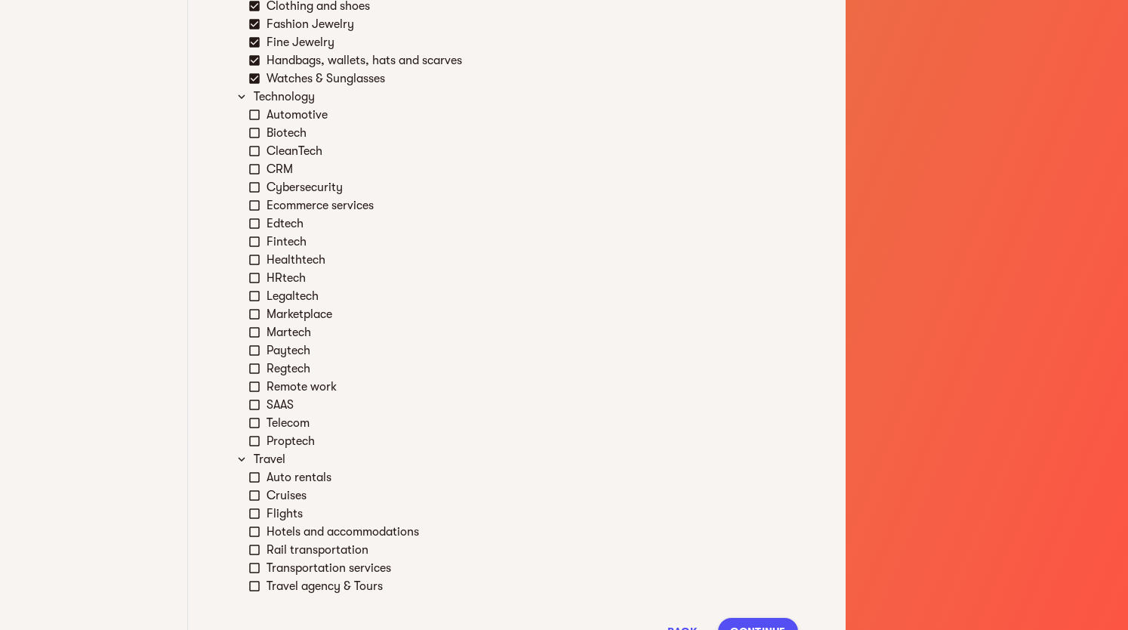
scroll to position [2803, 0]
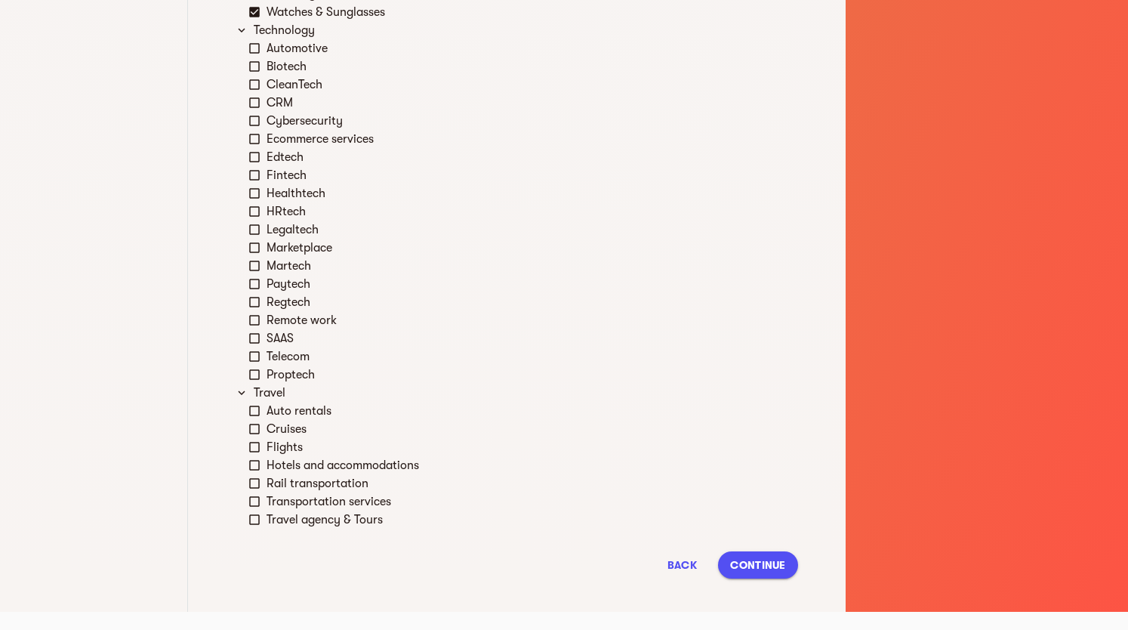
click at [749, 558] on span "Continue" at bounding box center [757, 565] width 55 height 18
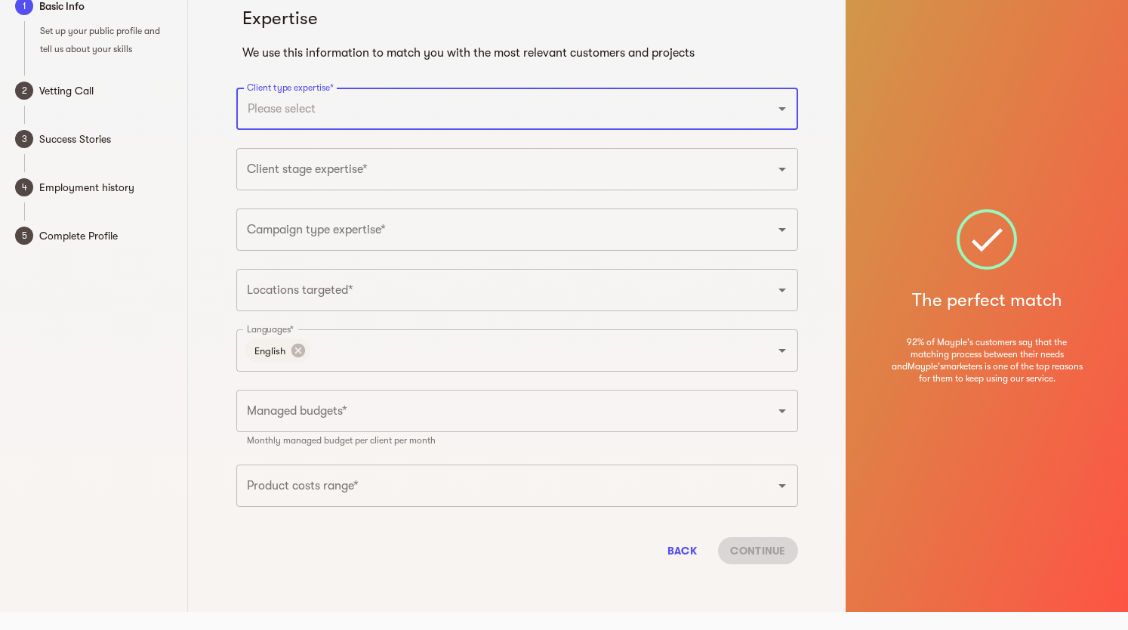
scroll to position [18, 0]
click at [422, 122] on input "Client type expertise*" at bounding box center [496, 108] width 506 height 29
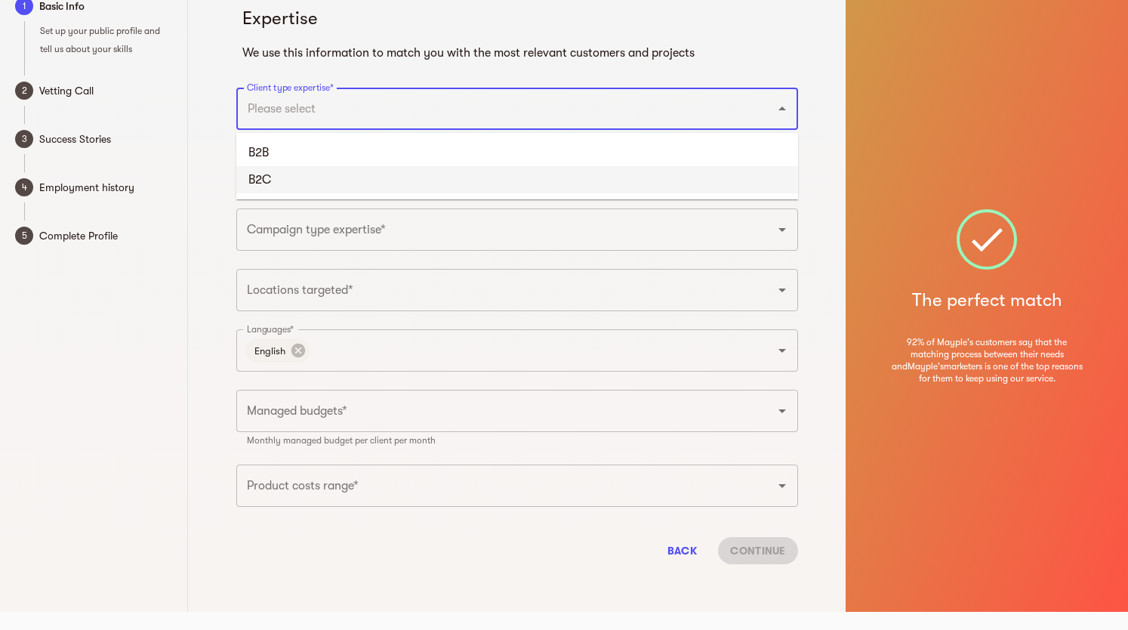
click at [292, 182] on li "B2C" at bounding box center [517, 179] width 562 height 27
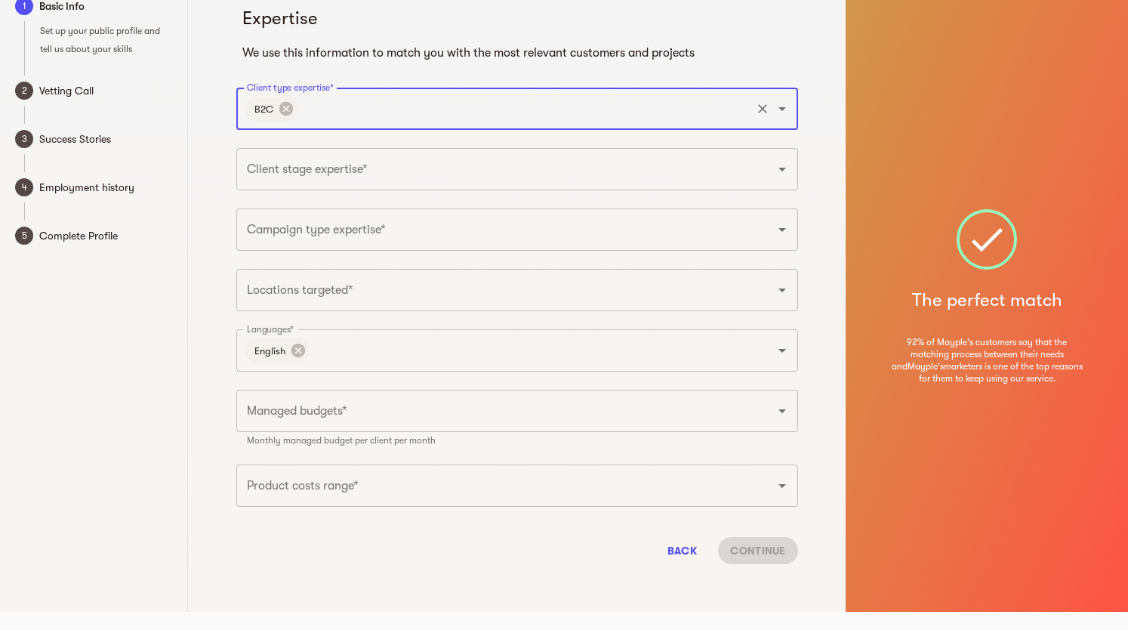
click at [355, 122] on input "Client type expertise*" at bounding box center [525, 108] width 449 height 29
click at [329, 142] on li "B2B" at bounding box center [517, 152] width 562 height 27
click at [341, 115] on icon at bounding box center [342, 109] width 14 height 14
click at [332, 149] on div "Expertise We use this information to match you with the most relevant customers…" at bounding box center [517, 279] width 580 height 594
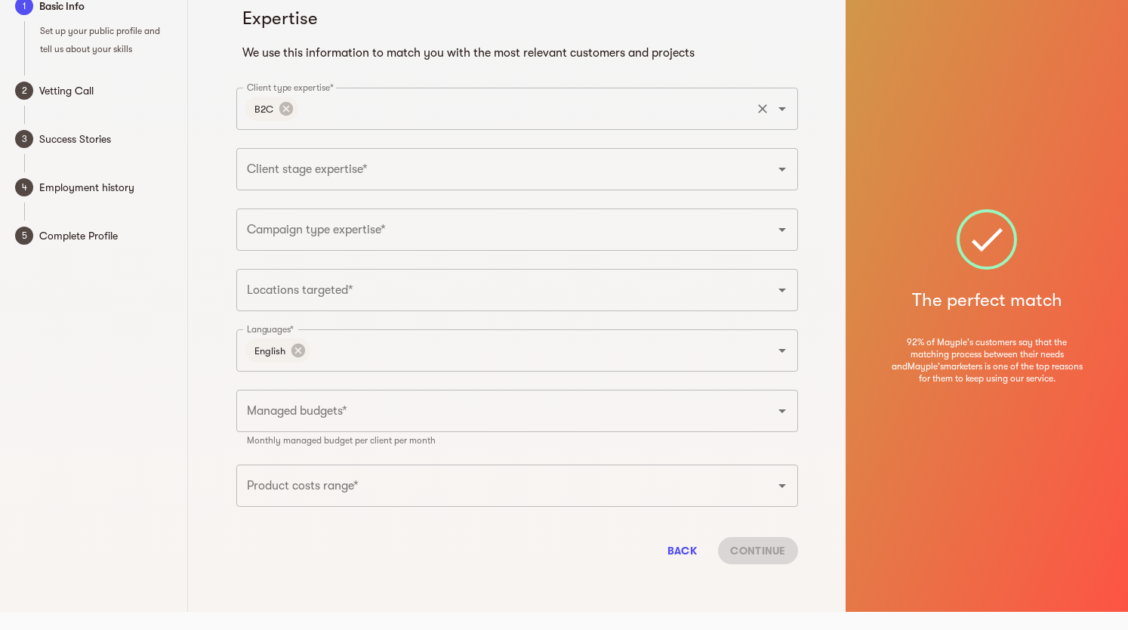
click at [390, 174] on input "Client stage expertise*" at bounding box center [496, 169] width 506 height 29
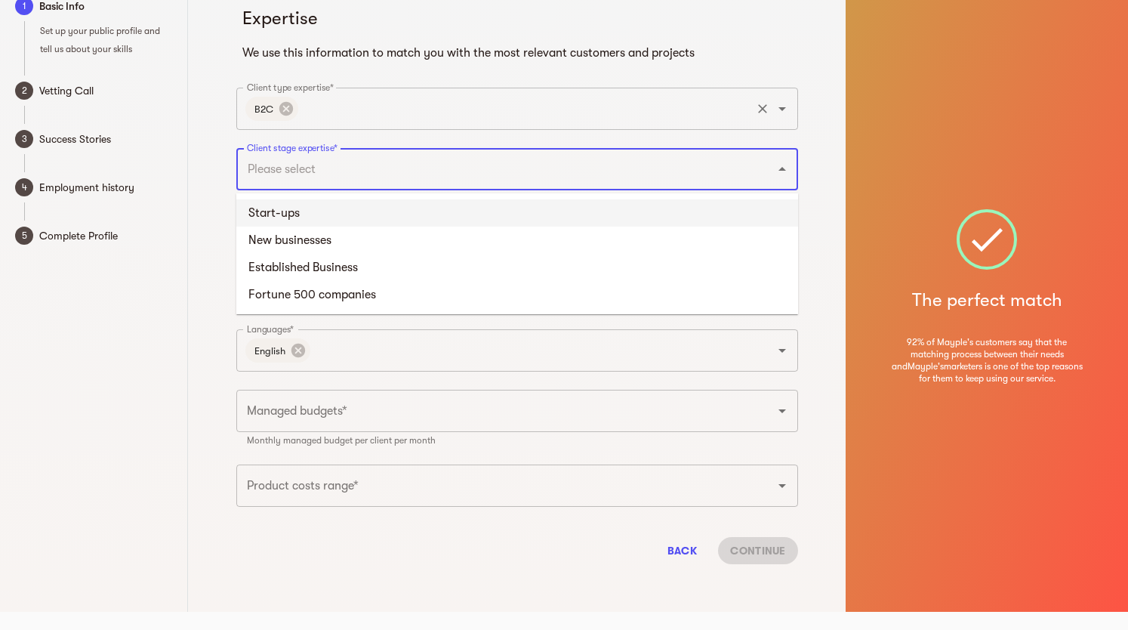
click at [280, 216] on li "Start-ups" at bounding box center [517, 212] width 562 height 27
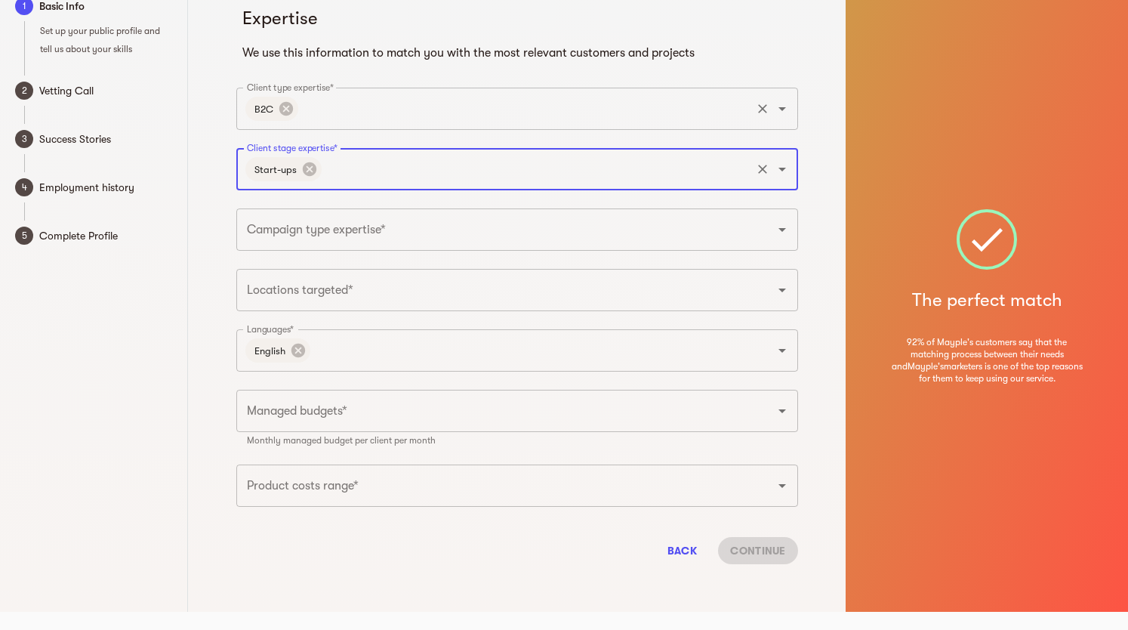
click at [432, 185] on div "Start-ups Client stage expertise*" at bounding box center [517, 169] width 562 height 42
click at [359, 162] on input "Client stage expertise*" at bounding box center [536, 169] width 425 height 29
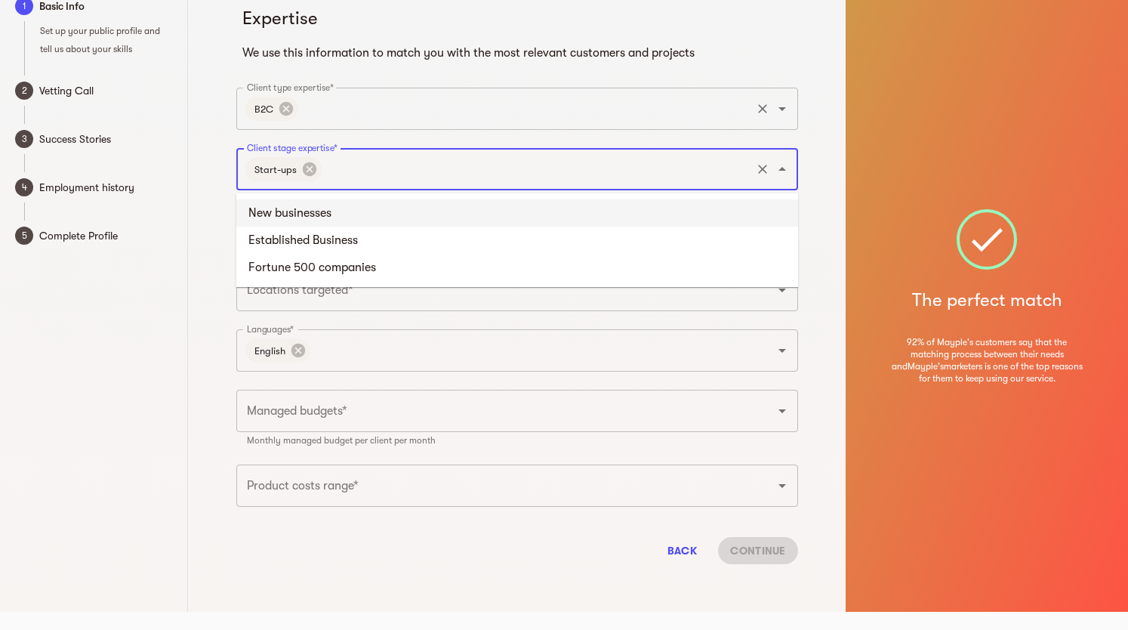
click at [331, 212] on li "New businesses" at bounding box center [517, 212] width 562 height 27
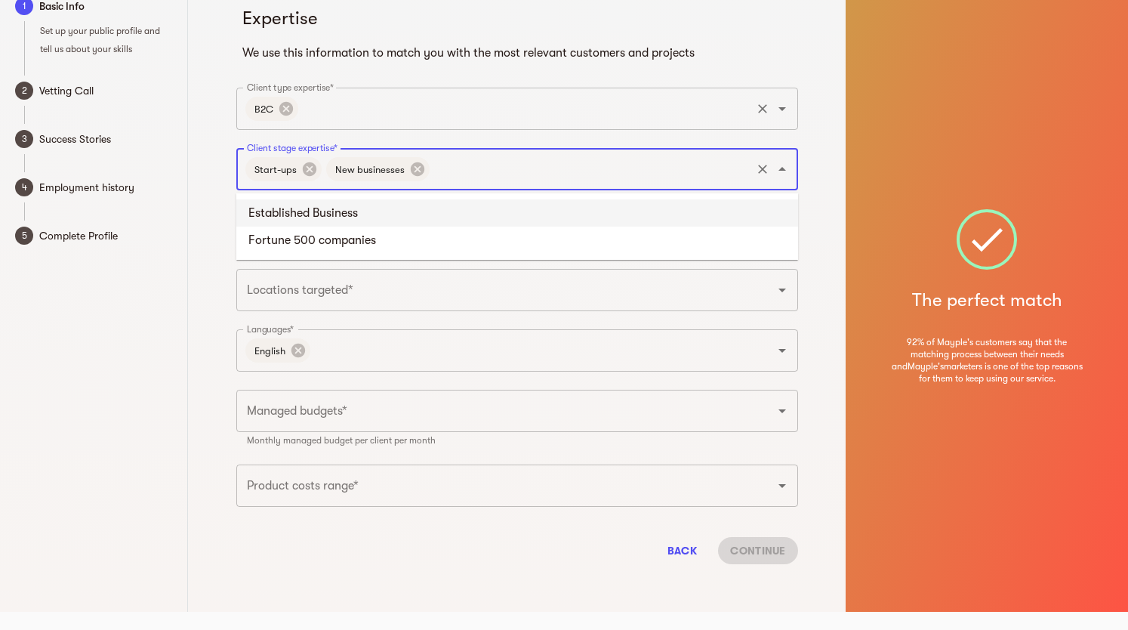
click at [465, 168] on input "Client stage expertise*" at bounding box center [590, 169] width 317 height 29
click at [367, 215] on li "Established Business" at bounding box center [517, 212] width 562 height 27
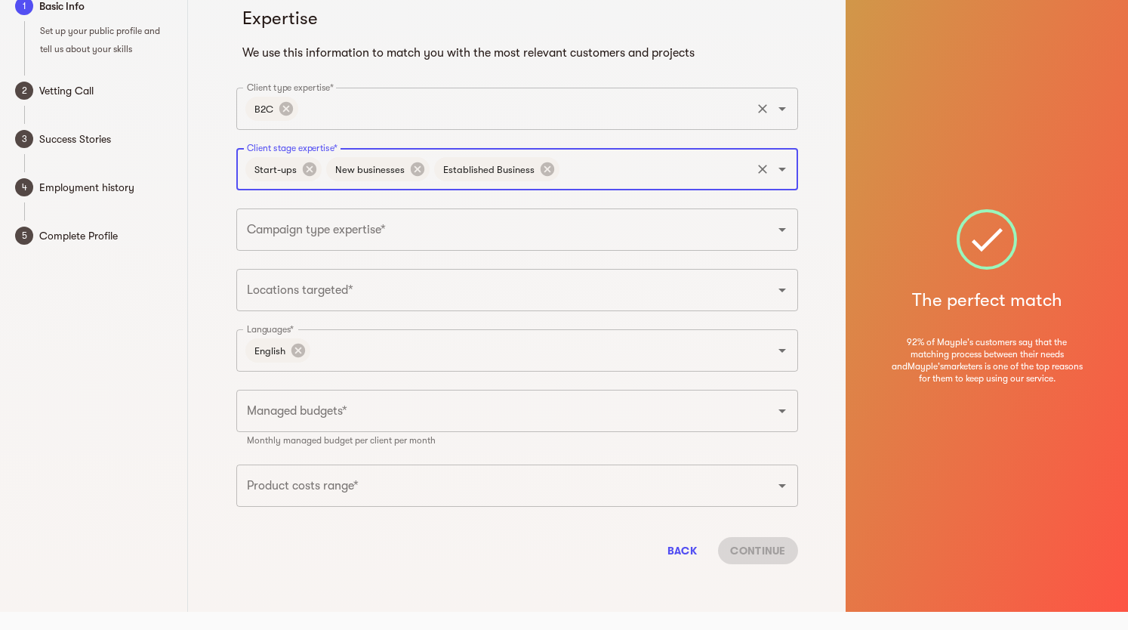
click at [615, 175] on input "Client stage expertise*" at bounding box center [655, 169] width 187 height 29
click at [428, 220] on li "Fortune 500 companies" at bounding box center [517, 212] width 562 height 27
click at [353, 224] on input "Campaign type expertise*" at bounding box center [496, 229] width 506 height 29
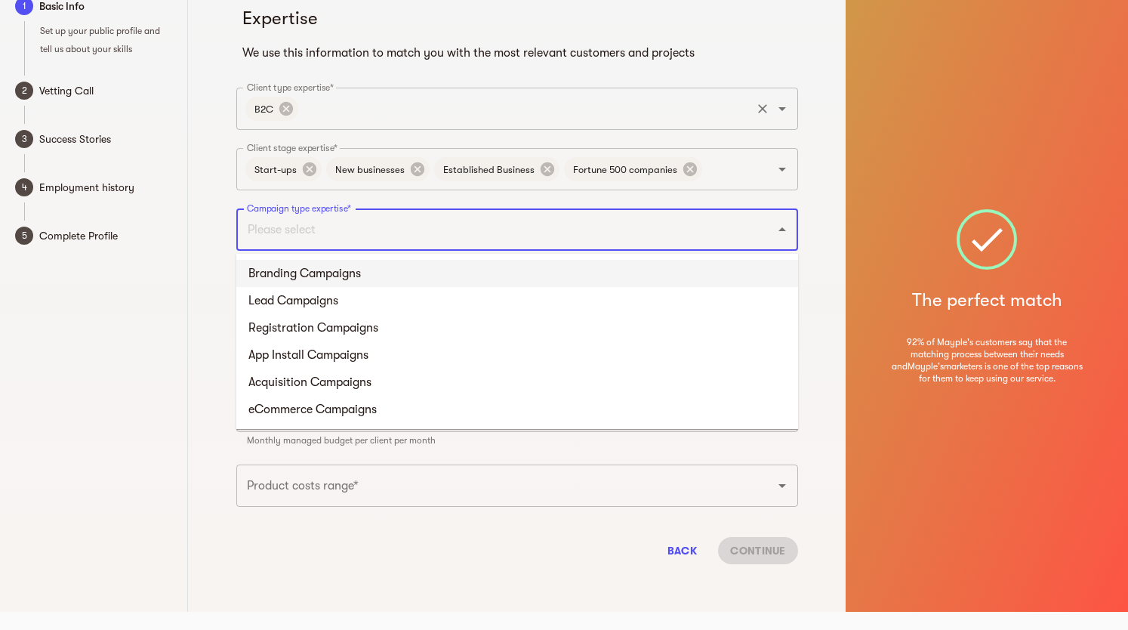
click at [341, 266] on li "Branding Campaigns" at bounding box center [517, 273] width 562 height 27
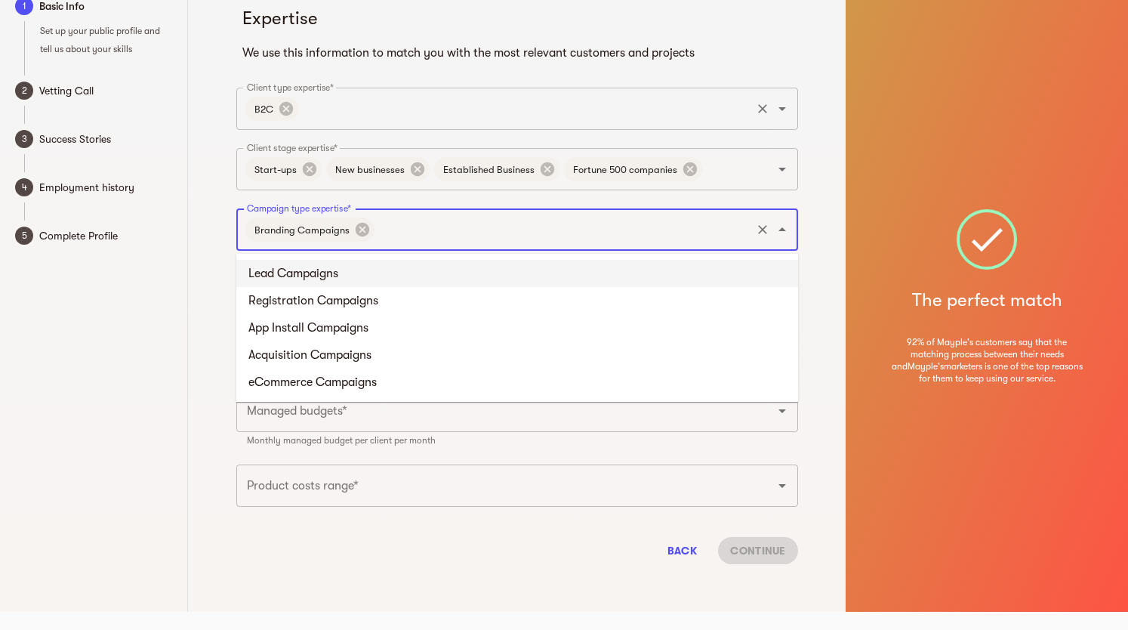
click at [415, 227] on input "Campaign type expertise*" at bounding box center [563, 229] width 372 height 29
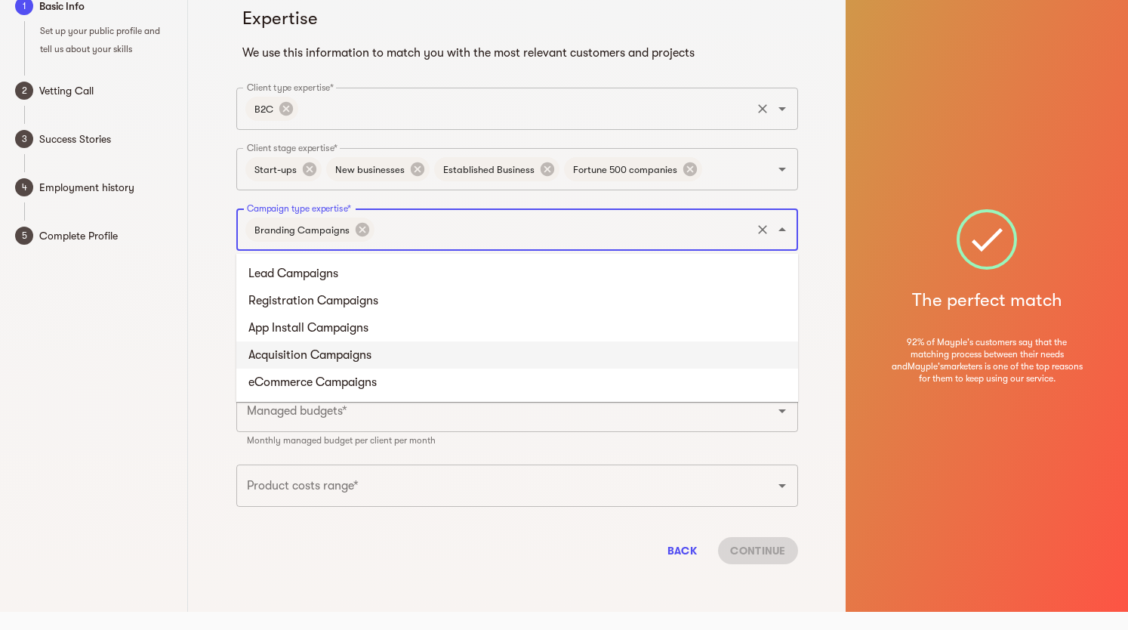
click at [326, 362] on li "Acquisition Campaigns" at bounding box center [517, 354] width 562 height 27
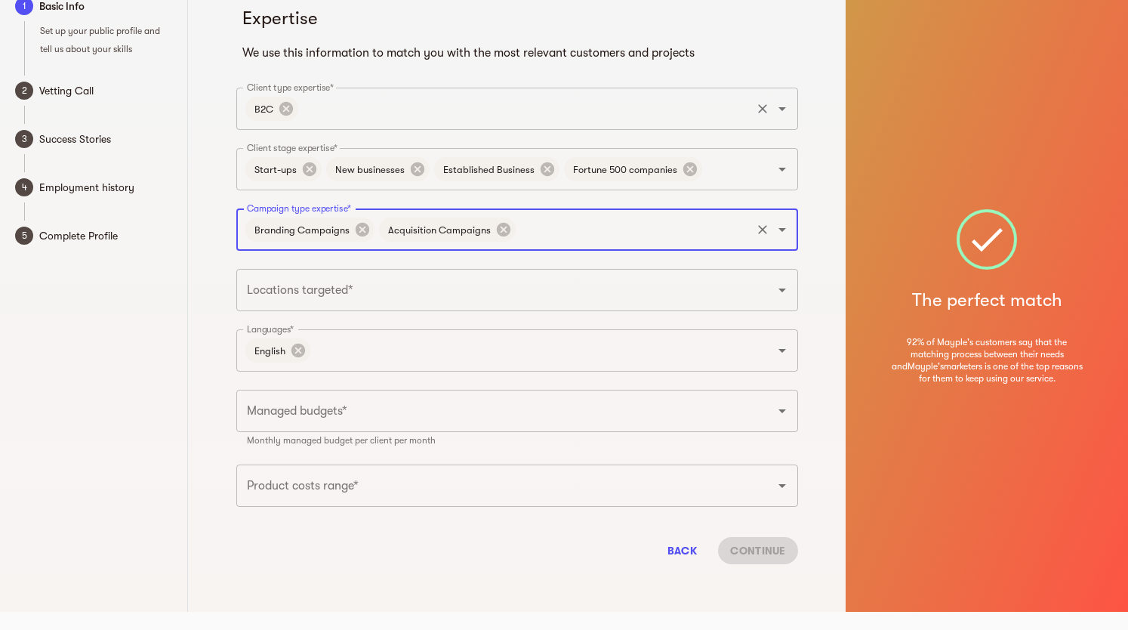
click at [539, 227] on input "Campaign type expertise*" at bounding box center [633, 229] width 231 height 29
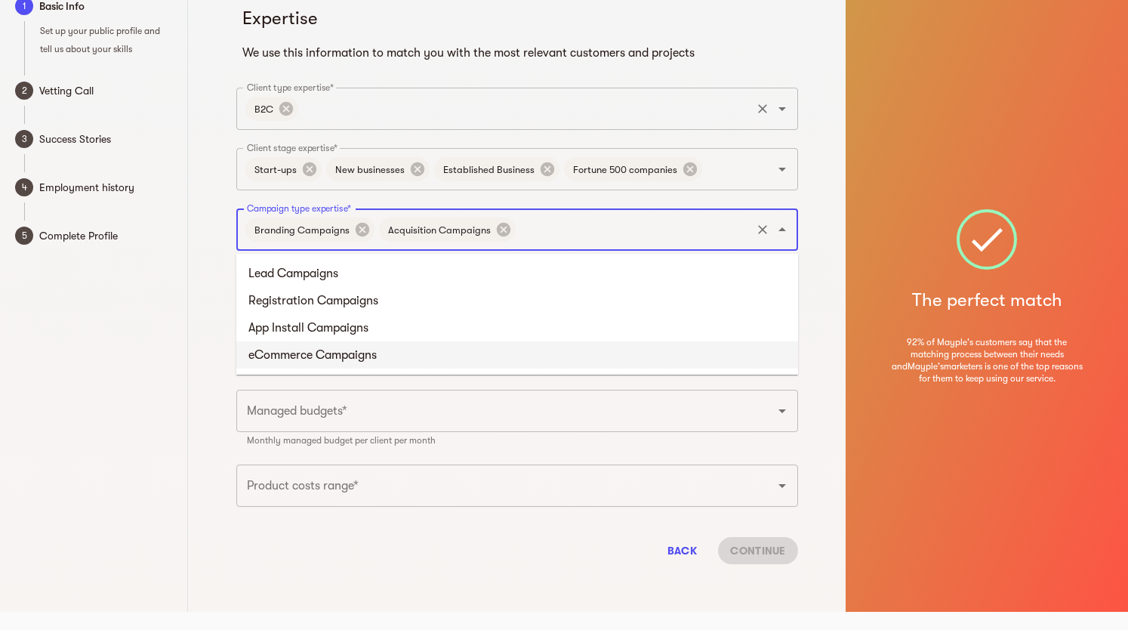
click at [348, 352] on li "eCommerce Campaigns" at bounding box center [517, 354] width 562 height 27
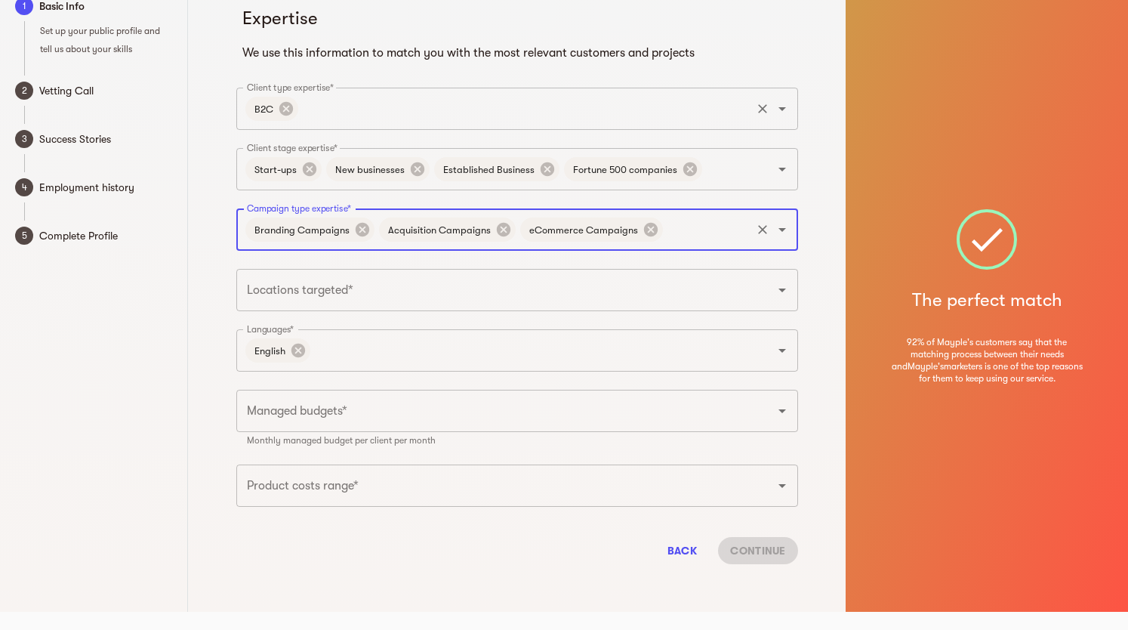
click at [408, 295] on input "Locations targeted*" at bounding box center [496, 290] width 506 height 29
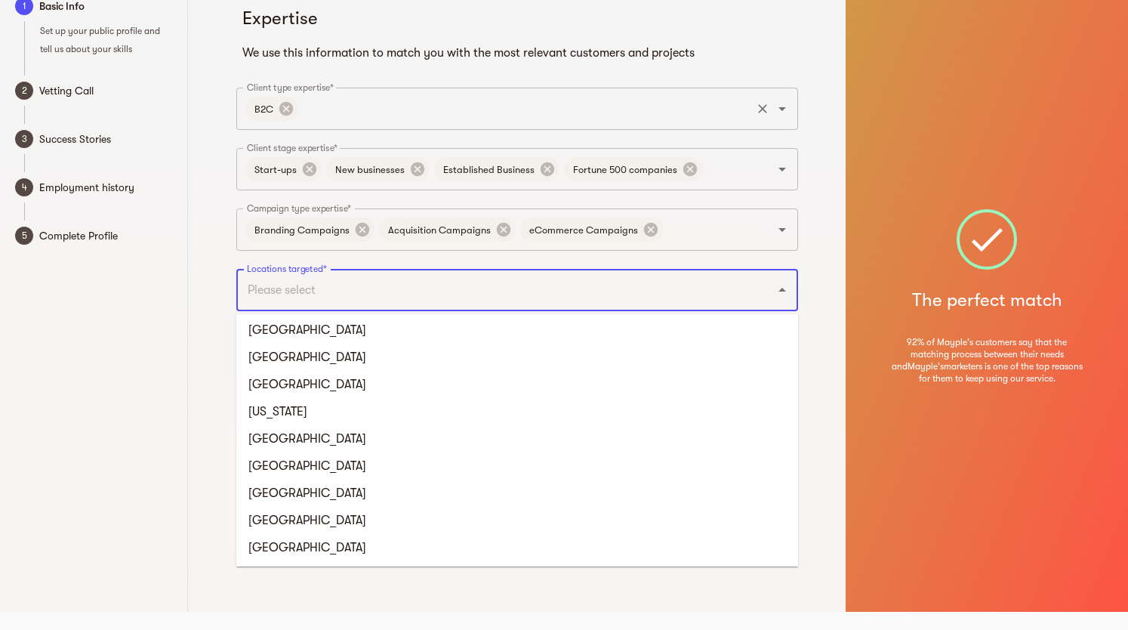
scroll to position [520, 0]
click at [695, 295] on input "Locations targeted*" at bounding box center [496, 290] width 506 height 29
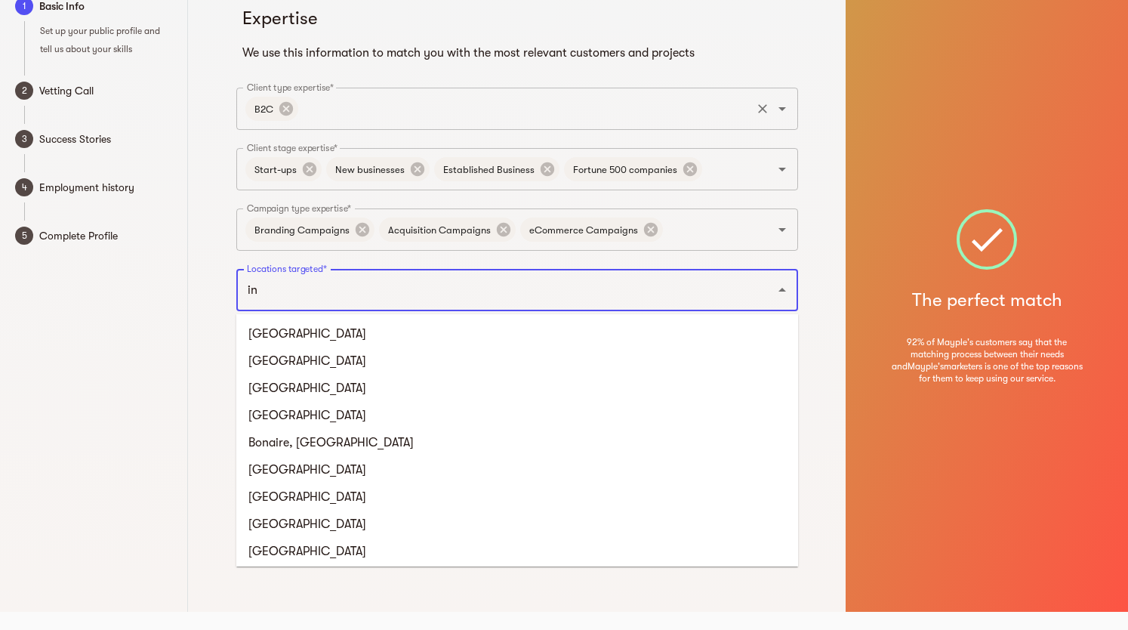
type input "ind"
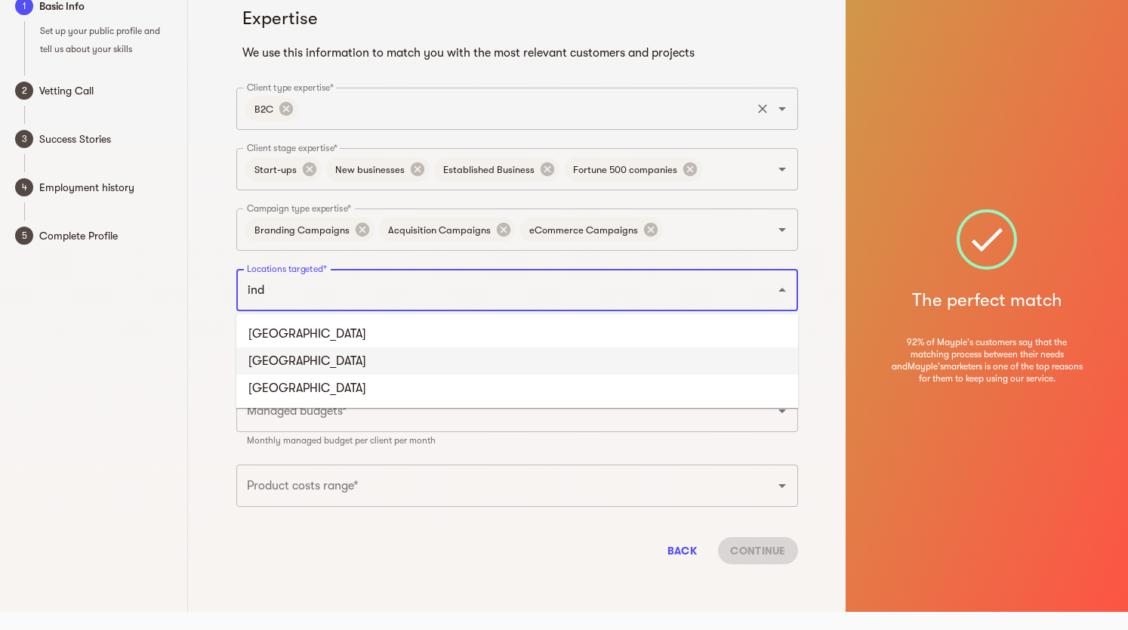
click at [296, 357] on li "India" at bounding box center [517, 360] width 562 height 27
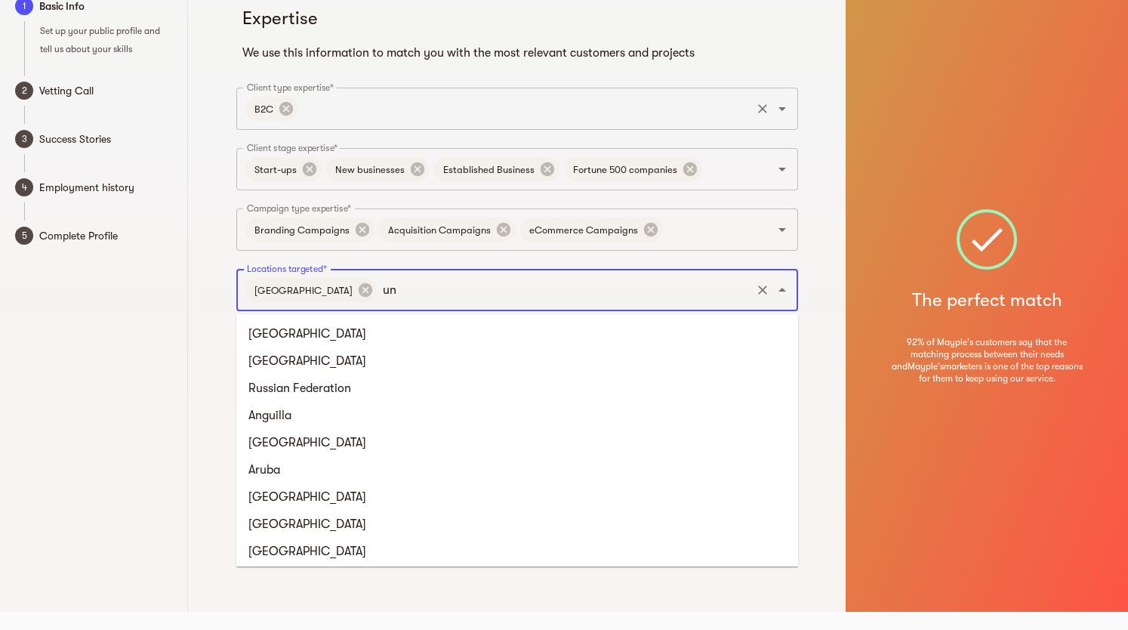
type input "uni"
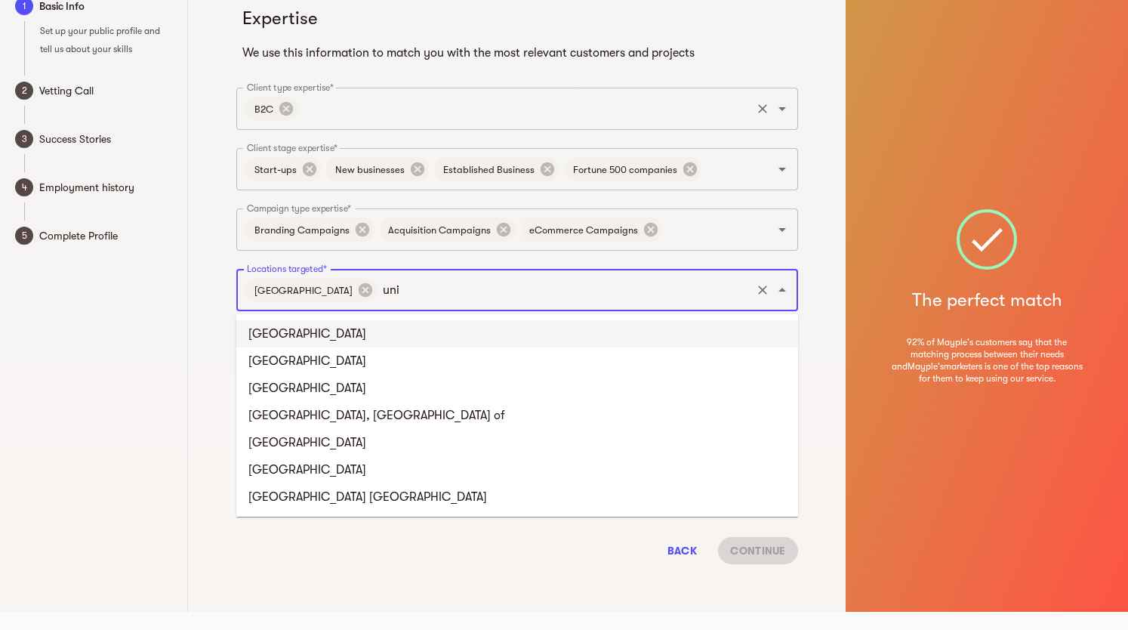
click at [319, 336] on li "United States" at bounding box center [517, 333] width 562 height 27
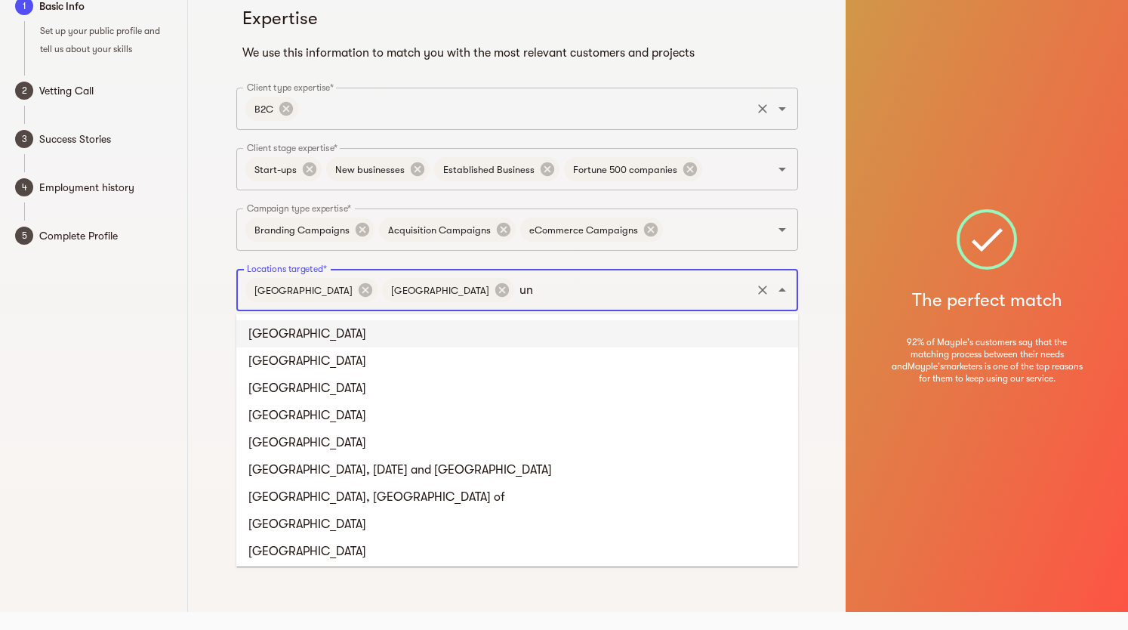
type input "uni"
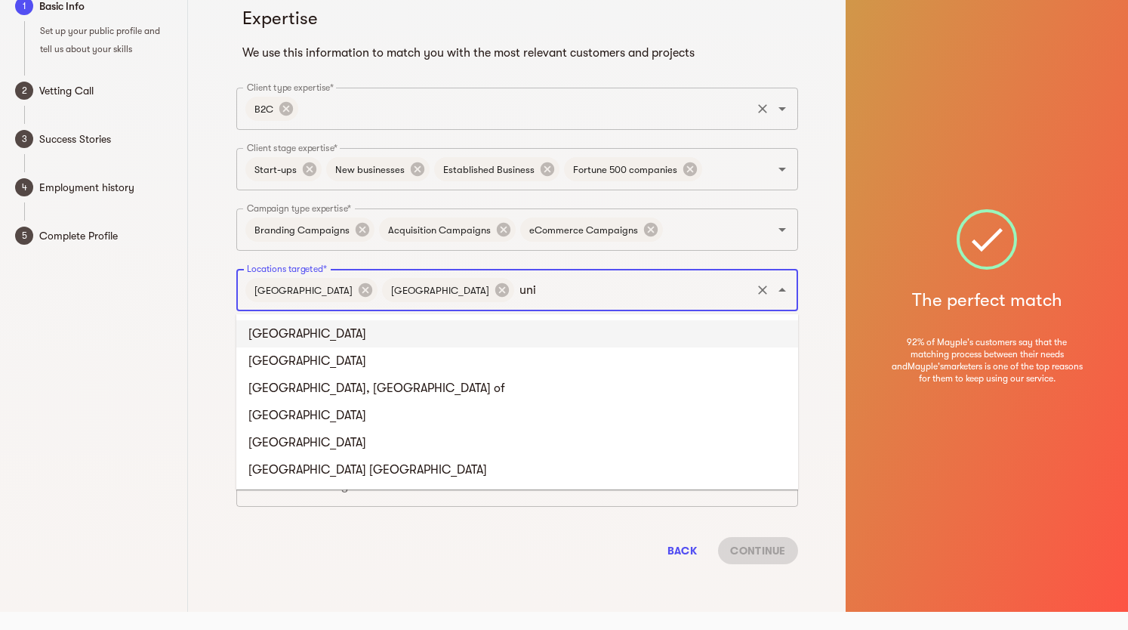
click at [398, 330] on li "United Kingdom" at bounding box center [517, 333] width 562 height 27
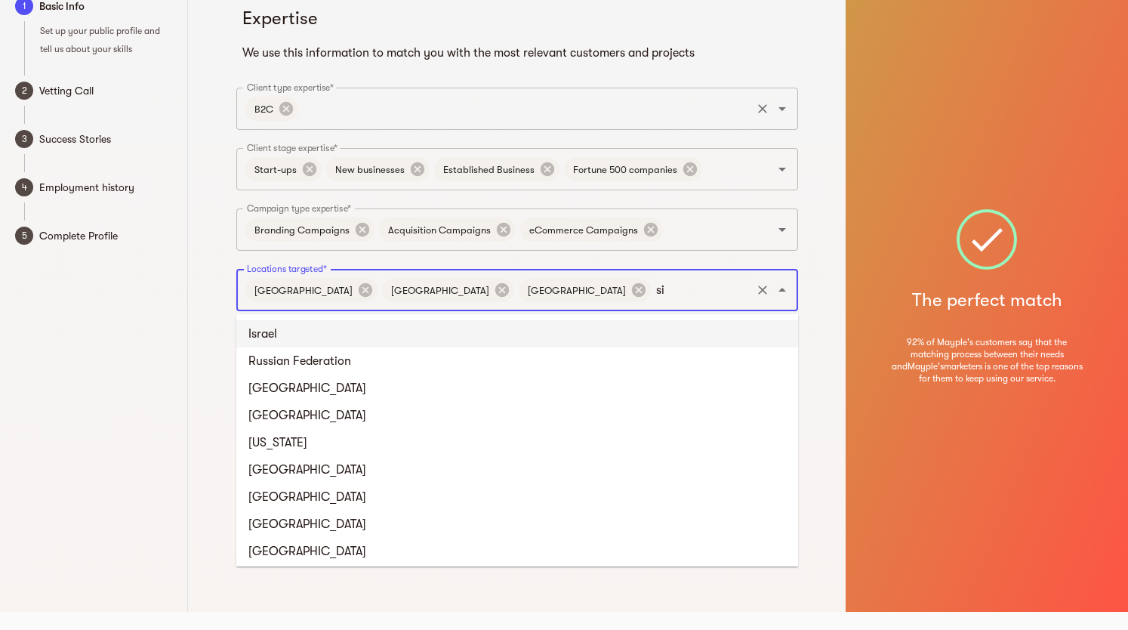
type input "sin"
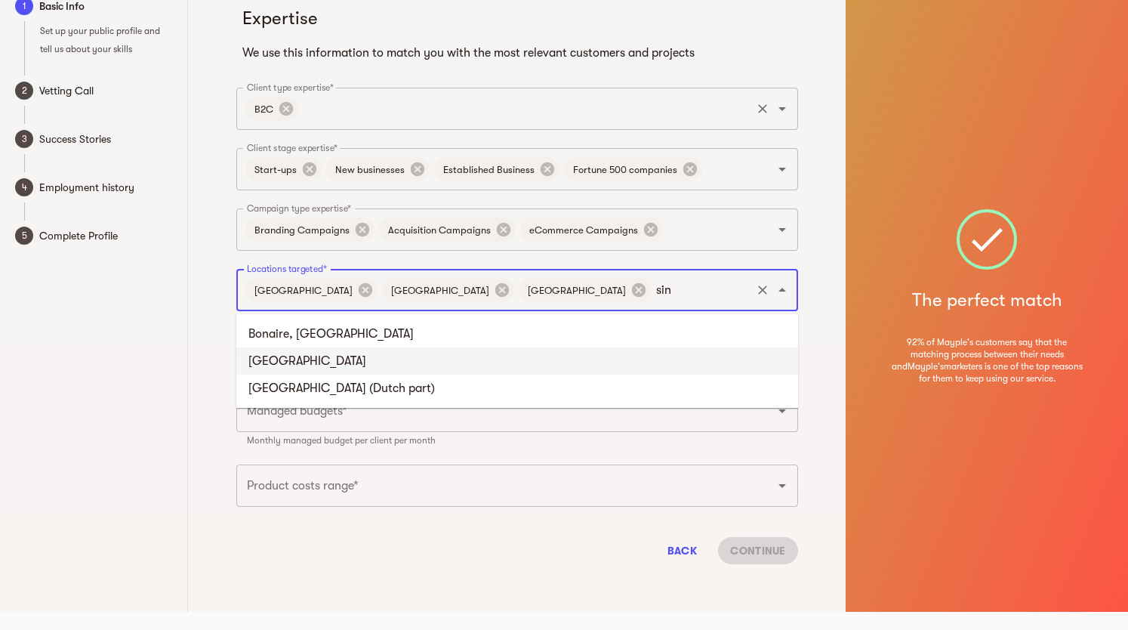
click at [424, 355] on li "Singapore" at bounding box center [517, 360] width 562 height 27
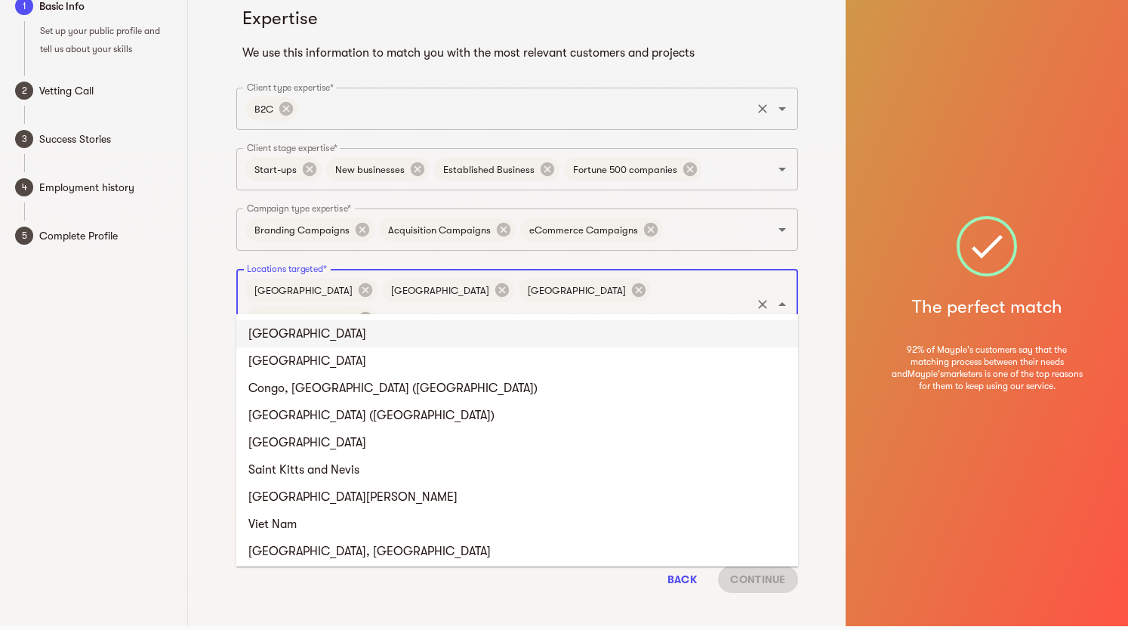
type input "v"
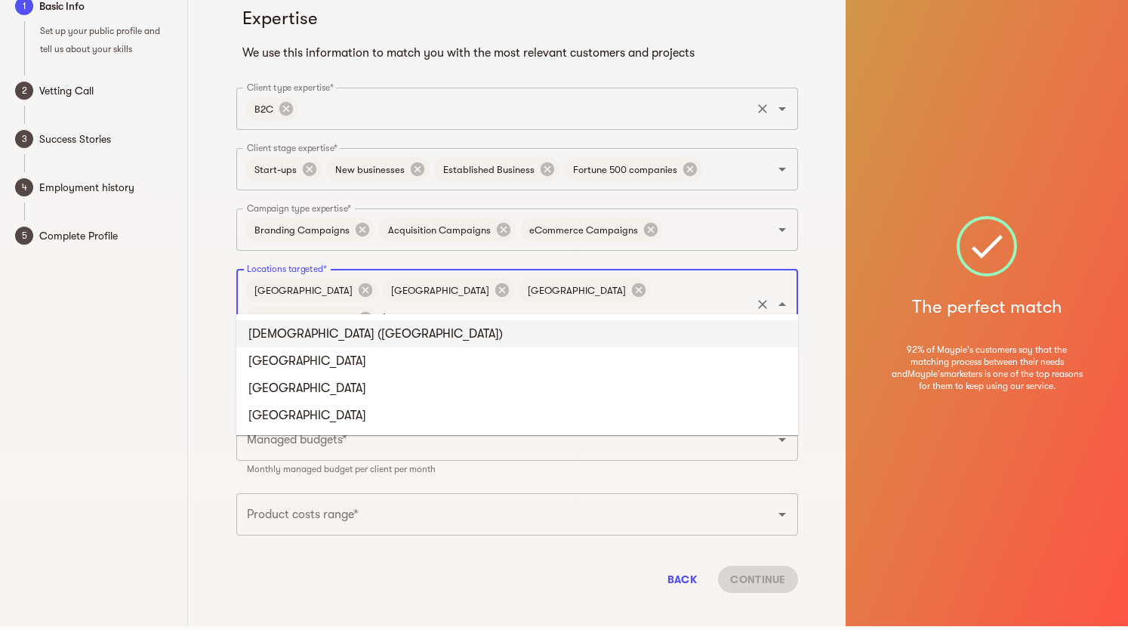
type input "hon"
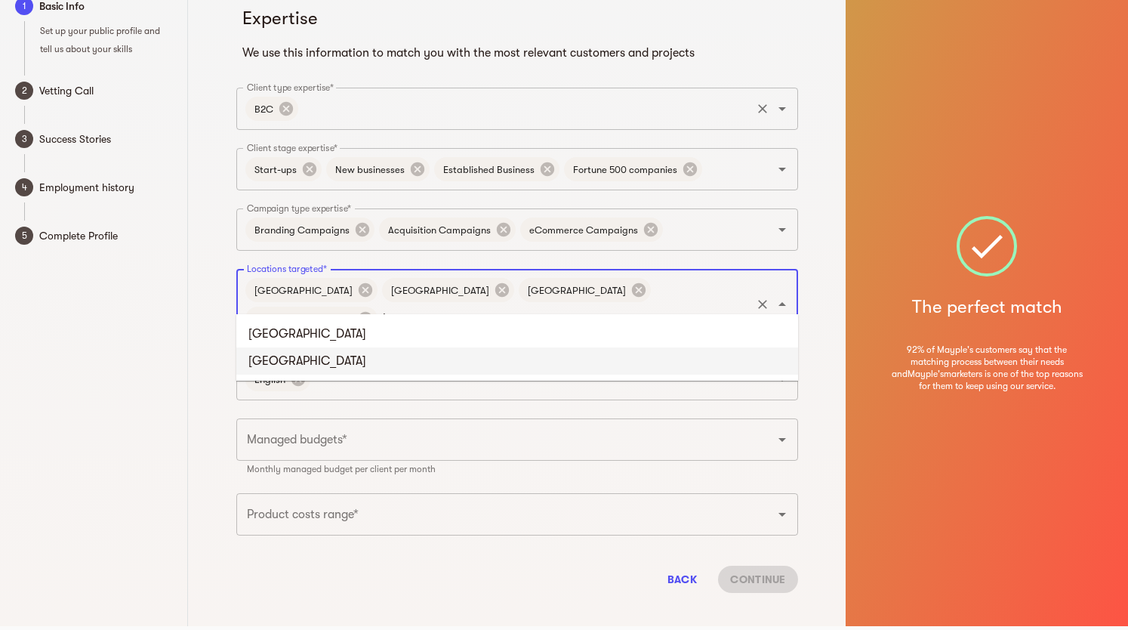
click at [563, 362] on li "Hong Kong" at bounding box center [517, 360] width 562 height 27
type input "e"
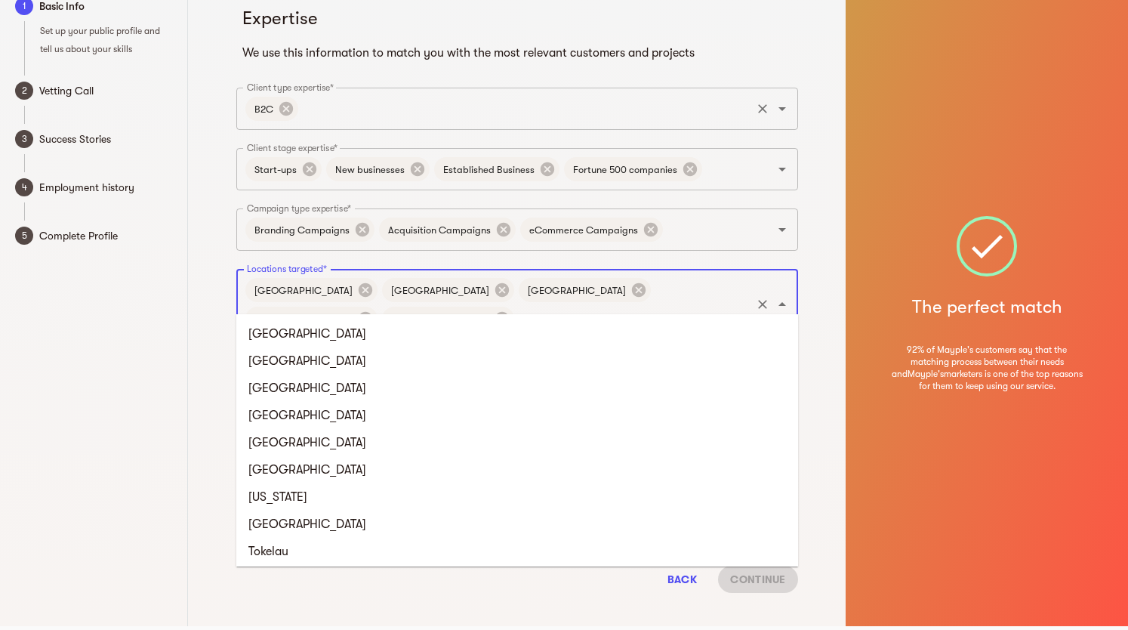
type input "aus"
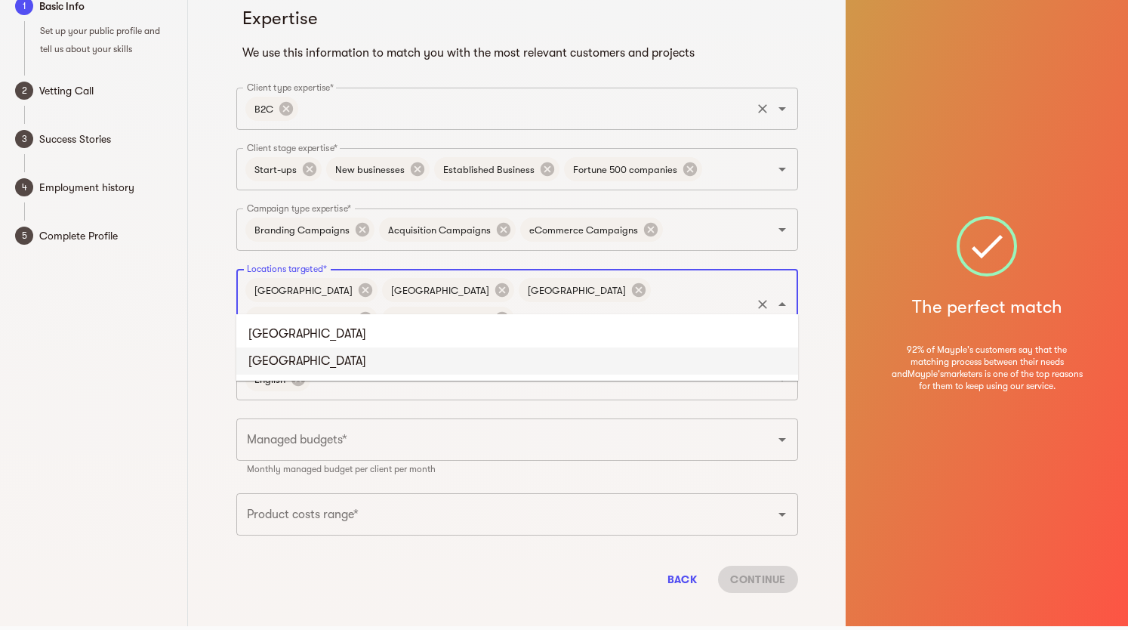
click at [326, 356] on li "Austria" at bounding box center [517, 360] width 562 height 27
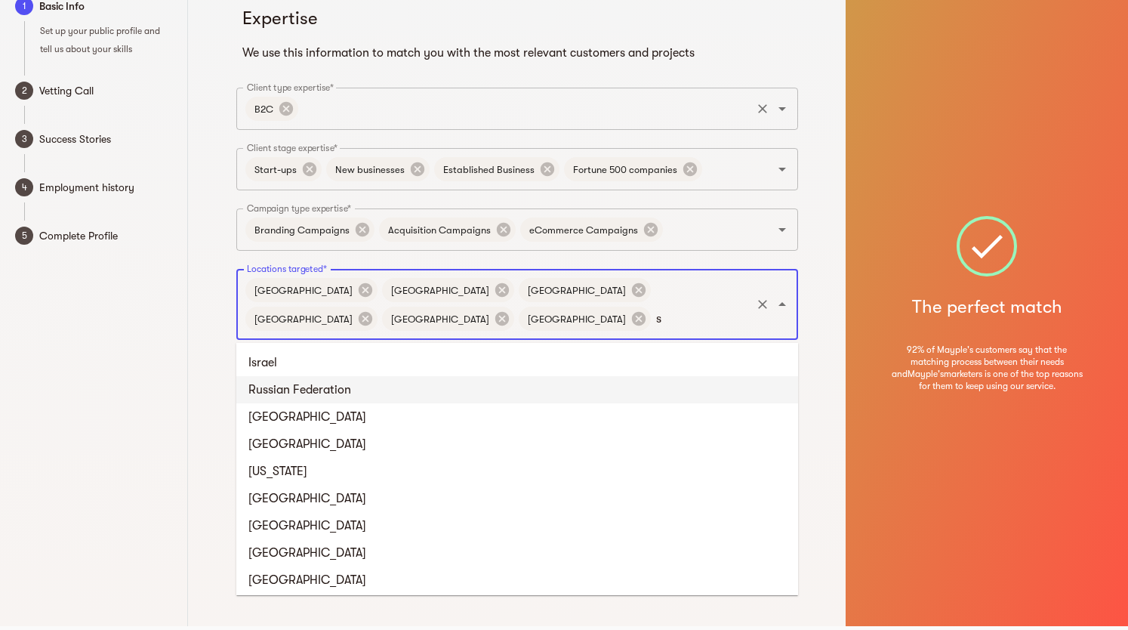
type input "sw"
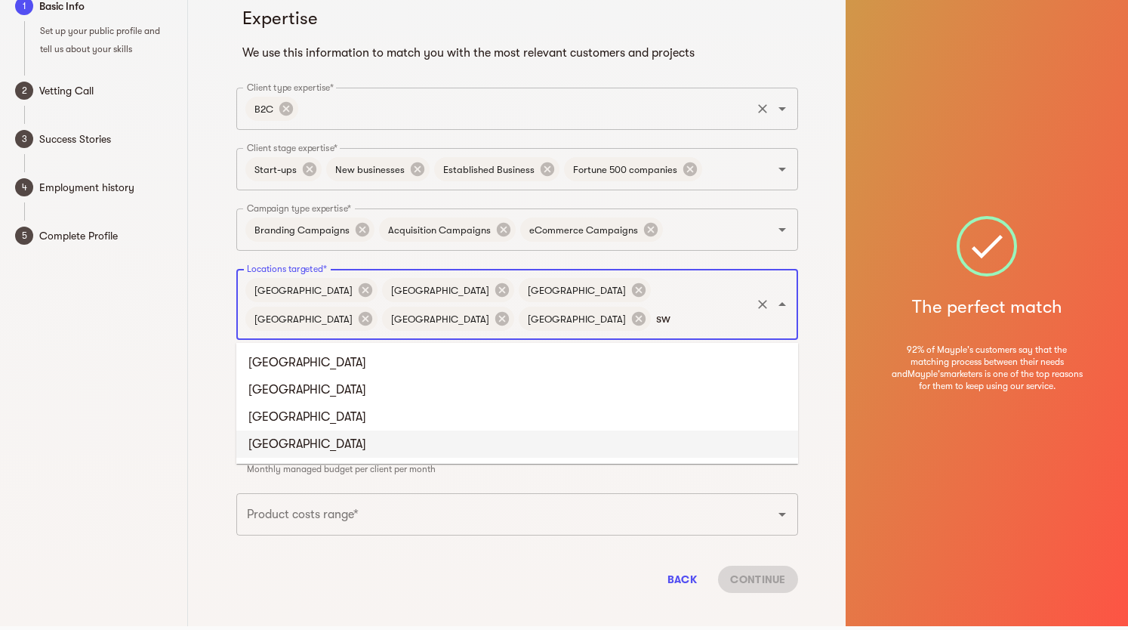
click at [310, 438] on li "Switzerland" at bounding box center [517, 443] width 562 height 27
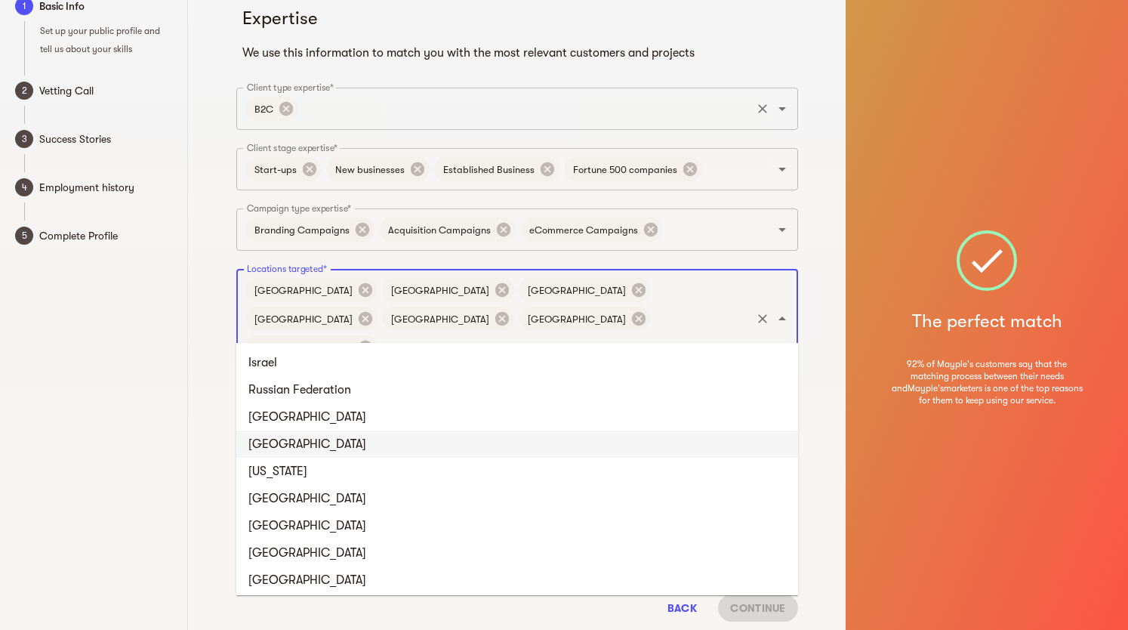
type input "sw"
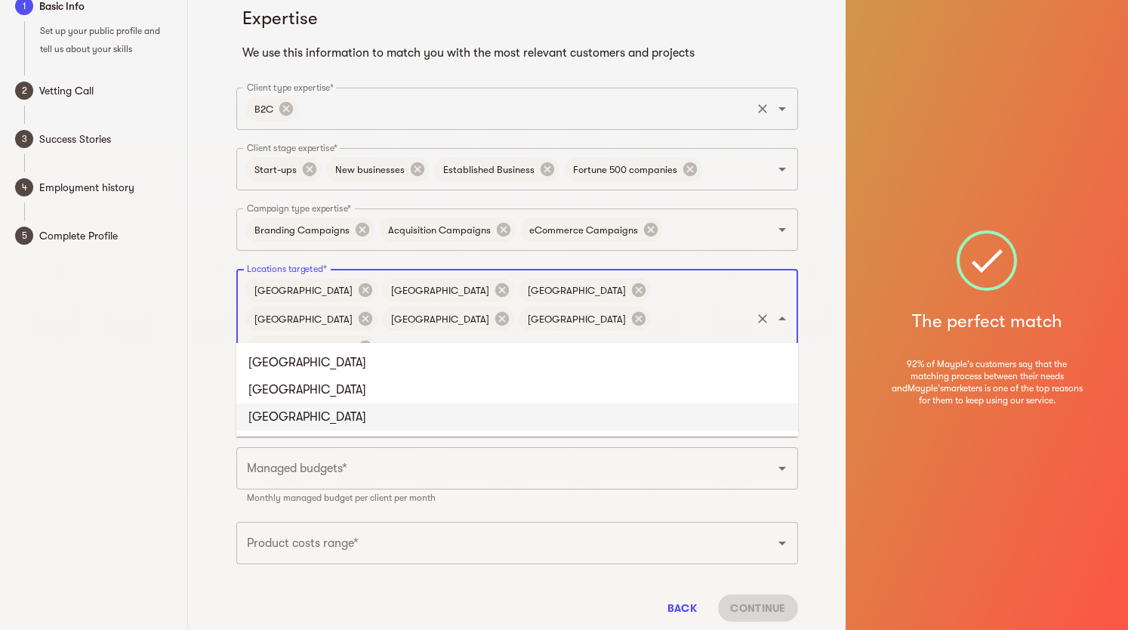
click at [270, 411] on li "Sweden" at bounding box center [517, 416] width 562 height 27
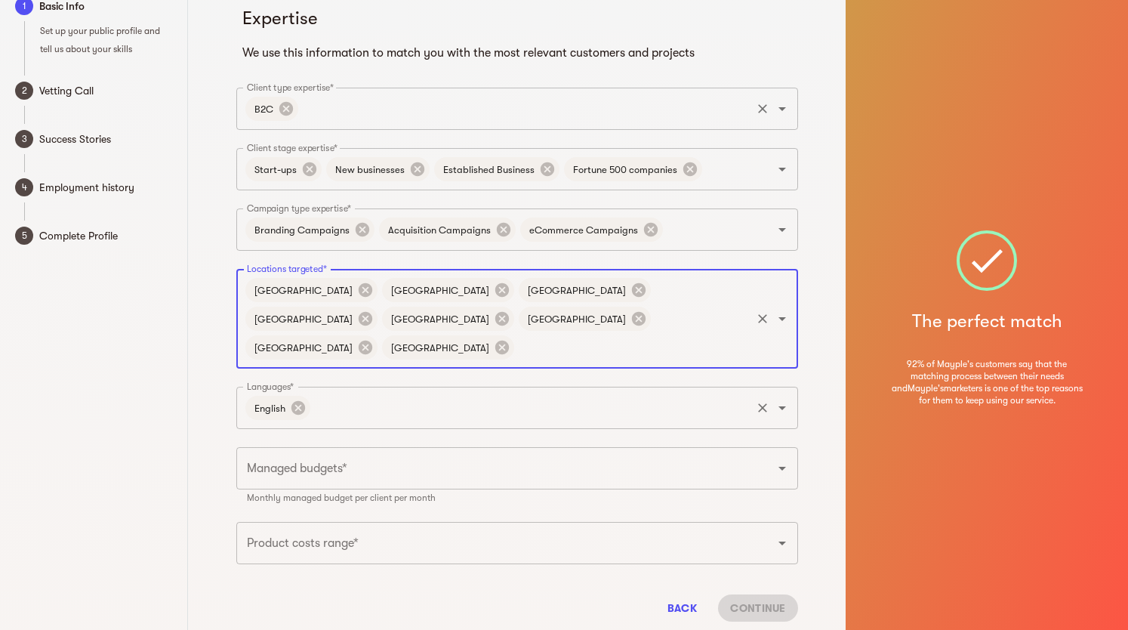
click at [319, 393] on input "Languages*" at bounding box center [531, 407] width 437 height 29
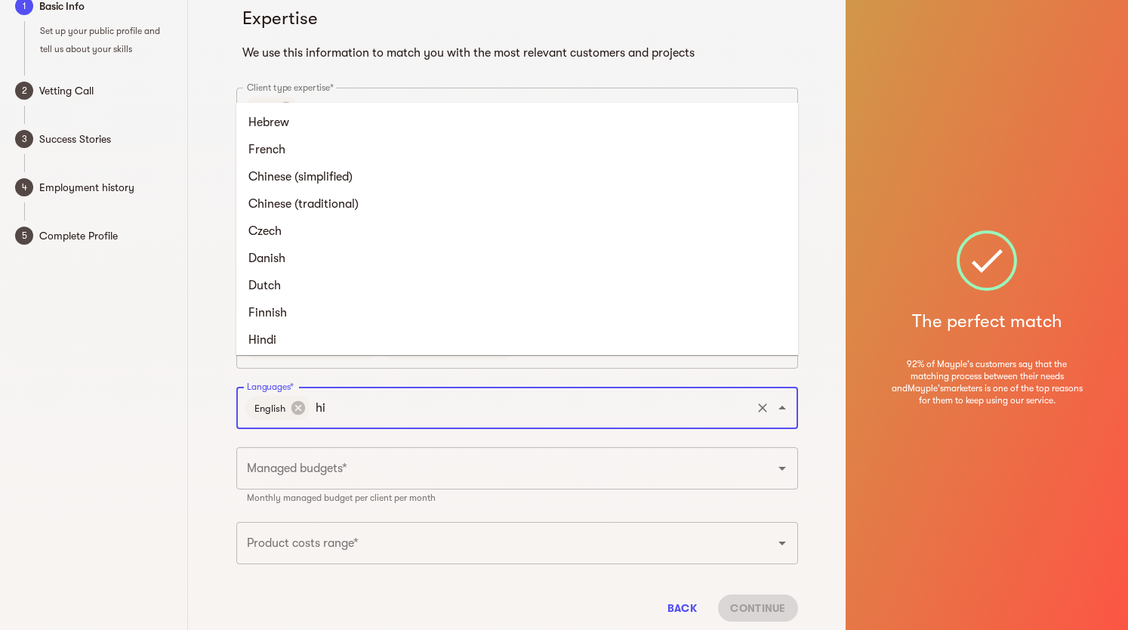
type input "hin"
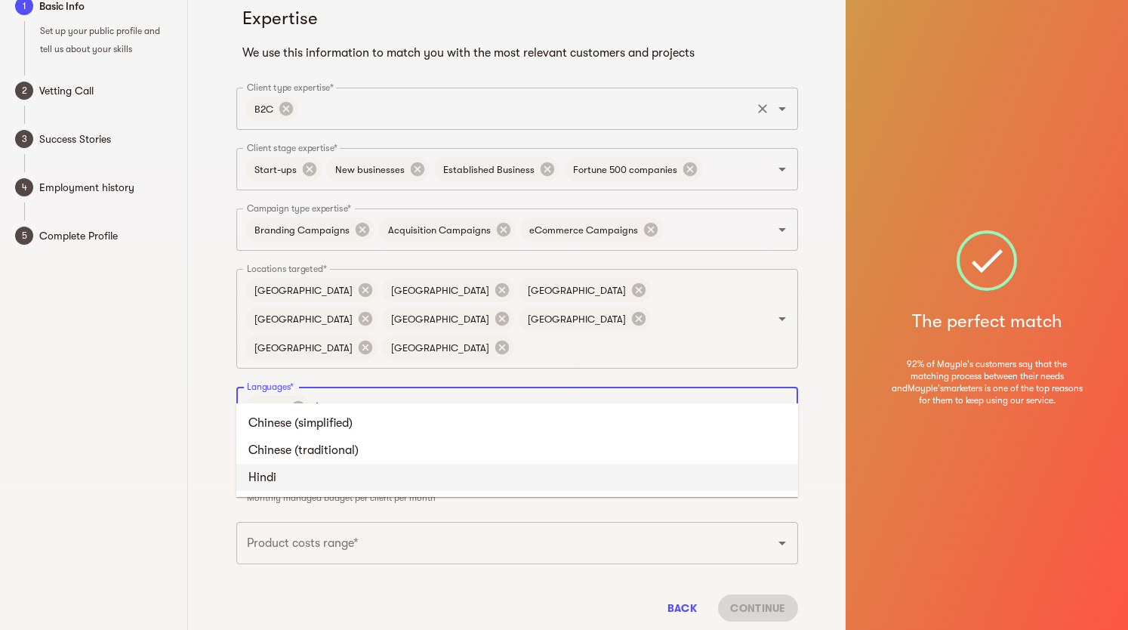
click at [296, 483] on li "Hindi" at bounding box center [517, 477] width 562 height 27
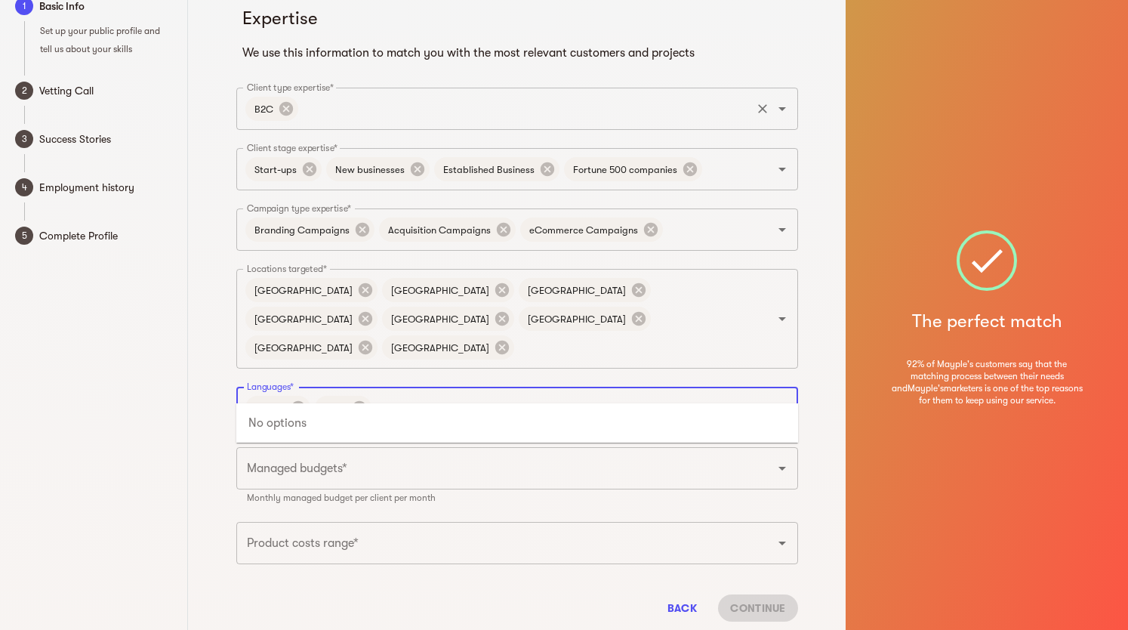
type input "m"
type input "g"
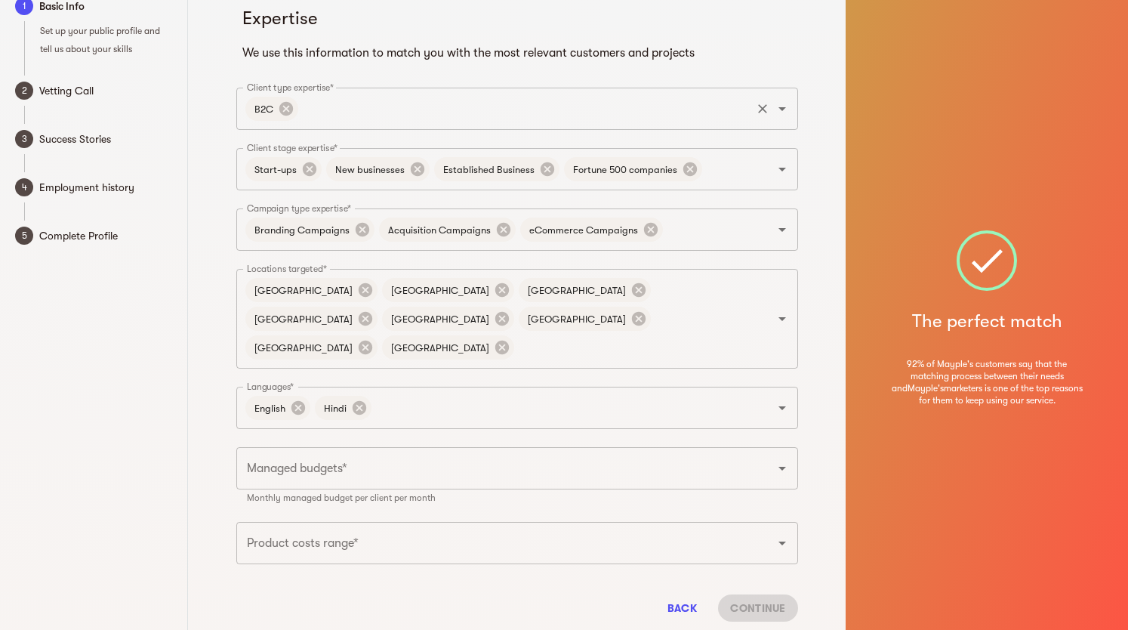
click at [218, 357] on div "Expertise We use this information to match you with the most relevant customers…" at bounding box center [517, 318] width 658 height 673
click at [391, 454] on input "Managed budgets*" at bounding box center [496, 468] width 506 height 29
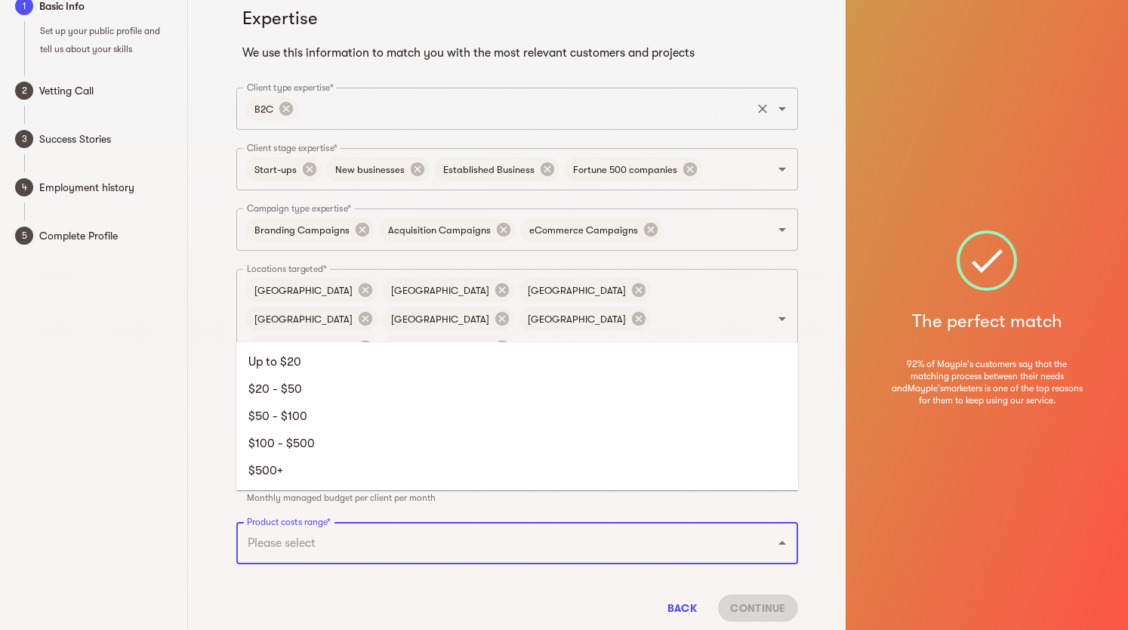
click at [373, 529] on input "Product costs range*" at bounding box center [496, 543] width 506 height 29
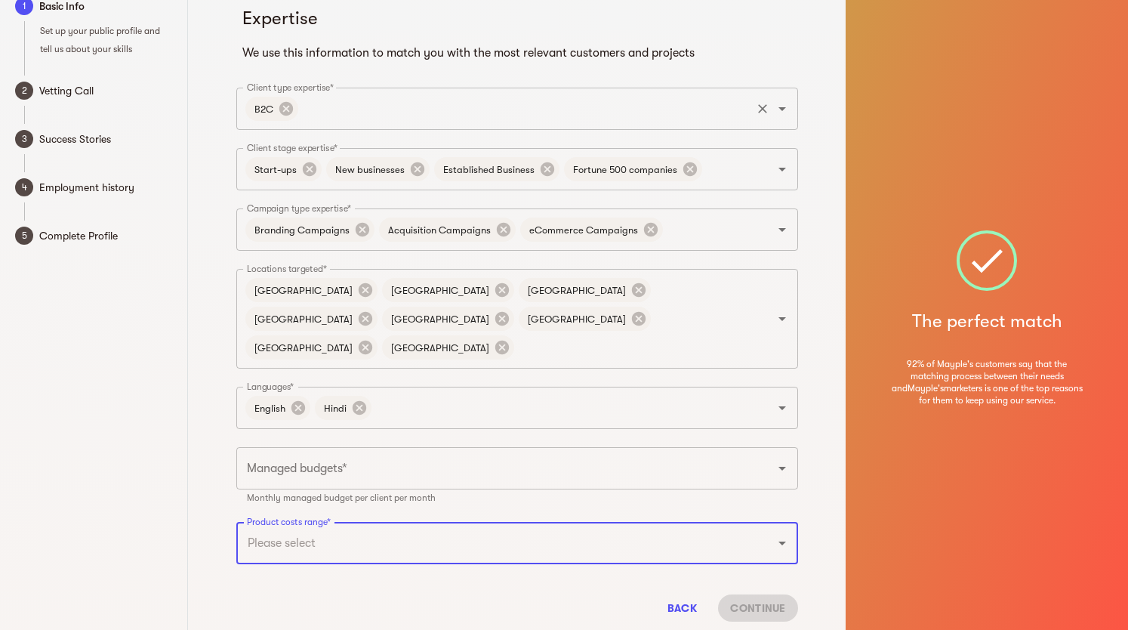
click at [307, 582] on div "Back Continue" at bounding box center [517, 607] width 562 height 51
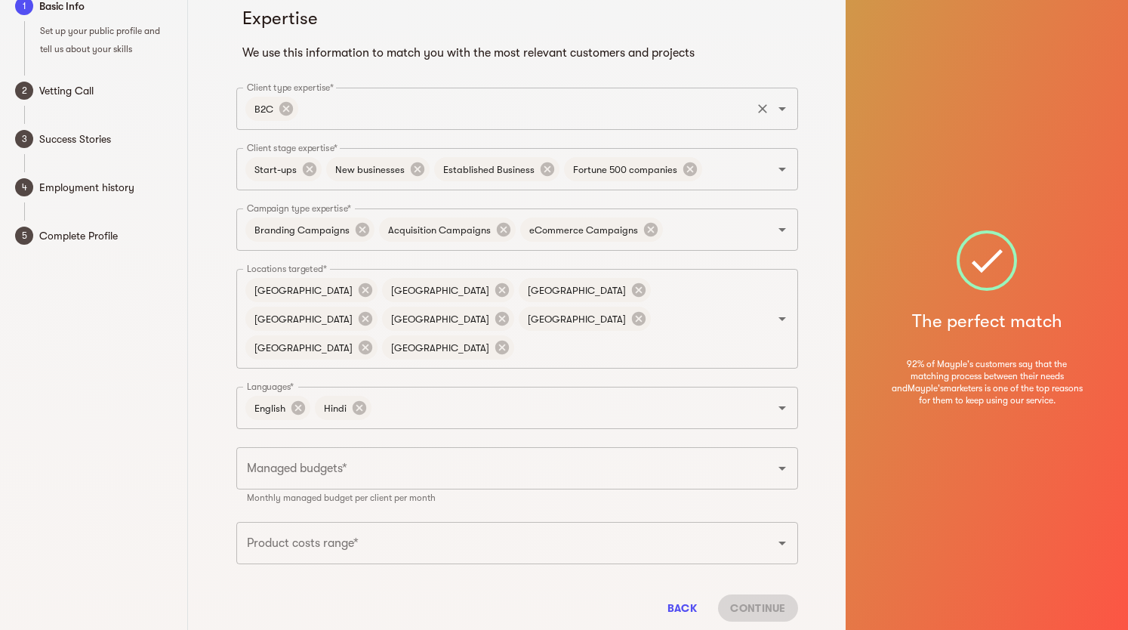
click at [397, 454] on input "Managed budgets*" at bounding box center [496, 468] width 506 height 29
